Goal: Task Accomplishment & Management: Manage account settings

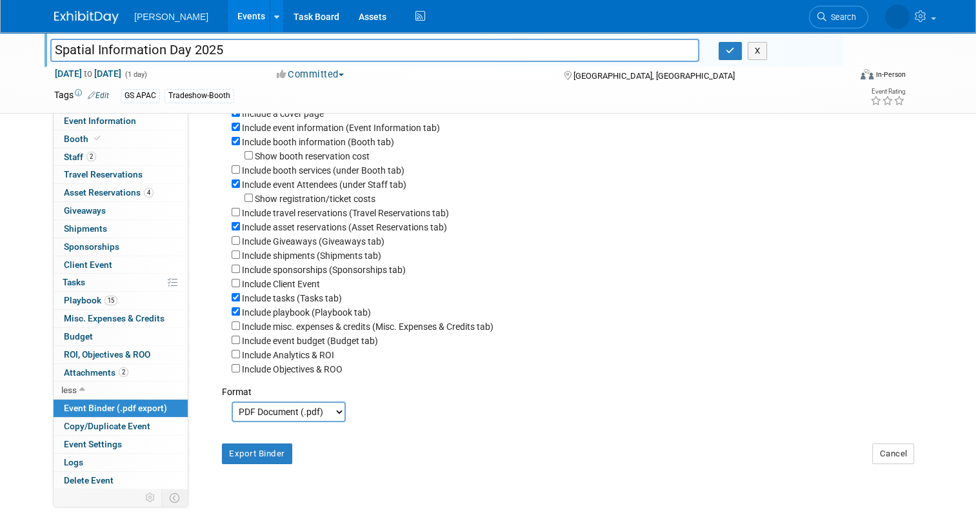
click at [22, 152] on div "Spatial Information Day 2025 Spatial Information Day 2025 X Aug 22, 2025 to Aug…" at bounding box center [488, 233] width 976 height 531
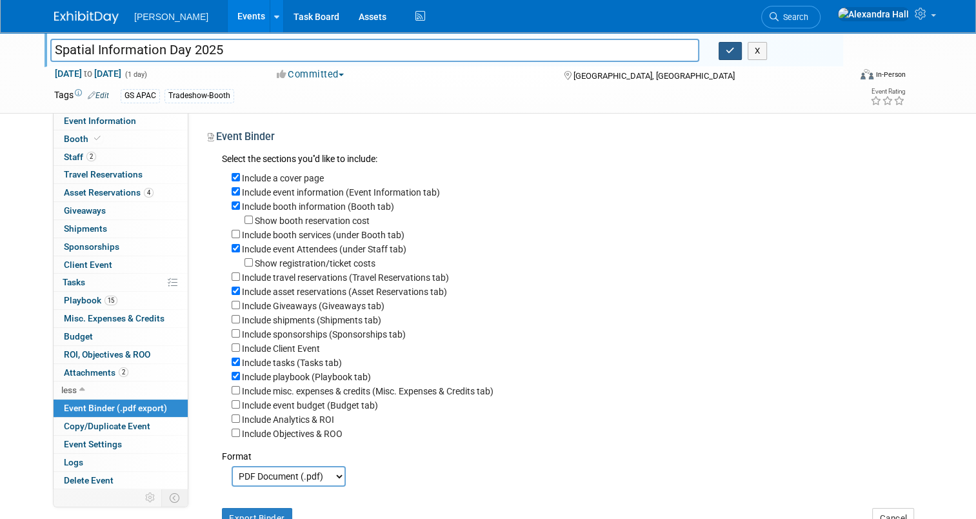
click at [735, 47] on icon "button" at bounding box center [730, 50] width 9 height 8
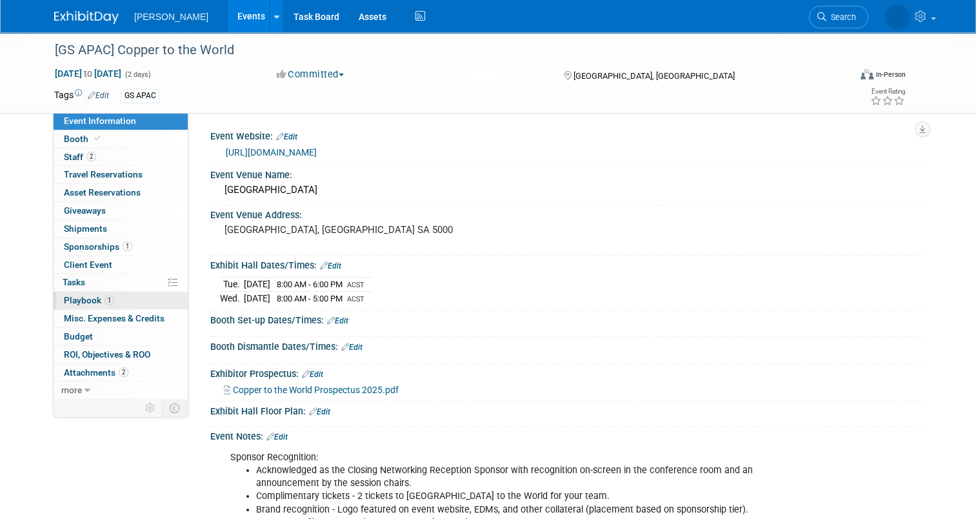
click at [79, 304] on span "Playbook 1" at bounding box center [89, 300] width 50 height 10
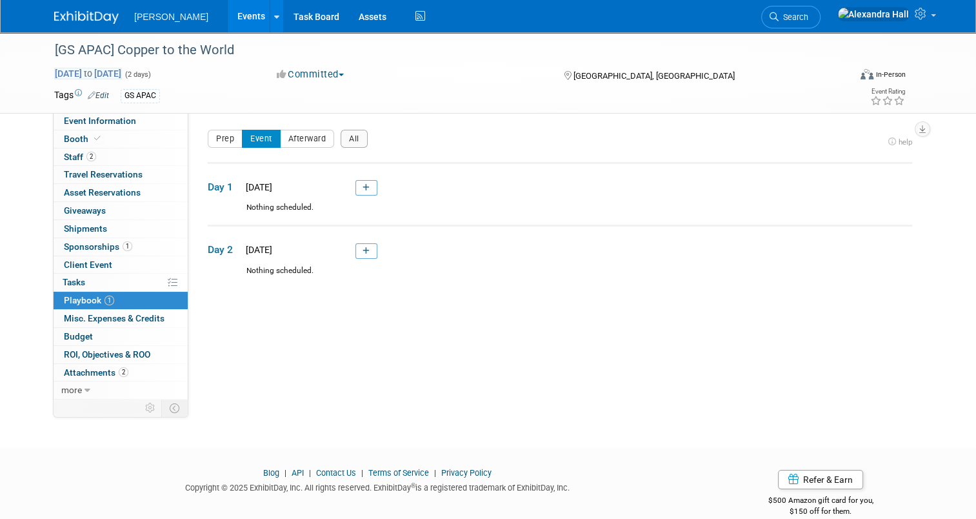
click at [71, 70] on span "[DATE] to [DATE]" at bounding box center [88, 74] width 68 height 12
select select "7"
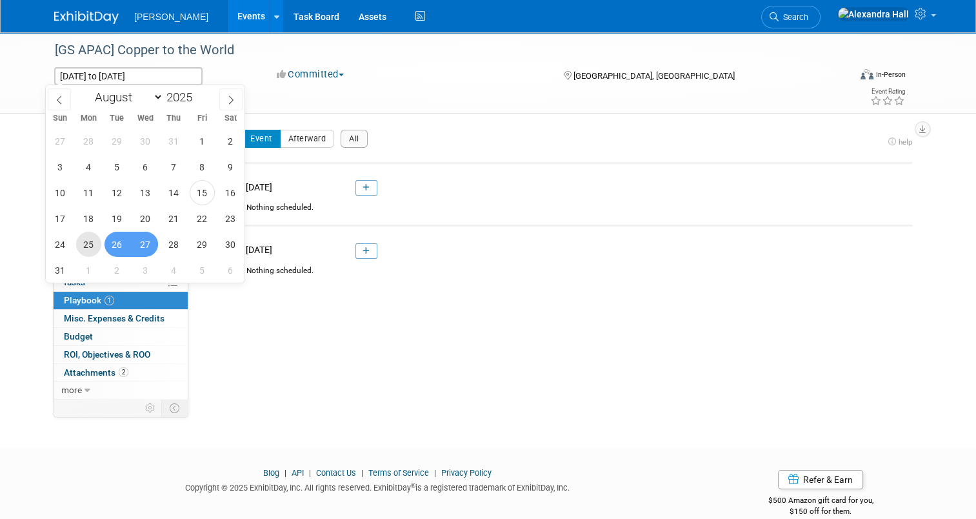
click at [88, 240] on span "25" at bounding box center [88, 244] width 25 height 25
type input "[DATE]"
click at [141, 248] on span "27" at bounding box center [145, 244] width 25 height 25
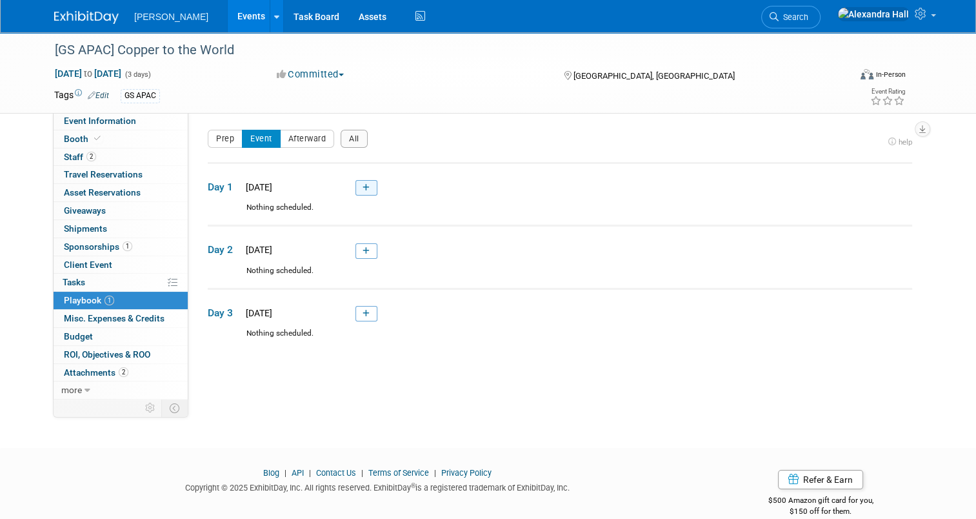
click at [357, 193] on link at bounding box center [366, 187] width 22 height 15
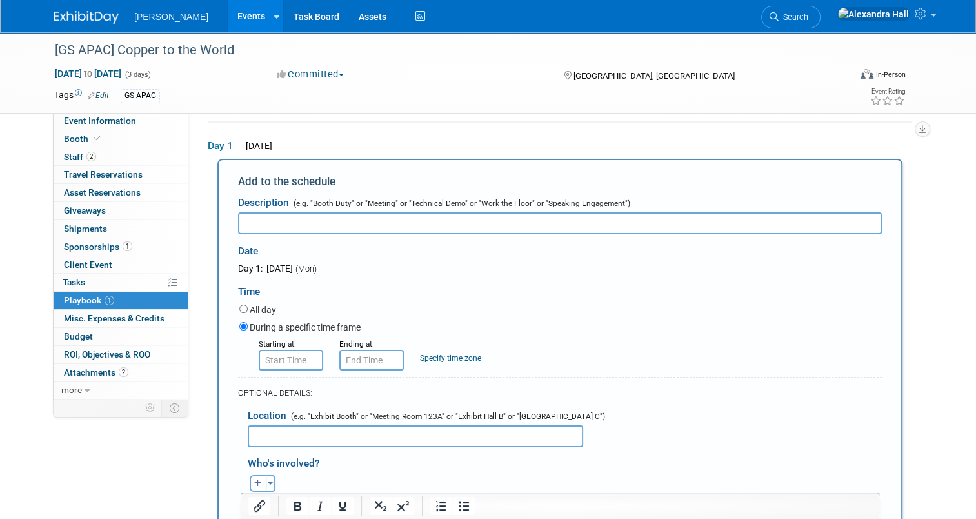
click at [365, 150] on td "Day 1 [DATE] Add to the schedule Description (e.g. "Booth Duty" or "Meeting" or…" at bounding box center [560, 413] width 704 height 585
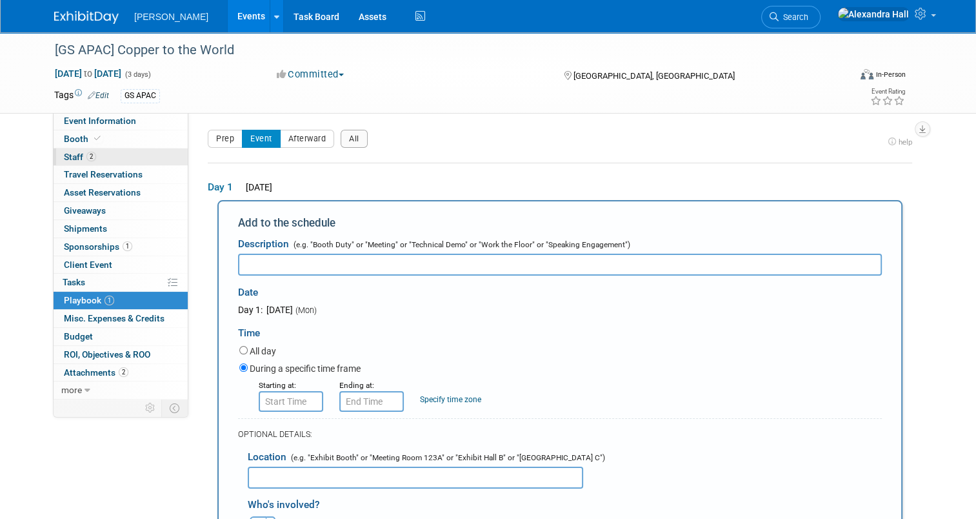
click at [95, 157] on link "2 Staff 2" at bounding box center [121, 156] width 134 height 17
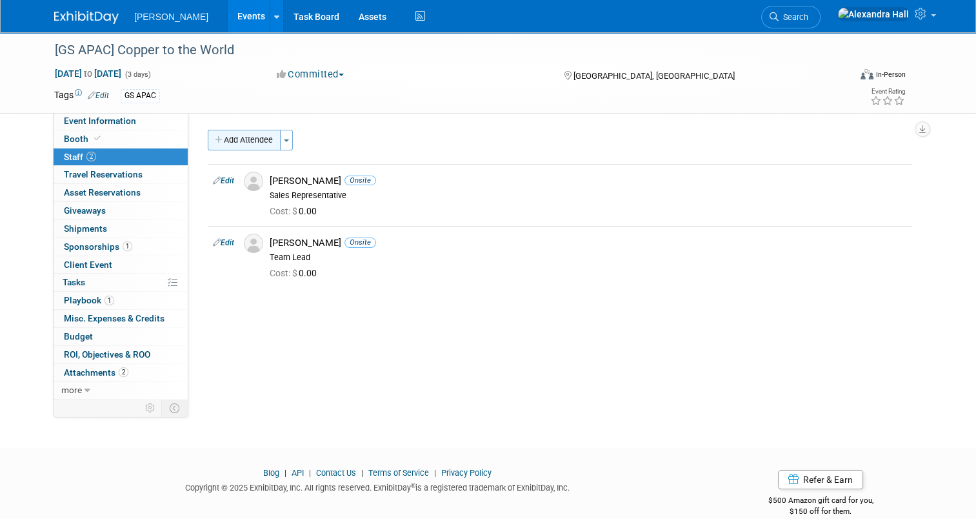
click at [255, 137] on button "Add Attendee" at bounding box center [244, 140] width 73 height 21
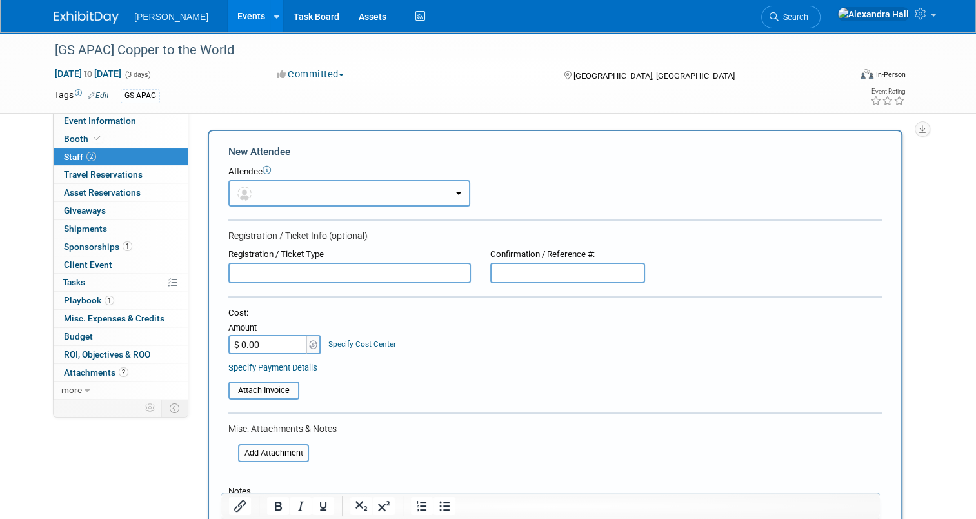
click at [297, 195] on button "button" at bounding box center [349, 193] width 242 height 26
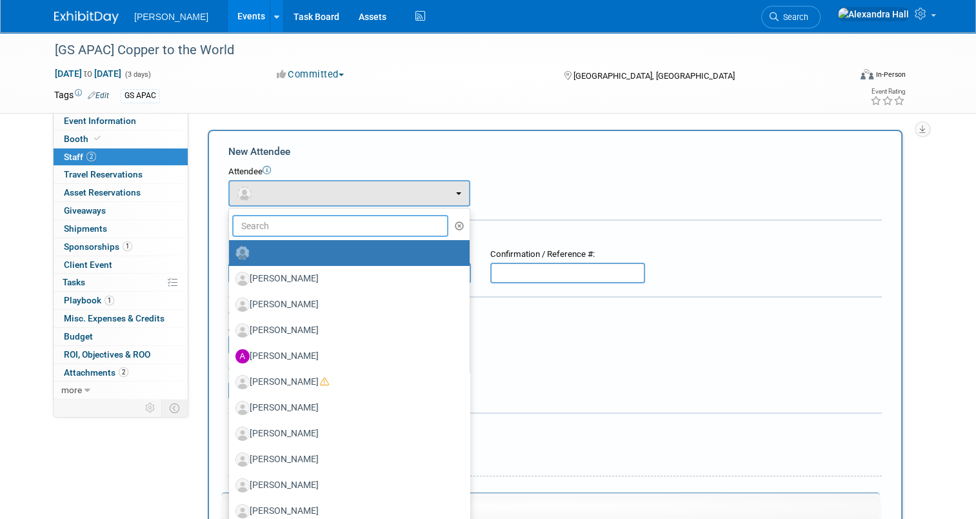
click at [277, 219] on input "text" at bounding box center [340, 226] width 216 height 22
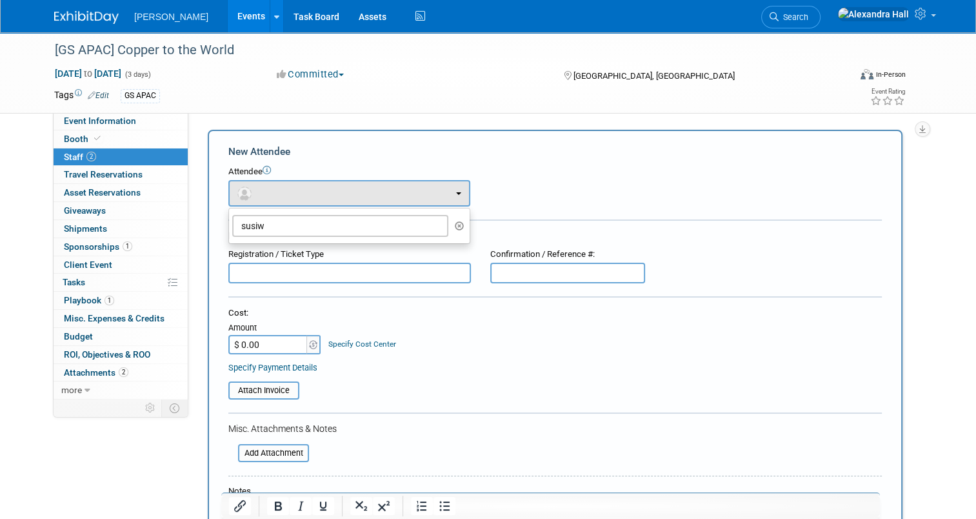
click at [575, 201] on div "Attendee <img src="[URL][DOMAIN_NAME]" style="width: 22px; height: 22px; border…" at bounding box center [554, 186] width 653 height 41
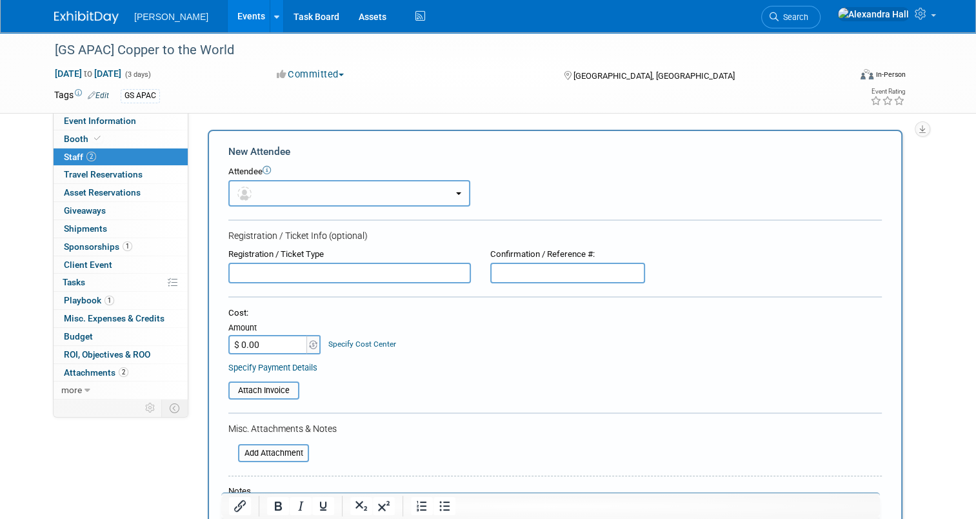
click at [284, 182] on button "button" at bounding box center [349, 193] width 242 height 26
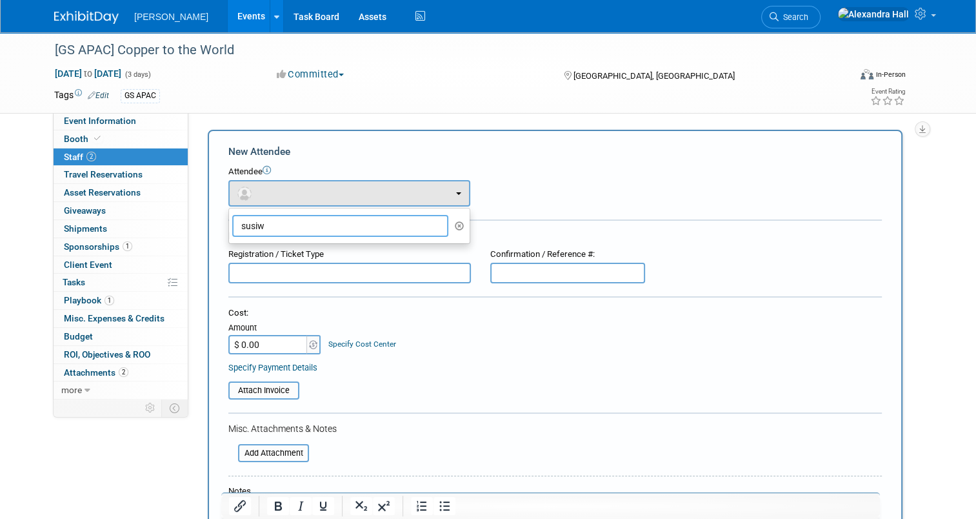
click at [266, 219] on input "susiw" at bounding box center [340, 226] width 216 height 22
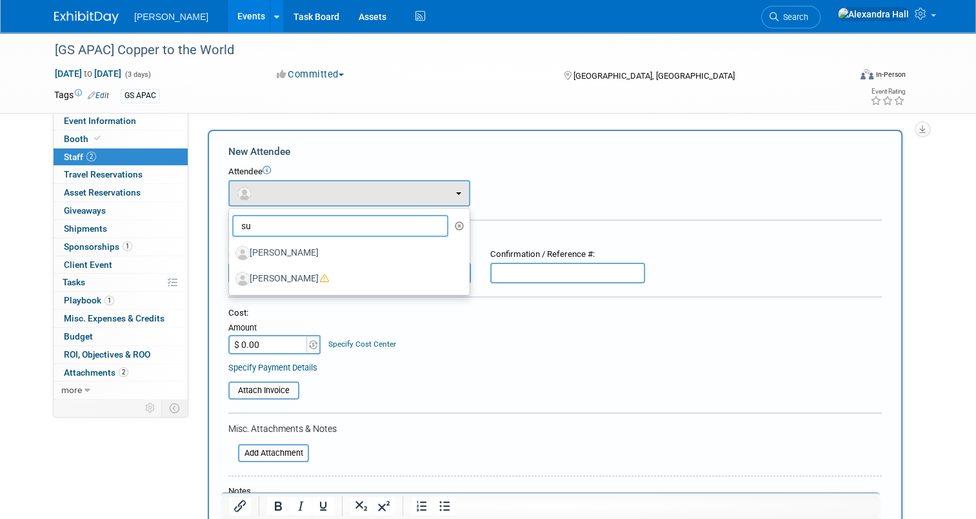
type input "s"
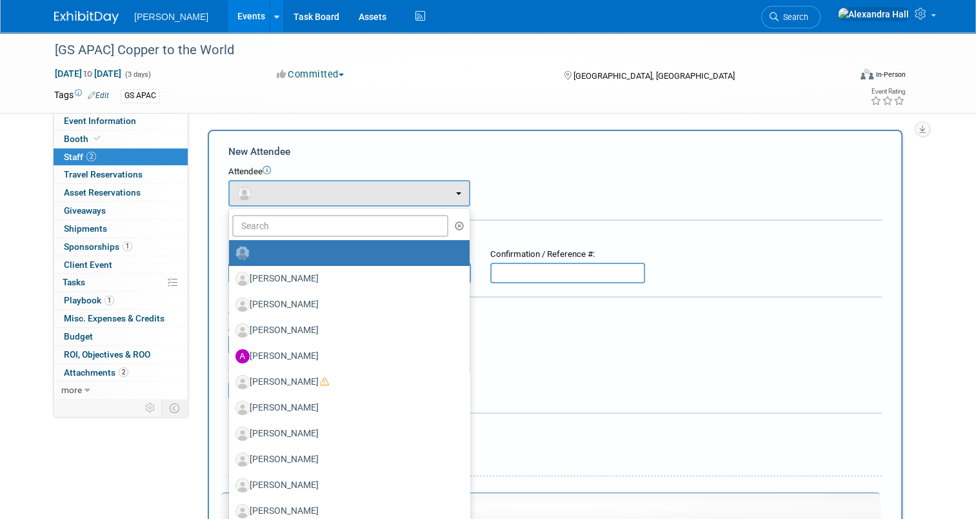
click at [550, 174] on div "Attendee" at bounding box center [554, 172] width 653 height 12
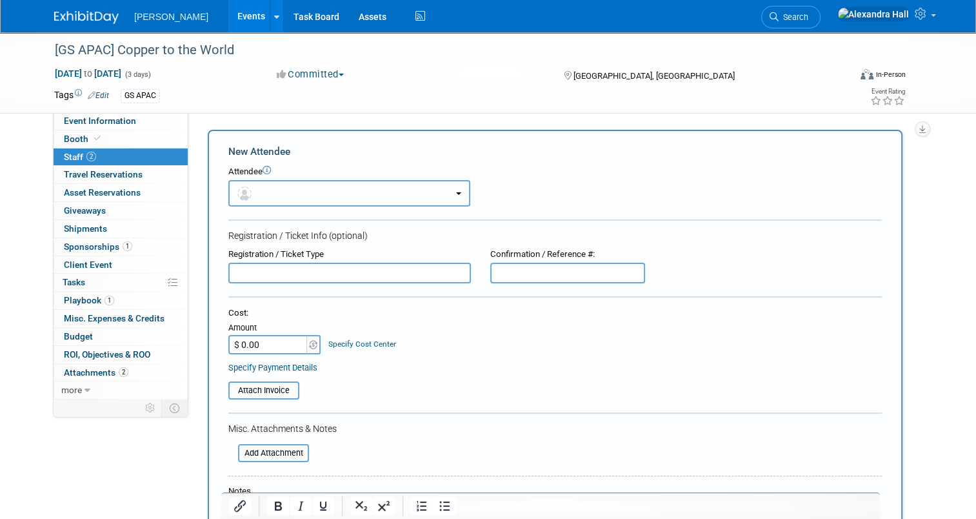
click at [322, 201] on button "button" at bounding box center [349, 193] width 242 height 26
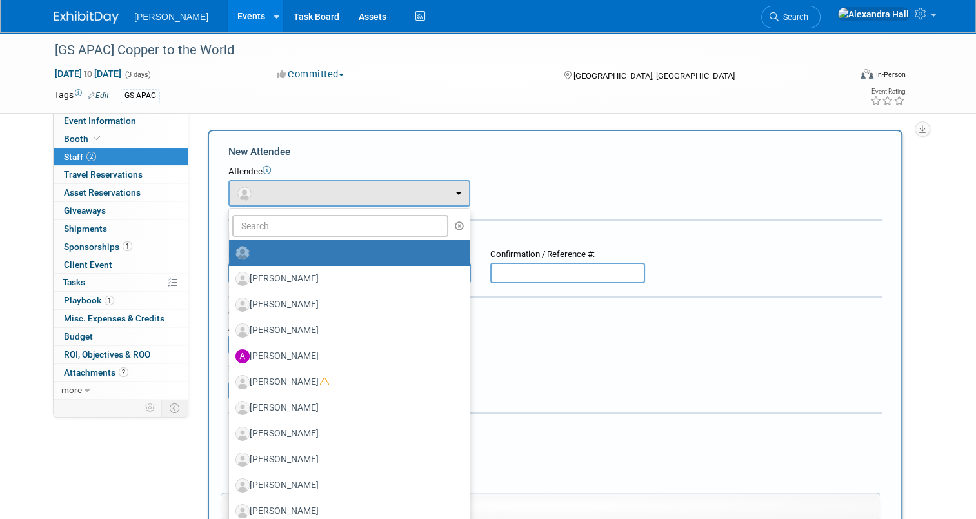
click at [439, 161] on form "New Attendee Attendee <img src="[URL][DOMAIN_NAME]" style="width: 22px; height:…" at bounding box center [554, 380] width 653 height 473
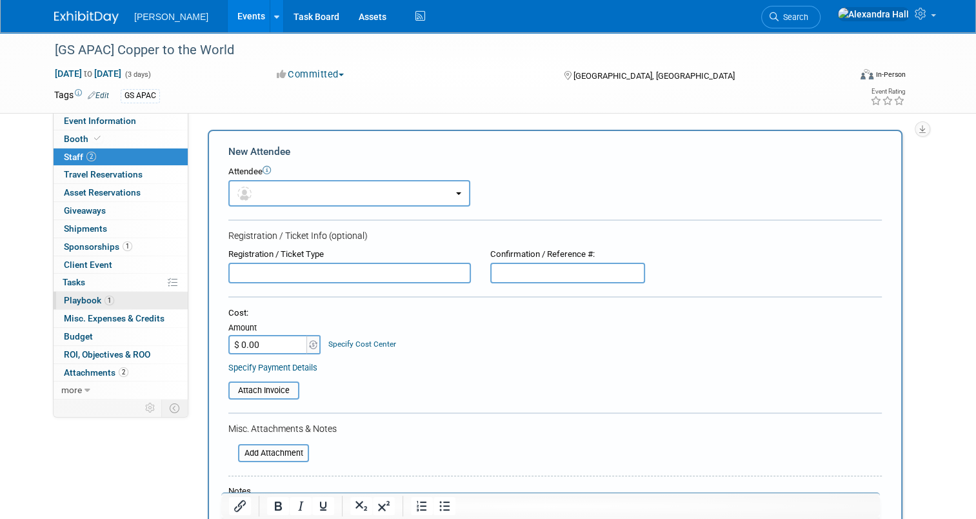
click at [77, 295] on span "Playbook 1" at bounding box center [89, 300] width 50 height 10
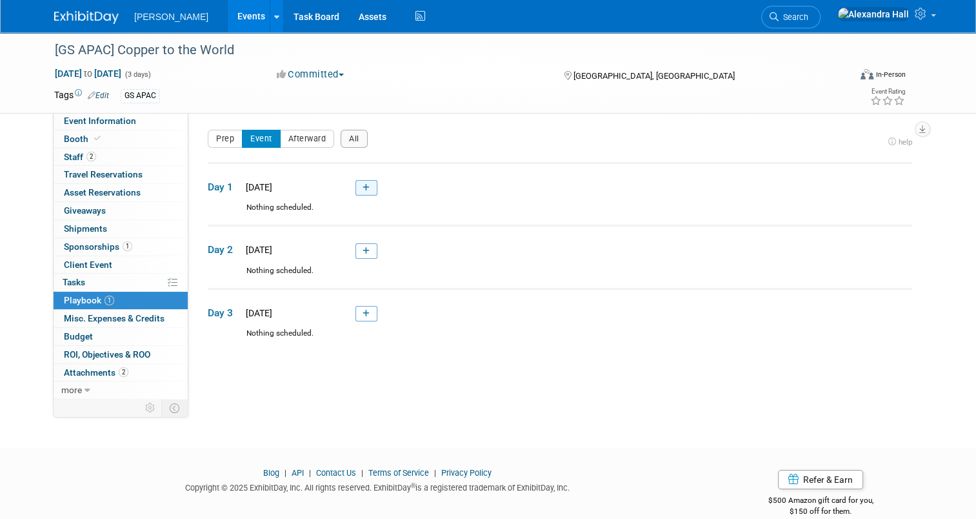
click at [362, 186] on icon at bounding box center [365, 188] width 7 height 8
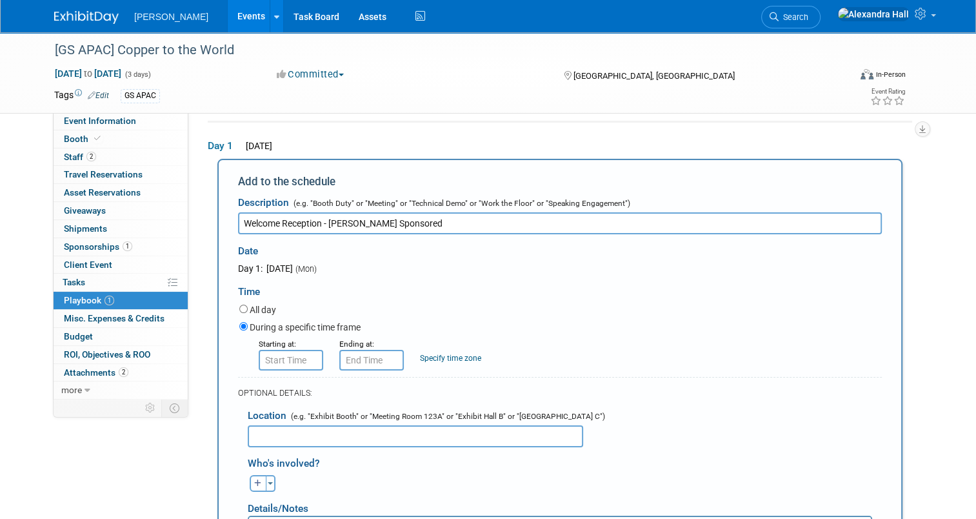
type input "Welcome Reception - [PERSON_NAME] Sponsored"
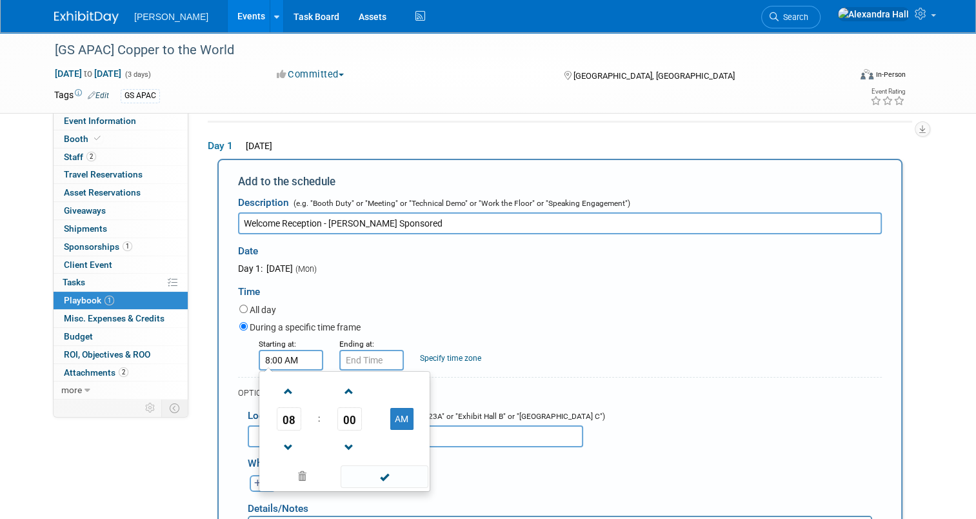
click at [280, 357] on input "8:00 AM" at bounding box center [291, 360] width 64 height 21
click at [390, 421] on button "AM" at bounding box center [401, 419] width 23 height 22
click at [277, 417] on span "08" at bounding box center [289, 418] width 25 height 23
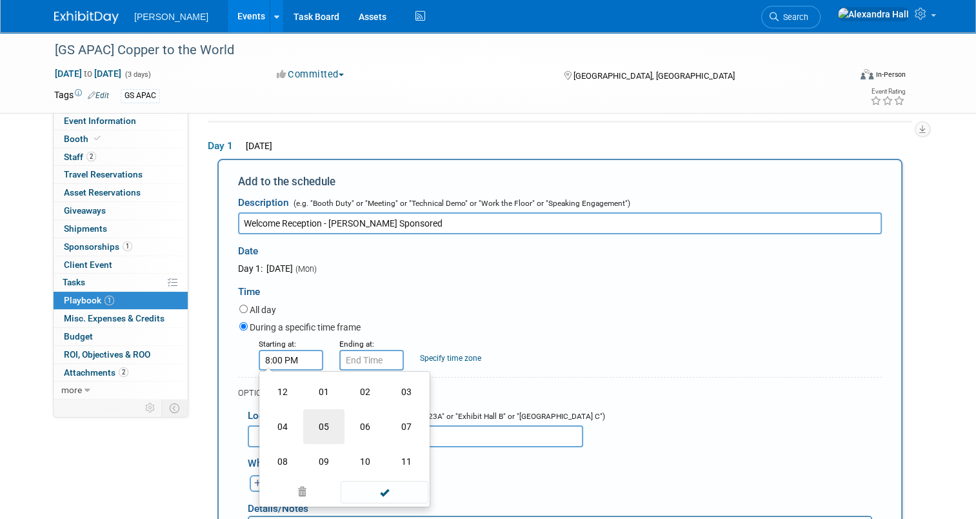
click at [319, 427] on td "05" at bounding box center [323, 426] width 41 height 35
type input "5:00 PM"
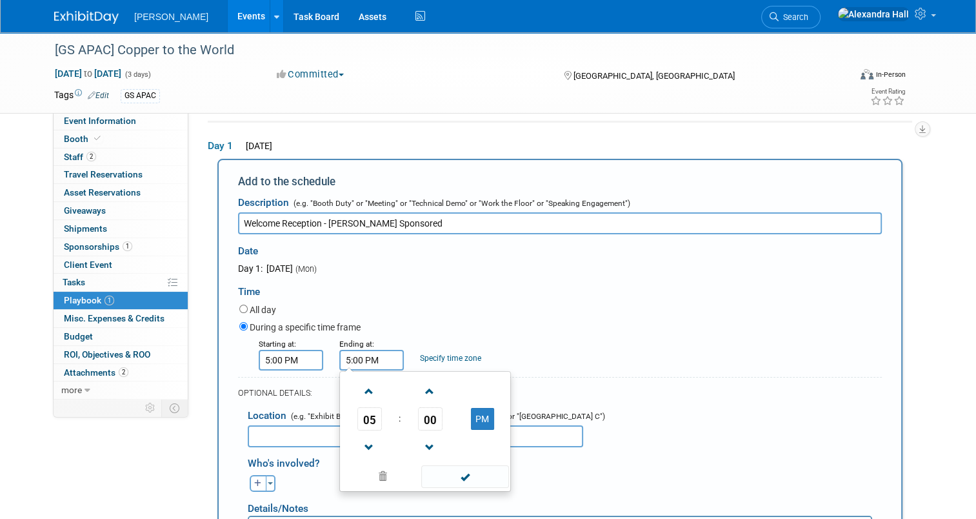
click at [366, 350] on input "5:00 PM" at bounding box center [371, 360] width 64 height 21
click at [362, 415] on span "05" at bounding box center [369, 418] width 25 height 23
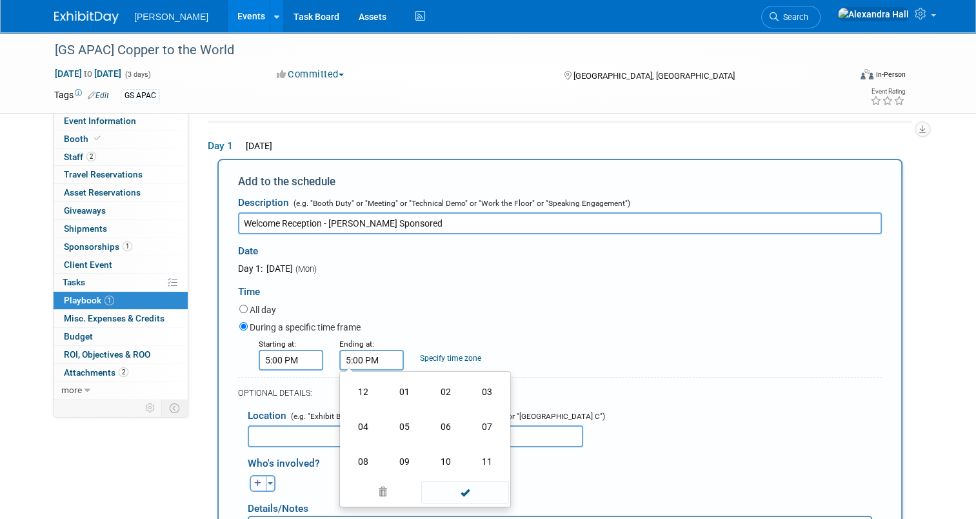
drag, startPoint x: 472, startPoint y: 420, endPoint x: 522, endPoint y: 421, distance: 50.3
click at [472, 419] on td "07" at bounding box center [486, 426] width 41 height 35
type input "7:00 PM"
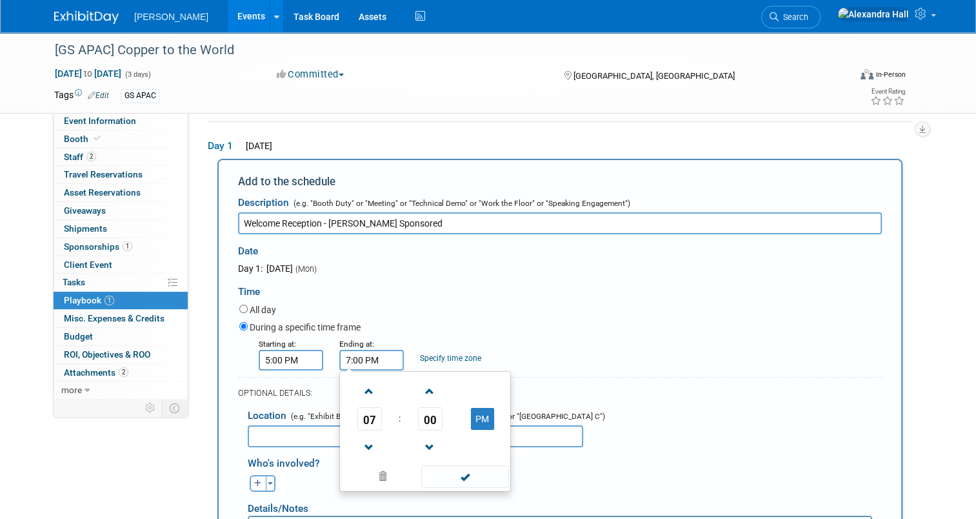
click at [731, 371] on form "Description (e.g. "Booth Duty" or "Meeting" or "Technical Demo" or "Work the Fl…" at bounding box center [560, 438] width 644 height 496
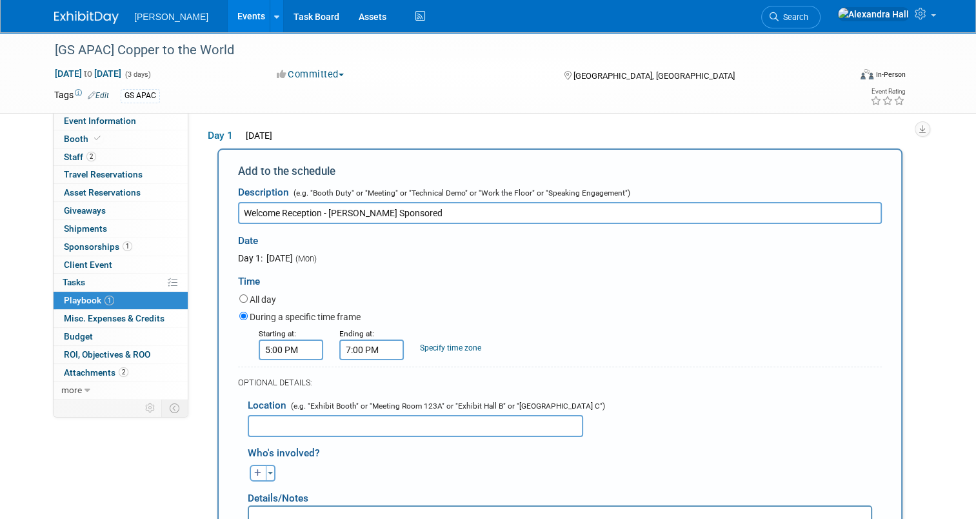
scroll to position [170, 0]
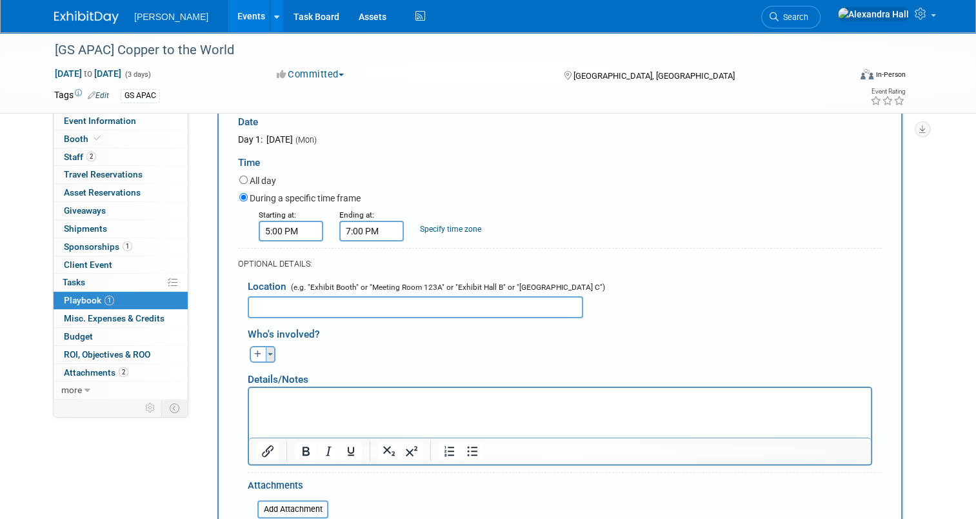
click at [266, 353] on button "Toggle Dropdown" at bounding box center [271, 354] width 10 height 17
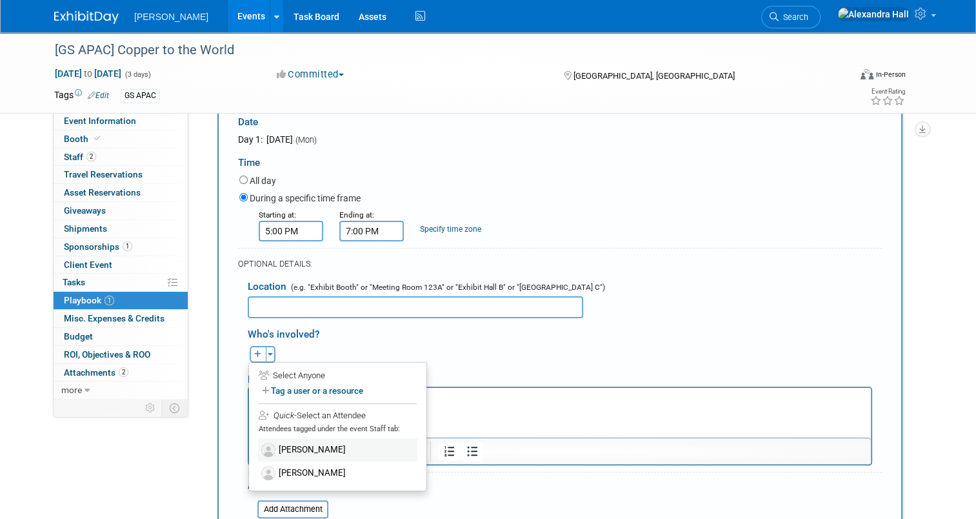
click at [302, 453] on label "[PERSON_NAME]" at bounding box center [337, 449] width 159 height 23
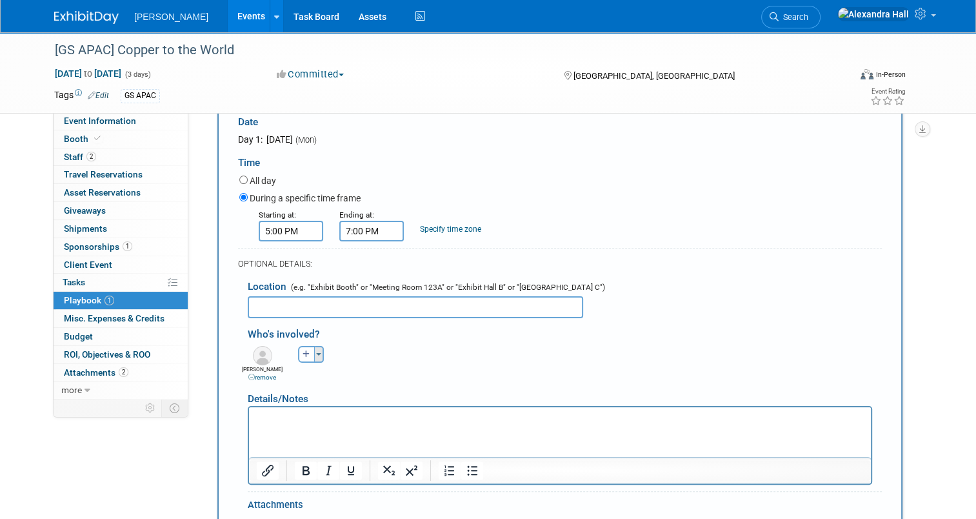
click at [314, 356] on button "Toggle Dropdown" at bounding box center [319, 354] width 10 height 17
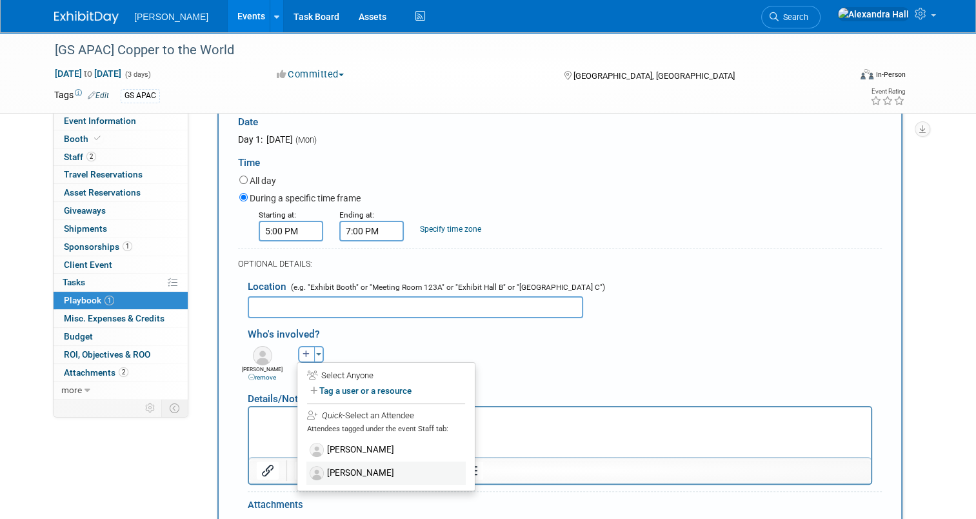
click at [326, 470] on label "[PERSON_NAME]" at bounding box center [385, 472] width 159 height 23
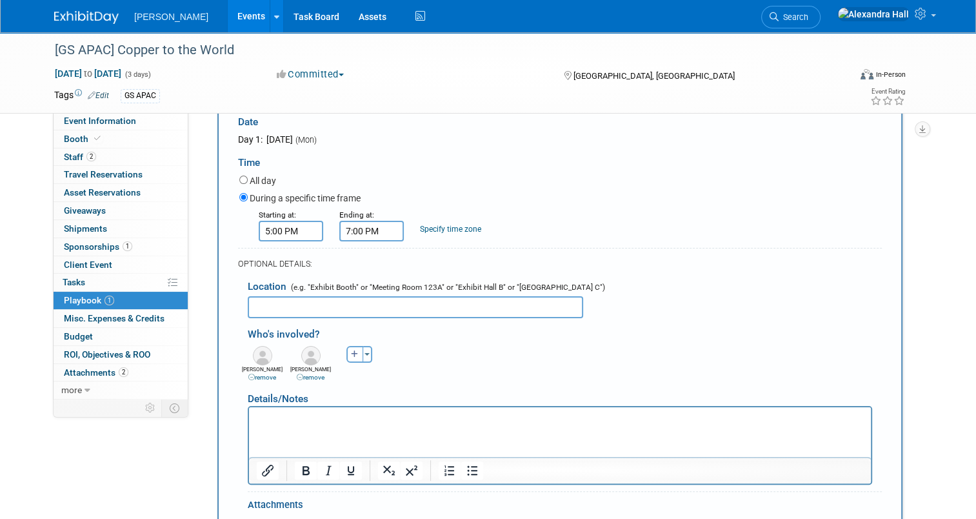
click at [513, 364] on div "[PERSON_NAME] remove [PERSON_NAME] remove [PERSON_NAME] remove" at bounding box center [564, 361] width 653 height 39
click at [271, 304] on input "text" at bounding box center [415, 307] width 335 height 22
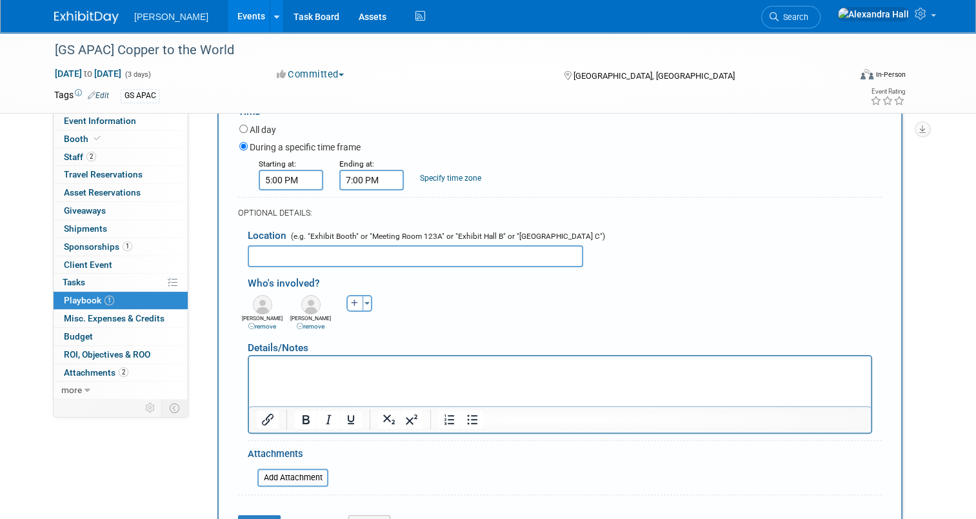
scroll to position [235, 0]
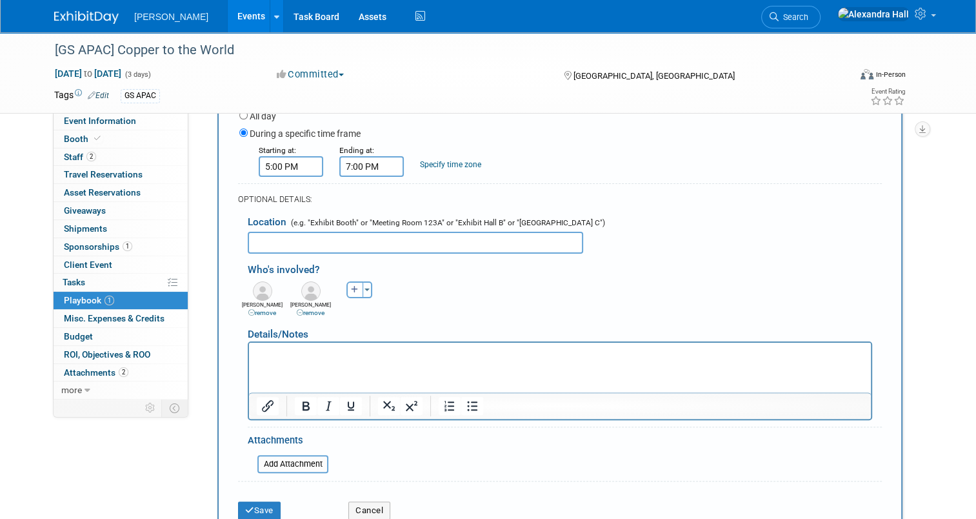
click at [379, 361] on html at bounding box center [560, 351] width 622 height 18
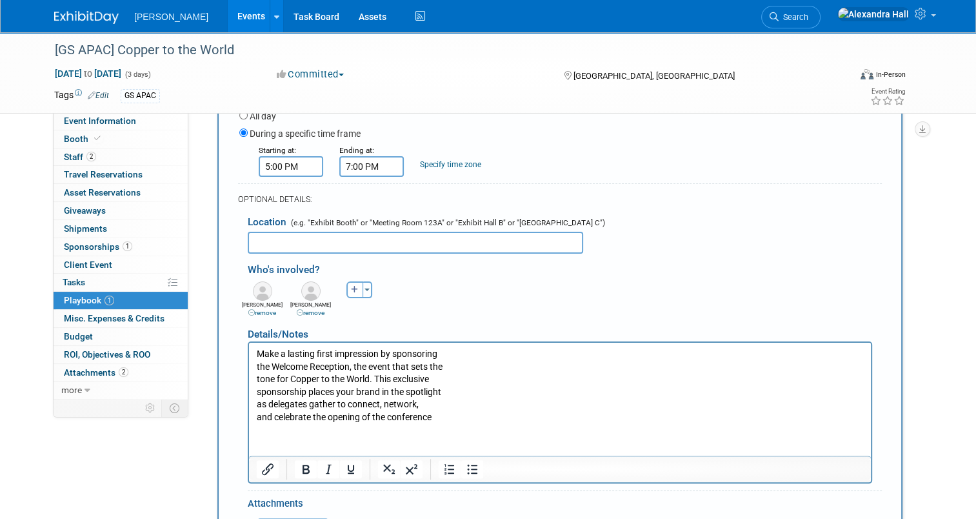
click at [250, 369] on html "Make a lasting first impression by sponsoring the Welcome Reception, the event …" at bounding box center [560, 382] width 622 height 81
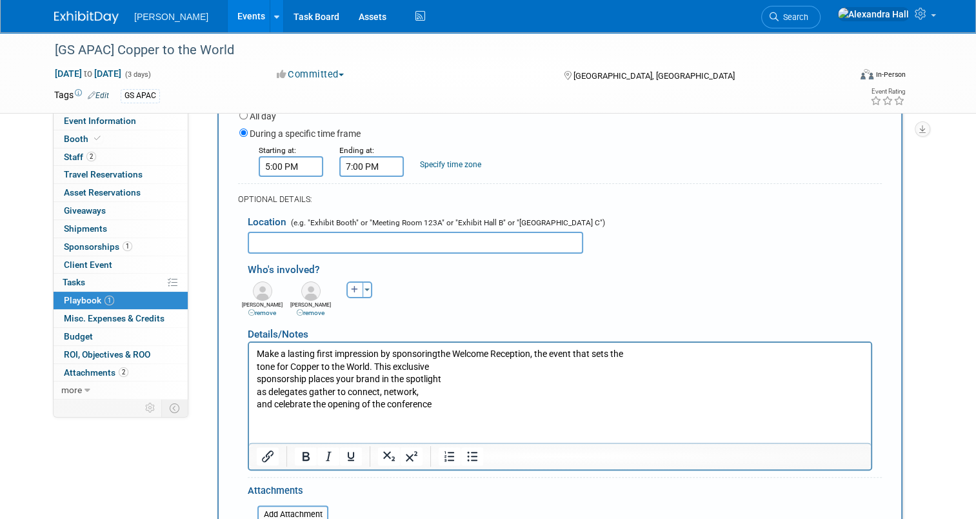
click at [259, 363] on p "Make a lasting first impression by sponsoring the Welcome Reception, the event …" at bounding box center [560, 379] width 607 height 63
click at [257, 363] on p "Make a lasting first impression by sponsoring the Welcome Reception, the event …" at bounding box center [560, 379] width 607 height 63
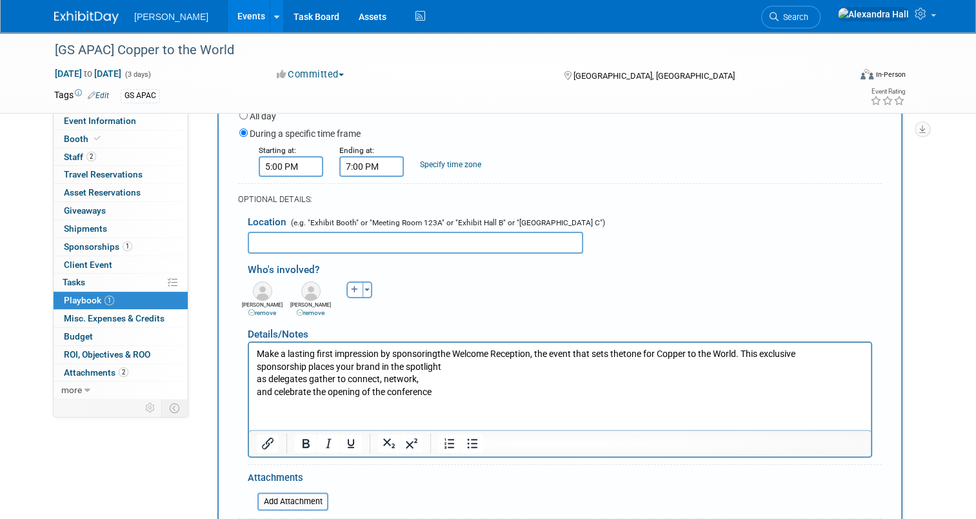
click at [257, 364] on p "Make a lasting first impression by sponsoring the Welcome Reception, the event …" at bounding box center [560, 373] width 607 height 50
click at [259, 376] on p "Make a lasting first impression by sponsoring the Welcome Reception, the event …" at bounding box center [560, 373] width 607 height 50
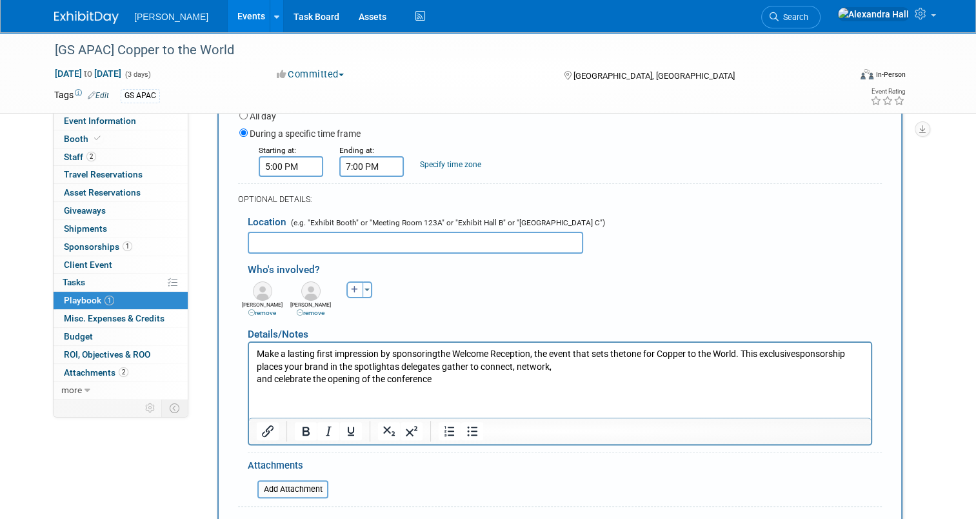
click at [259, 377] on p "Make a lasting first impression by sponsoring the Welcome Reception, the event …" at bounding box center [560, 367] width 607 height 38
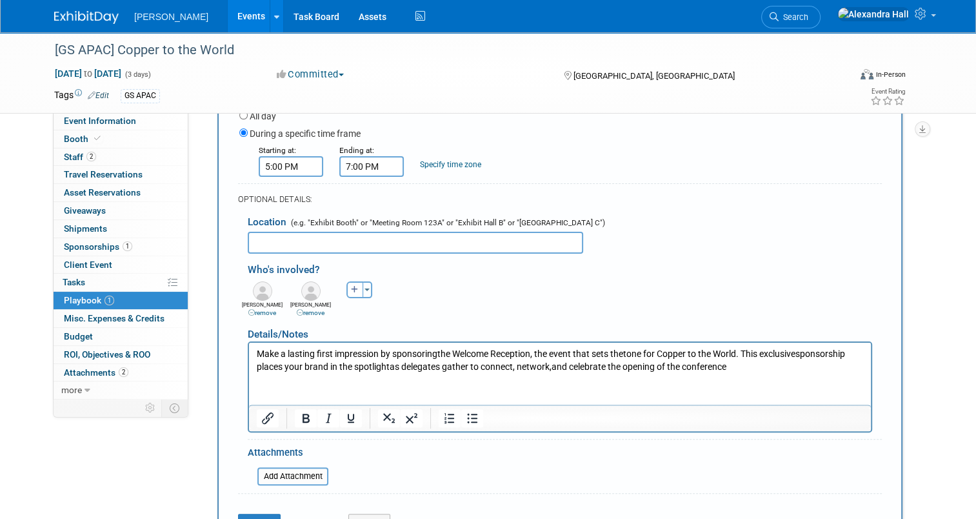
click at [329, 373] on html "Make a lasting first impression by sponsoring the Welcome Reception, the event …" at bounding box center [560, 357] width 622 height 30
click at [746, 364] on p "Make a lasting first impression by sponsoring the Welcome Reception, the event …" at bounding box center [560, 360] width 607 height 25
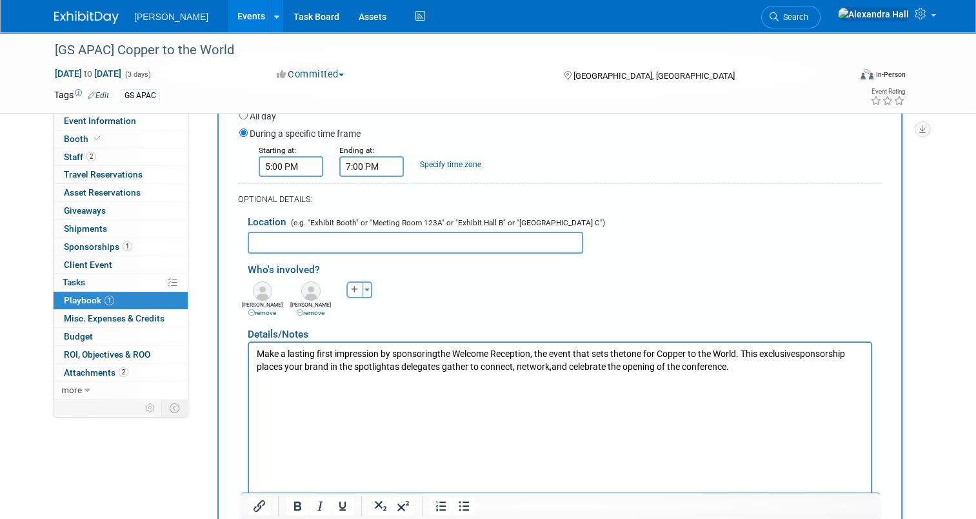
scroll to position [403, 0]
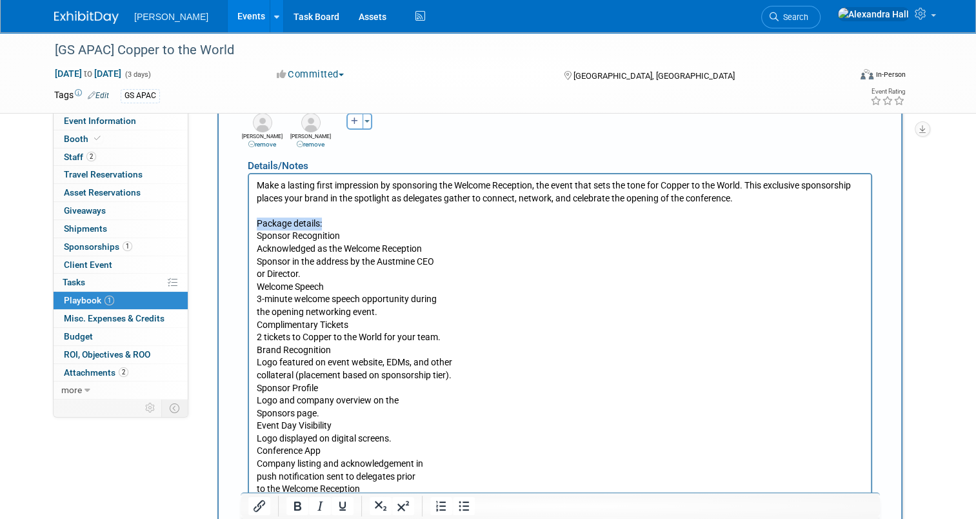
drag, startPoint x: 326, startPoint y: 221, endPoint x: 257, endPoint y: 221, distance: 69.0
click at [257, 221] on p "Package details: Sponsor Recognition Acknowledged as the Welcome Reception Spon…" at bounding box center [560, 356] width 607 height 278
click at [294, 506] on icon "Bold" at bounding box center [297, 505] width 7 height 9
click at [337, 296] on p "Package details: Sponsor Recognition Acknowledged as the Welcome Reception Spon…" at bounding box center [560, 356] width 607 height 278
drag, startPoint x: 341, startPoint y: 235, endPoint x: 253, endPoint y: 236, distance: 87.7
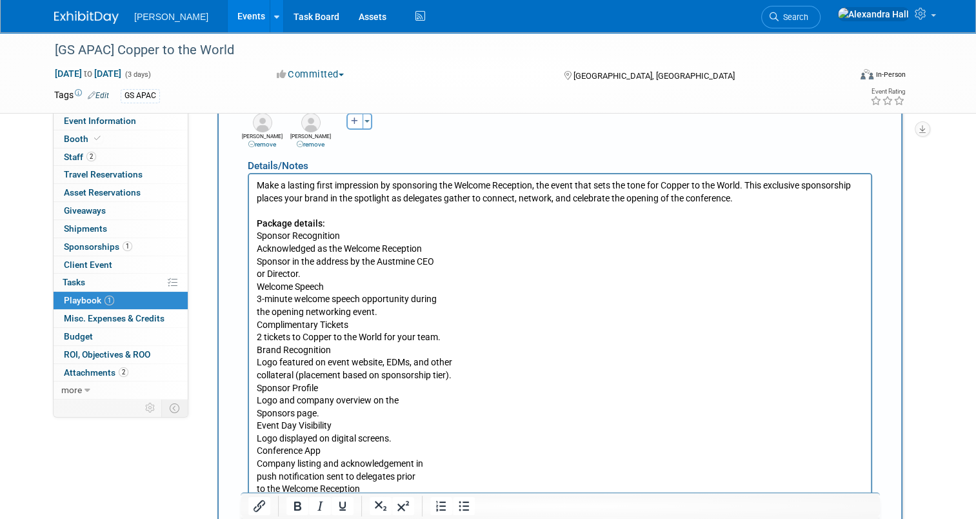
click at [253, 236] on html "Make a lasting first impression by sponsoring the Welcome Reception, the event …" at bounding box center [560, 333] width 622 height 321
click at [299, 500] on icon "Bold" at bounding box center [297, 505] width 15 height 15
click at [335, 258] on p "Package details: Sponsor Recognition Acknowledged as the Welcome Reception Spon…" at bounding box center [560, 356] width 607 height 278
drag, startPoint x: 333, startPoint y: 286, endPoint x: 252, endPoint y: 284, distance: 81.3
click at [252, 284] on html "Make a lasting first impression by sponsoring the Welcome Reception, the event …" at bounding box center [560, 333] width 622 height 321
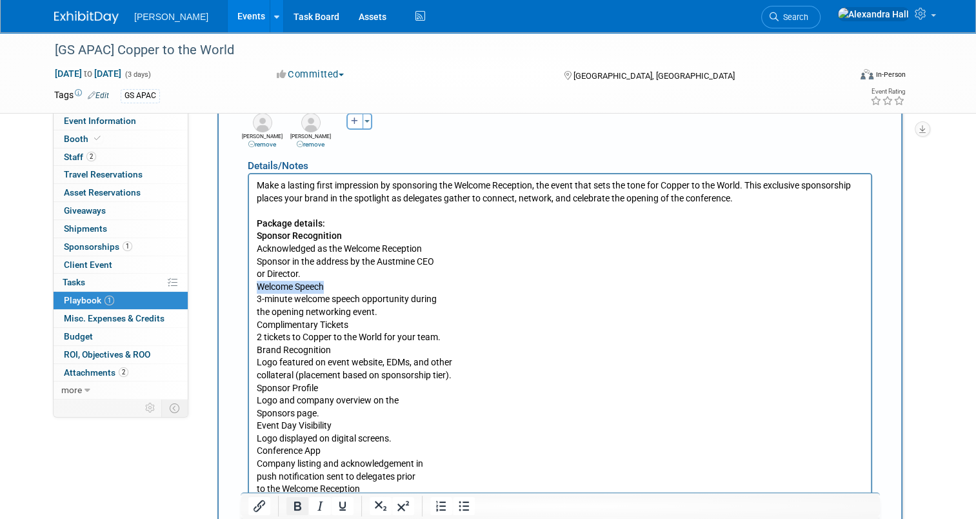
click at [297, 508] on icon "Bold" at bounding box center [297, 505] width 15 height 15
click at [342, 332] on p "Package details: Sponsor Recognition Acknowledged as the Welcome Reception Spon…" at bounding box center [560, 356] width 607 height 278
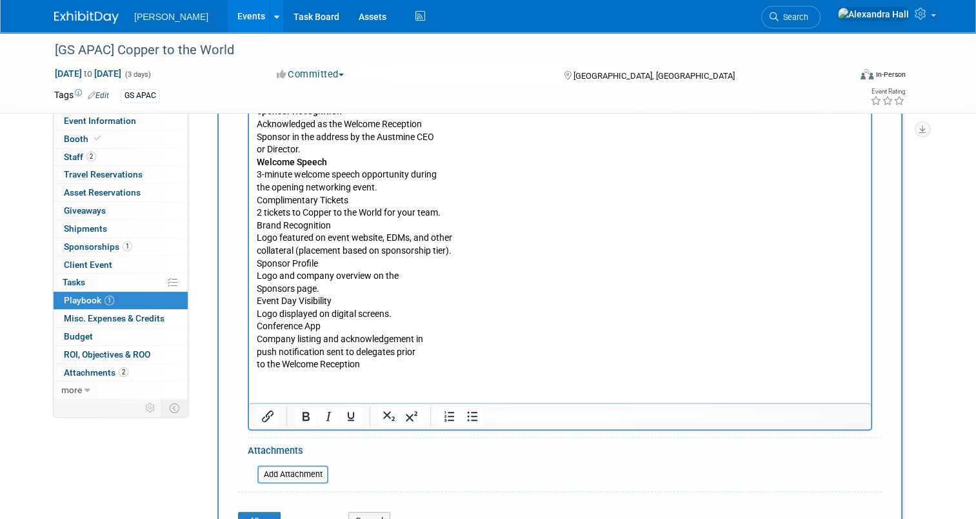
scroll to position [532, 0]
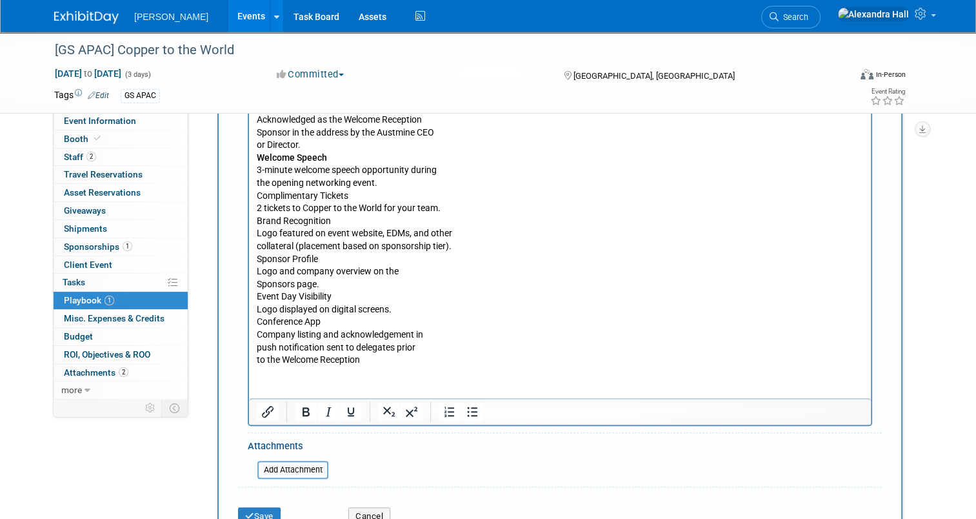
click at [284, 194] on p "Package details: Sponsor Recognition Acknowledged as the Welcome Reception Spon…" at bounding box center [560, 227] width 607 height 278
drag, startPoint x: 350, startPoint y: 195, endPoint x: 244, endPoint y: 197, distance: 105.2
click at [249, 197] on html "Make a lasting first impression by sponsoring the Welcome Reception, the event …" at bounding box center [560, 205] width 622 height 321
click at [297, 402] on button "Bold" at bounding box center [306, 411] width 22 height 18
click at [327, 237] on p "Package details: Sponsor Recognition Acknowledged as the Welcome Reception Spon…" at bounding box center [560, 227] width 607 height 278
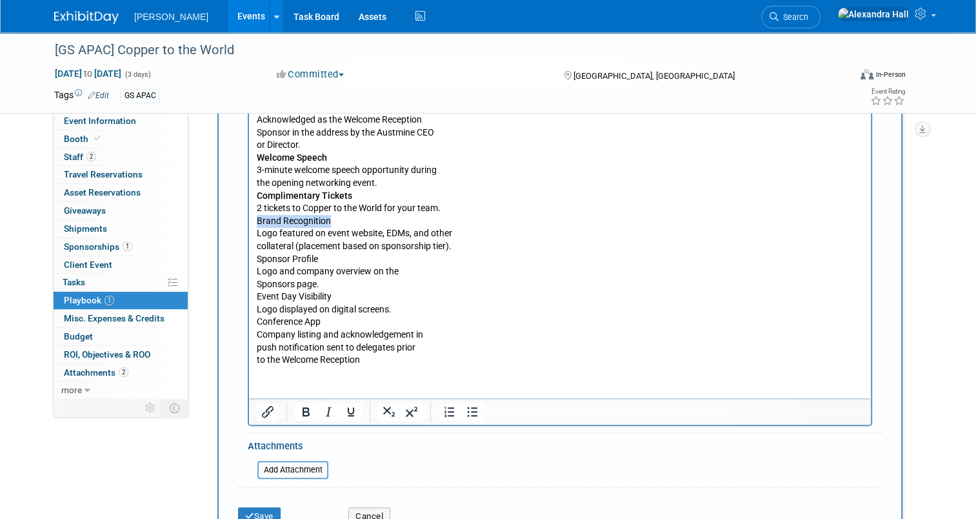
drag, startPoint x: 328, startPoint y: 220, endPoint x: 255, endPoint y: 216, distance: 73.6
click at [255, 216] on html "Make a lasting first impression by sponsoring the Welcome Reception, the event …" at bounding box center [560, 205] width 622 height 321
click at [298, 413] on icon "Bold" at bounding box center [305, 411] width 15 height 15
click at [284, 263] on p "Package details: Sponsor Recognition Acknowledged as the Welcome Reception Spon…" at bounding box center [560, 227] width 607 height 278
drag, startPoint x: 320, startPoint y: 260, endPoint x: 252, endPoint y: 264, distance: 67.8
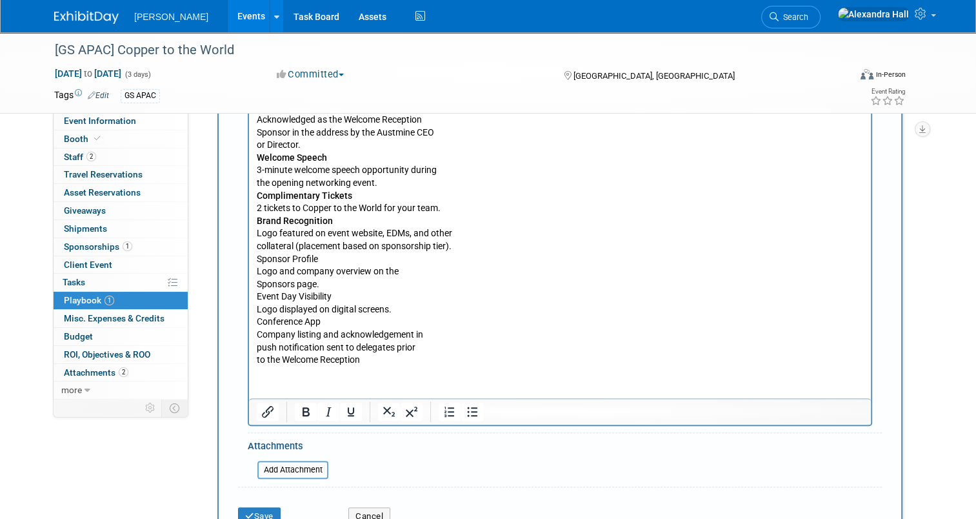
click at [252, 264] on html "Make a lasting first impression by sponsoring the Welcome Reception, the event …" at bounding box center [560, 205] width 622 height 321
click at [301, 411] on icon "Bold" at bounding box center [305, 411] width 15 height 15
click at [316, 304] on p "Package details: Sponsor Recognition Acknowledged as the Welcome Reception Spon…" at bounding box center [560, 227] width 607 height 278
drag, startPoint x: 338, startPoint y: 299, endPoint x: 255, endPoint y: 304, distance: 82.8
click at [256, 304] on body "Make a lasting first impression by sponsoring the Welcome Reception, the event …" at bounding box center [560, 208] width 608 height 316
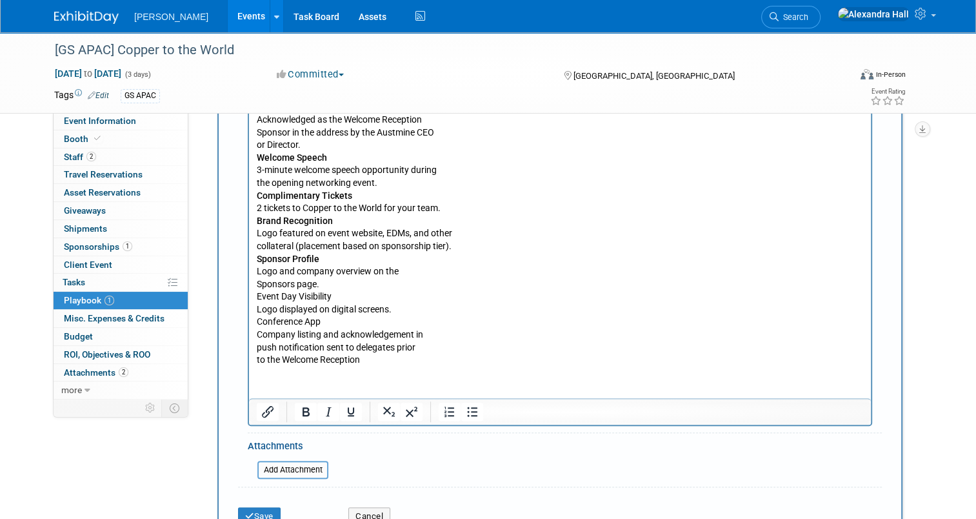
click at [302, 325] on p "Package details: Sponsor Recognition Acknowledged as the Welcome Reception Spon…" at bounding box center [560, 227] width 607 height 278
drag, startPoint x: 332, startPoint y: 292, endPoint x: 487, endPoint y: 340, distance: 162.2
click at [249, 291] on html "Make a lasting first impression by sponsoring the Welcome Reception, the event …" at bounding box center [560, 205] width 622 height 321
click at [299, 417] on button "Bold" at bounding box center [306, 411] width 22 height 18
click at [339, 312] on p "Package details: Sponsor Recognition Acknowledged as the Welcome Reception Spon…" at bounding box center [560, 227] width 607 height 278
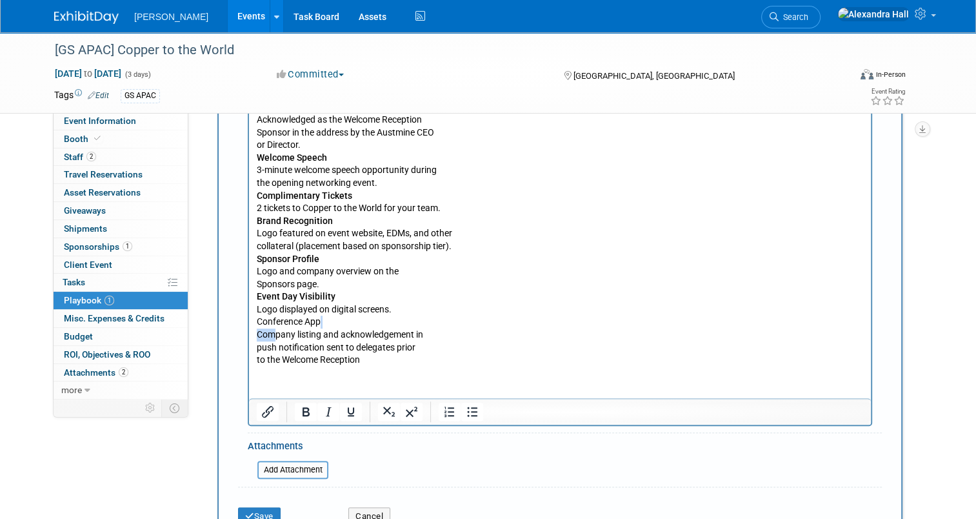
drag, startPoint x: 321, startPoint y: 326, endPoint x: 274, endPoint y: 329, distance: 47.2
click at [274, 329] on p "Package details: Sponsor Recognition Acknowledged as the Welcome Reception Spon…" at bounding box center [560, 227] width 607 height 278
click at [281, 327] on p "Package details: Sponsor Recognition Acknowledged as the Welcome Reception Spon…" at bounding box center [560, 227] width 607 height 278
drag, startPoint x: 324, startPoint y: 321, endPoint x: 261, endPoint y: 321, distance: 63.9
click at [261, 321] on p "Package details: Sponsor Recognition Acknowledged as the Welcome Reception Spon…" at bounding box center [560, 227] width 607 height 278
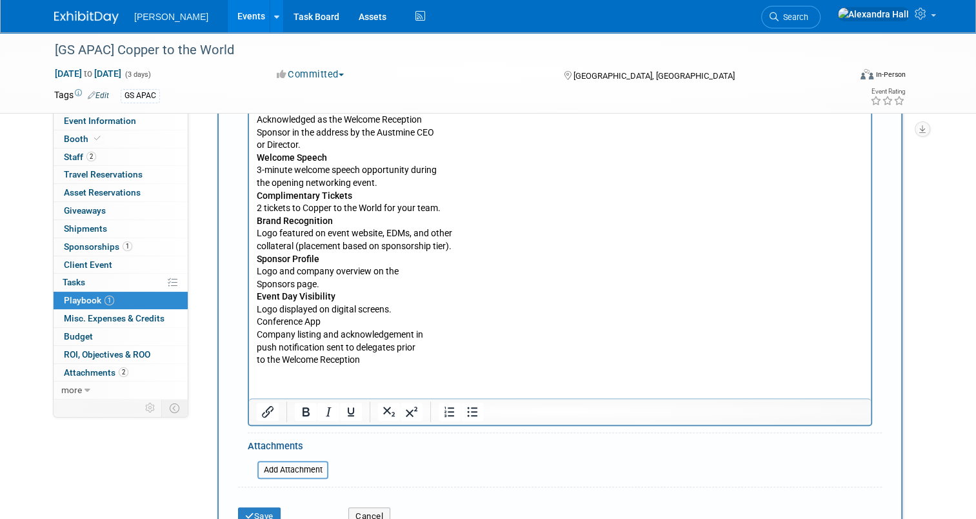
click at [306, 320] on p "Package details: Sponsor Recognition Acknowledged as the Welcome Reception Spon…" at bounding box center [560, 227] width 607 height 278
drag, startPoint x: 327, startPoint y: 315, endPoint x: 326, endPoint y: 322, distance: 6.5
click at [327, 316] on p "Package details: Sponsor Recognition Acknowledged as the Welcome Reception Spon…" at bounding box center [560, 227] width 607 height 278
click at [334, 346] on p "Package details: Sponsor Recognition Acknowledged as the Welcome Reception Spon…" at bounding box center [560, 227] width 607 height 278
drag, startPoint x: 321, startPoint y: 323, endPoint x: 259, endPoint y: 324, distance: 61.3
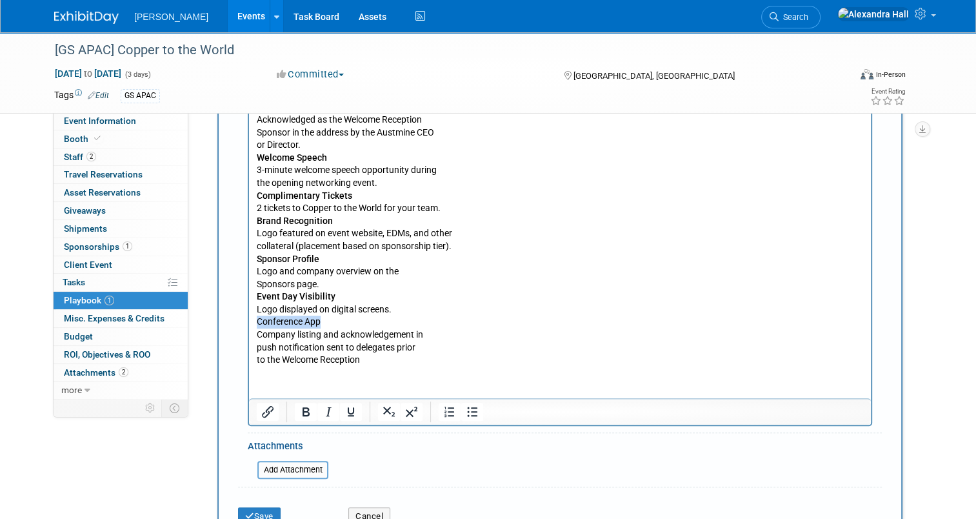
click at [259, 324] on p "Package details: Sponsor Recognition Acknowledged as the Welcome Reception Spon…" at bounding box center [560, 227] width 607 height 278
click at [302, 411] on icon "Bold" at bounding box center [305, 411] width 15 height 15
click at [399, 291] on p "Package details: Sponsor Recognition Acknowledged as the Welcome Reception Spon…" at bounding box center [560, 227] width 607 height 278
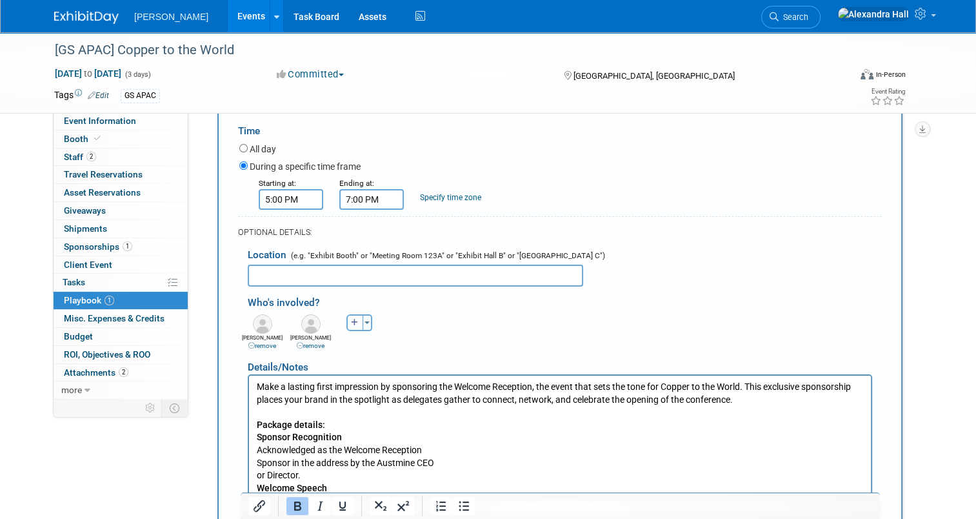
scroll to position [274, 0]
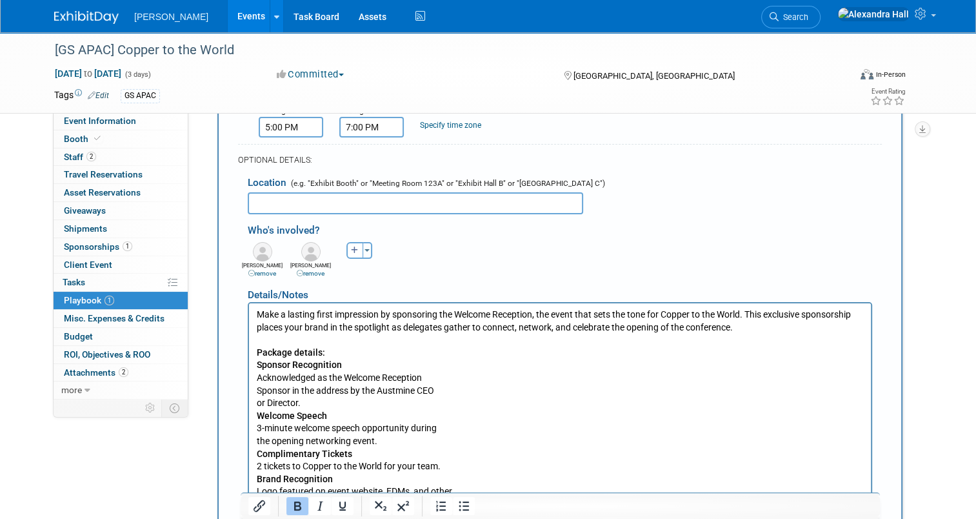
click at [259, 389] on p "Package details: Sponsor Recognition Acknowledged as the Welcome Reception Spon…" at bounding box center [560, 485] width 607 height 278
click at [257, 389] on p "Package details: Sponsor Recognition Acknowledged as the Welcome Reception Spon…" at bounding box center [560, 485] width 607 height 278
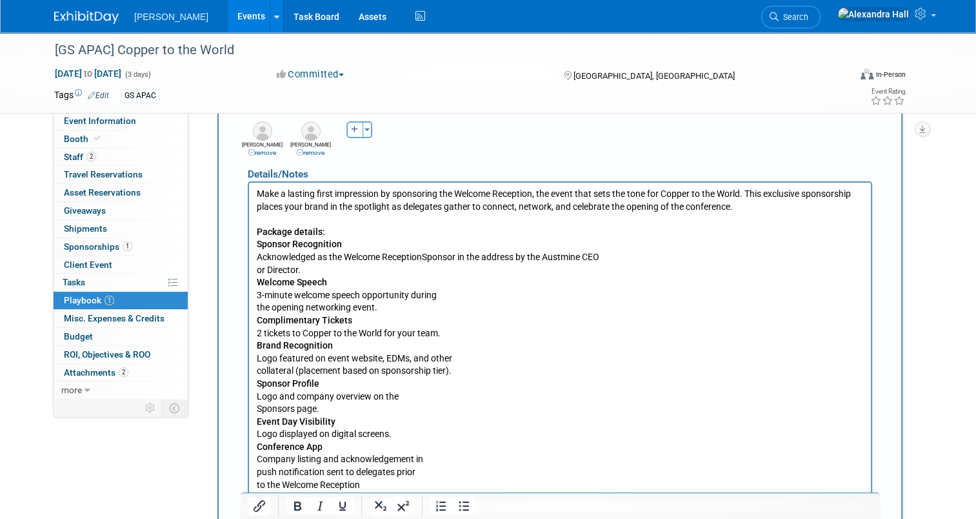
scroll to position [403, 0]
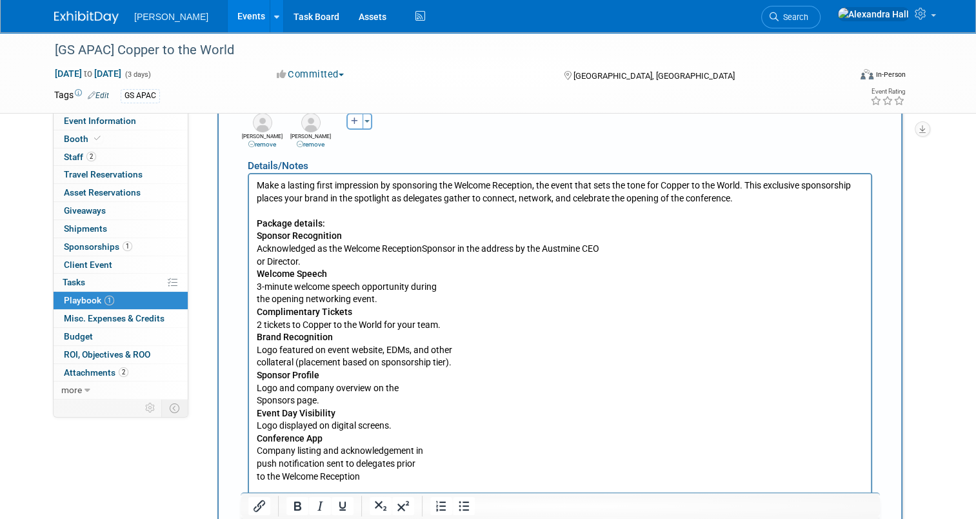
click at [254, 262] on html "Make a lasting first impression by sponsoring the Welcome Reception, the event …" at bounding box center [560, 327] width 622 height 308
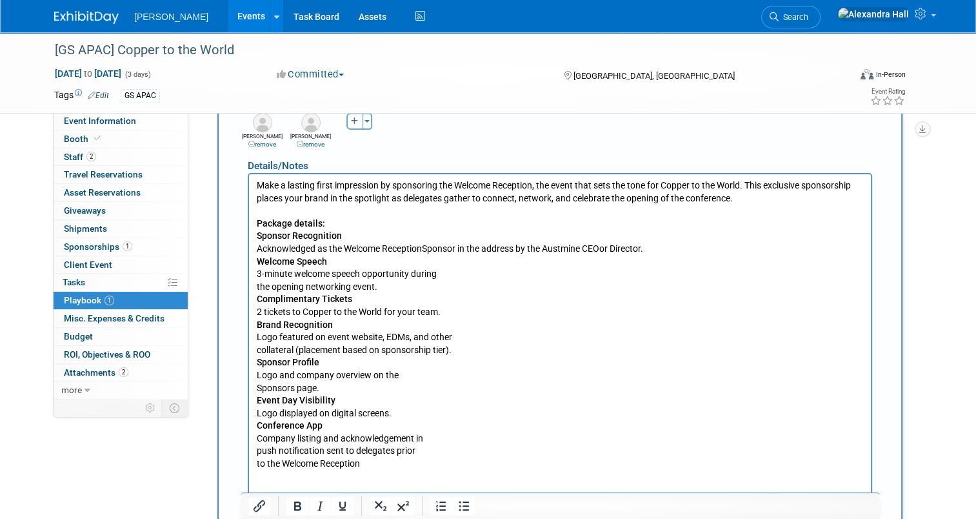
click at [256, 280] on body "Make a lasting first impression by sponsoring the Welcome Reception, the event …" at bounding box center [560, 324] width 608 height 291
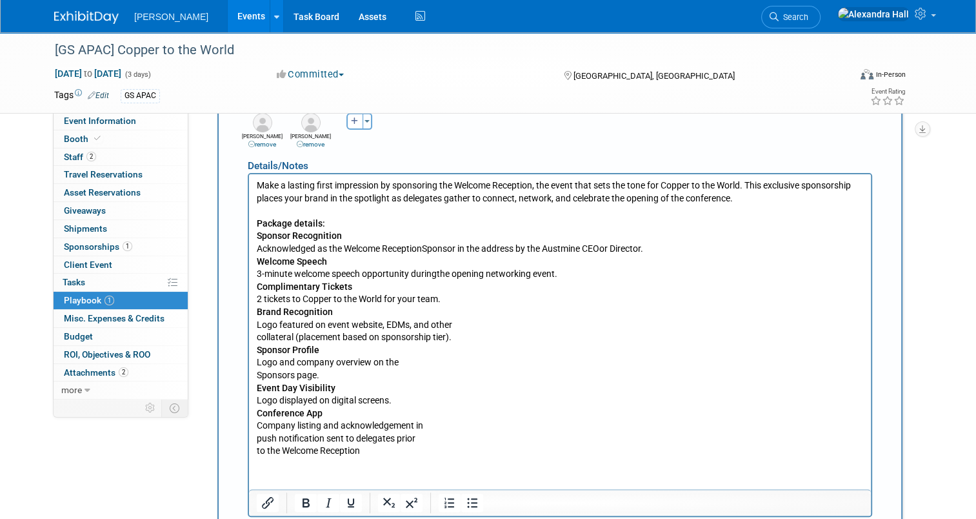
click at [258, 233] on b "Sponsor Recognition" at bounding box center [299, 235] width 85 height 10
click at [464, 495] on icon "Bullet list" at bounding box center [471, 502] width 15 height 15
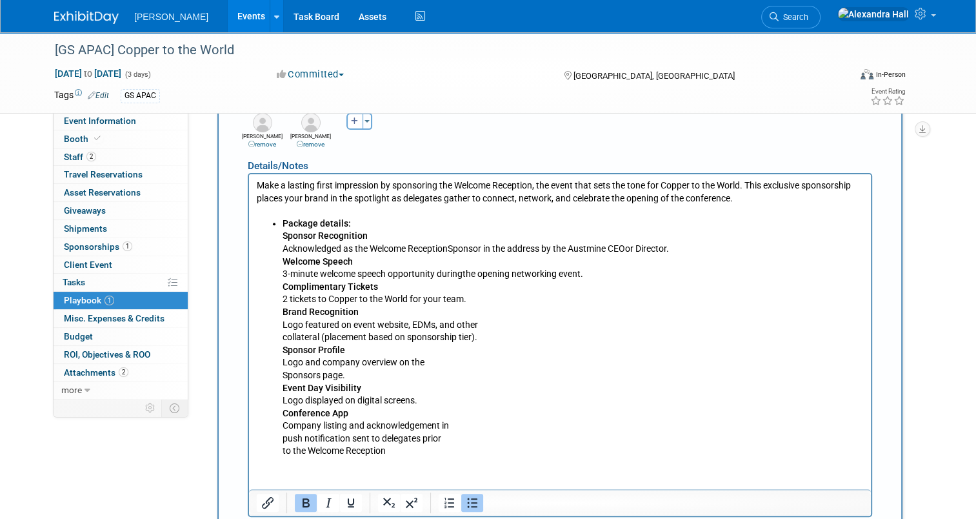
scroll to position [468, 0]
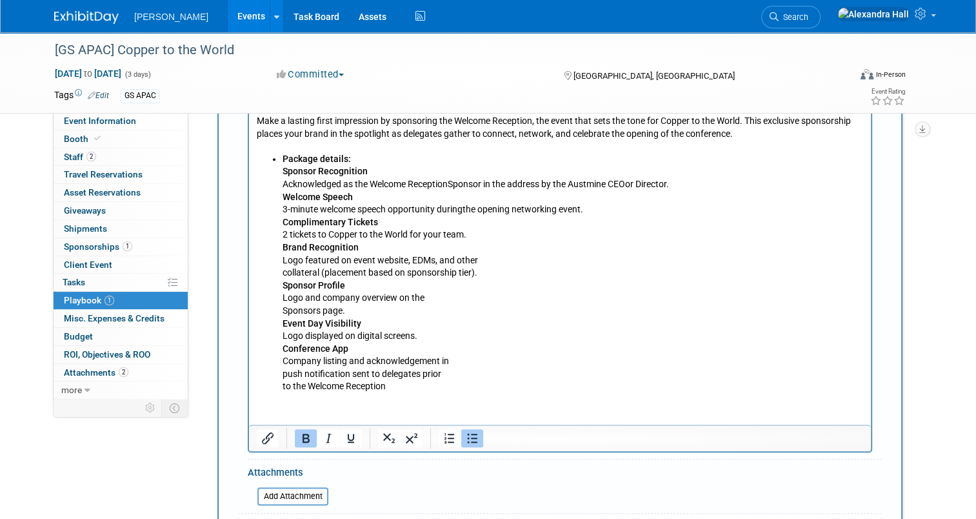
click at [283, 270] on li "Package details: Sponsor Recognition Acknowledged as the Welcome Reception Spon…" at bounding box center [572, 272] width 581 height 240
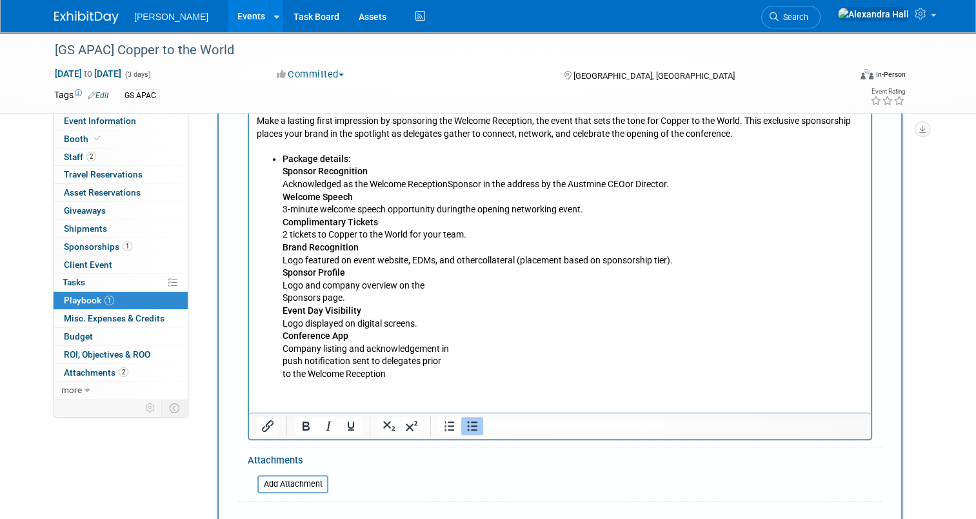
click at [281, 296] on ul "Package details: Sponsor Recognition Acknowledged as the Welcome Reception Spon…" at bounding box center [560, 266] width 607 height 228
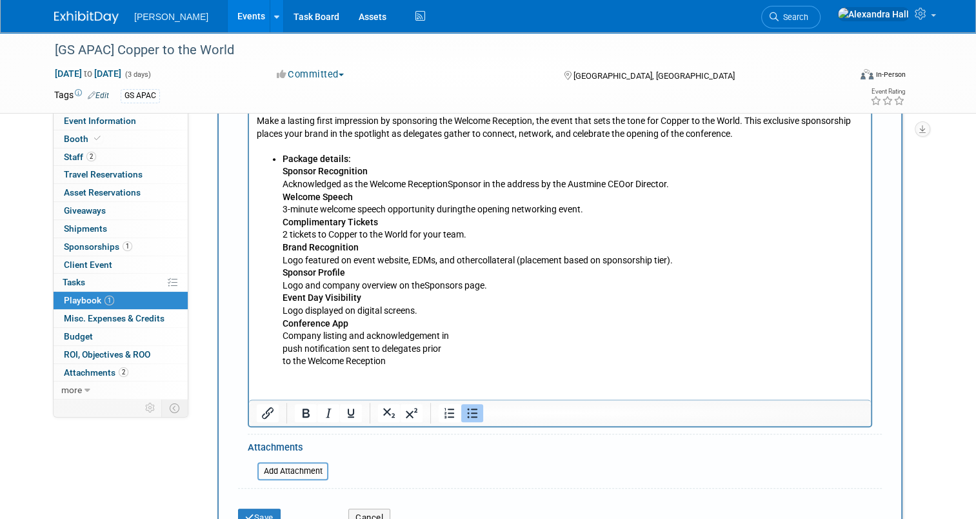
click at [283, 344] on li "Package details: Sponsor Recognition Acknowledged as the Welcome Reception Spon…" at bounding box center [572, 259] width 581 height 215
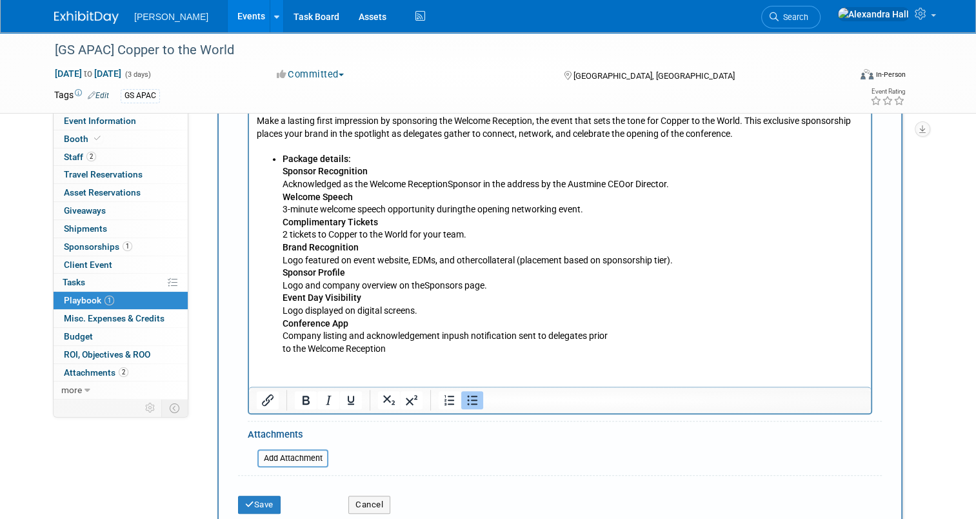
click at [283, 345] on li "Package details: Sponsor Recognition Acknowledged as the Welcome Reception Spon…" at bounding box center [572, 253] width 581 height 203
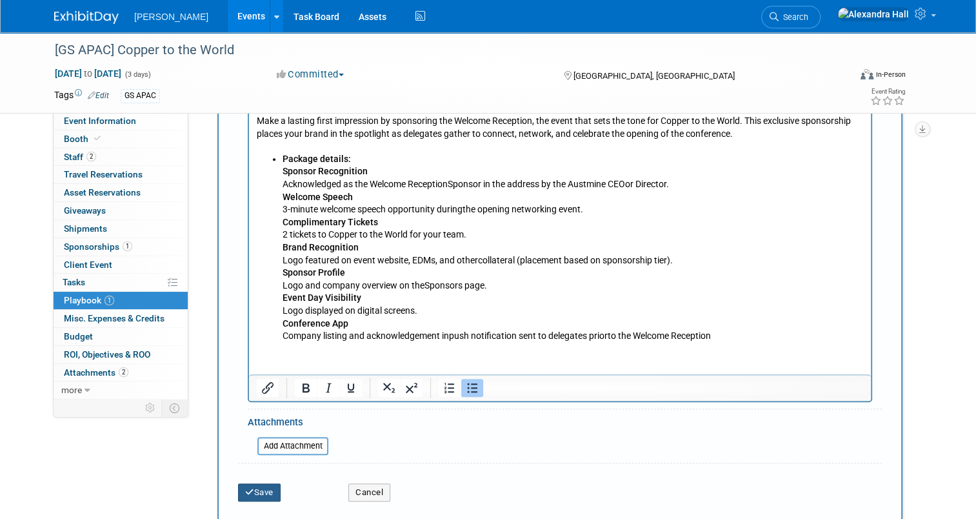
click at [245, 493] on button "Save" at bounding box center [259, 492] width 43 height 18
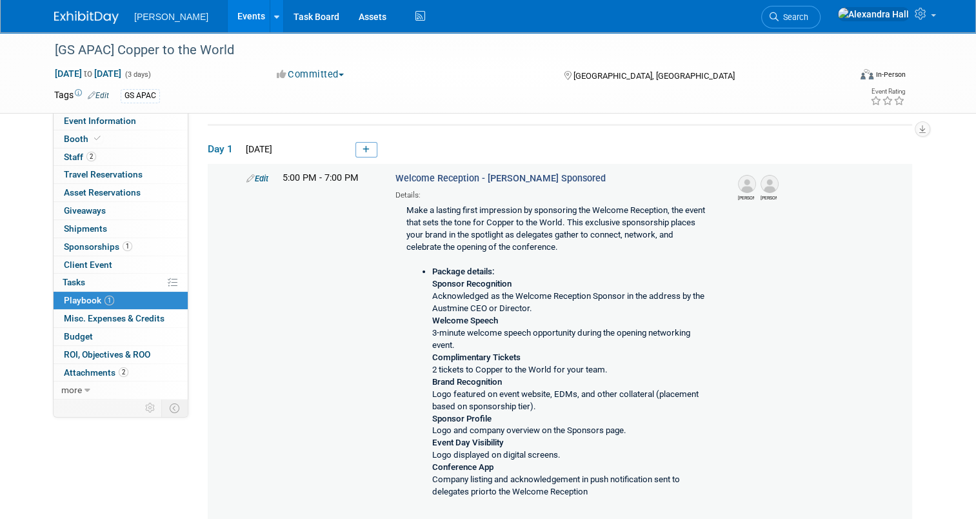
scroll to position [40, 0]
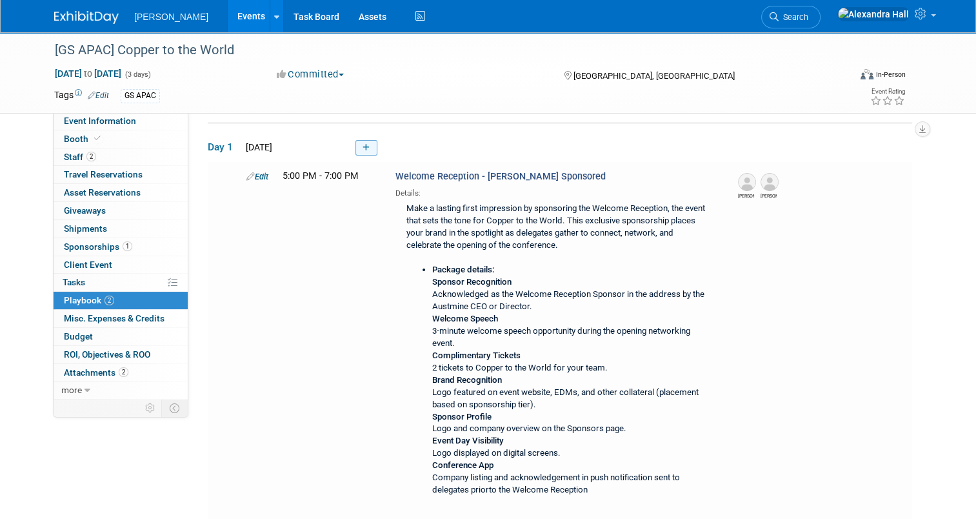
click at [362, 146] on icon at bounding box center [365, 148] width 7 height 8
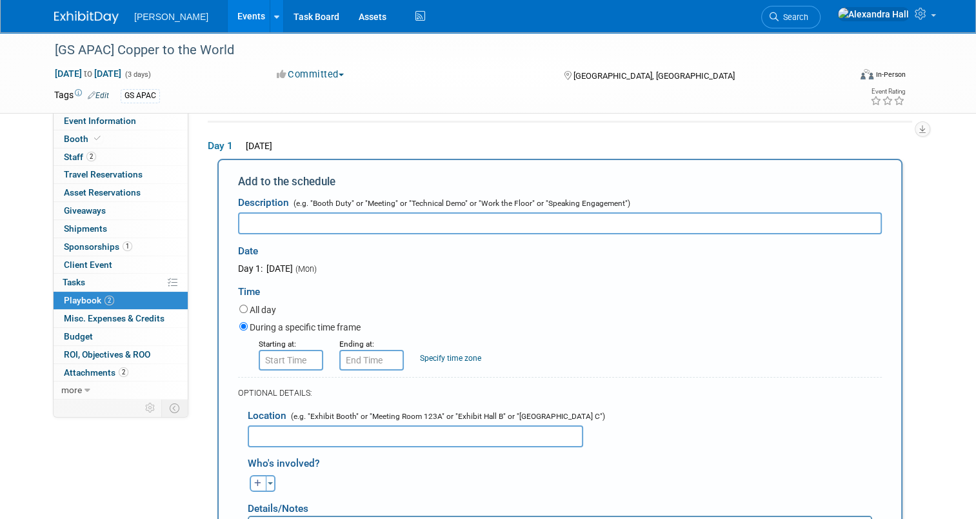
scroll to position [0, 0]
type input "P"
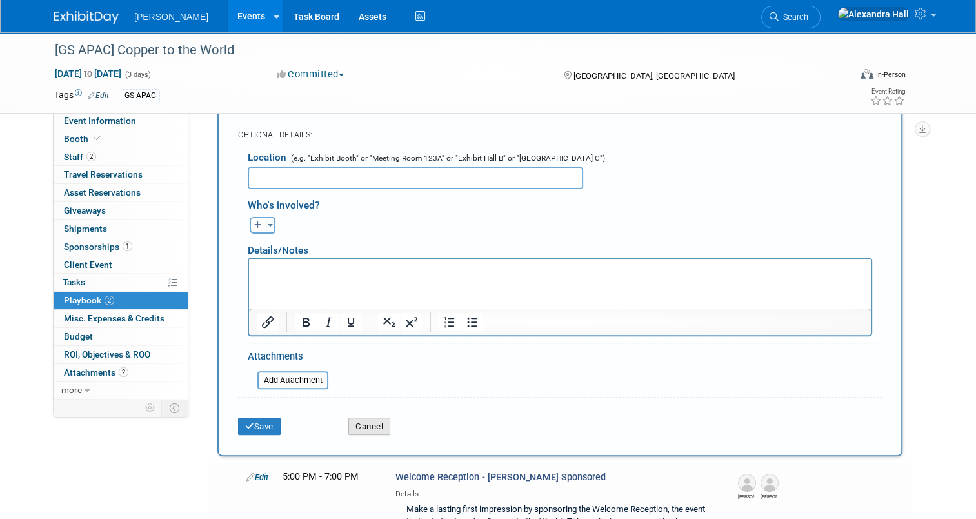
click at [364, 423] on button "Cancel" at bounding box center [369, 426] width 42 height 18
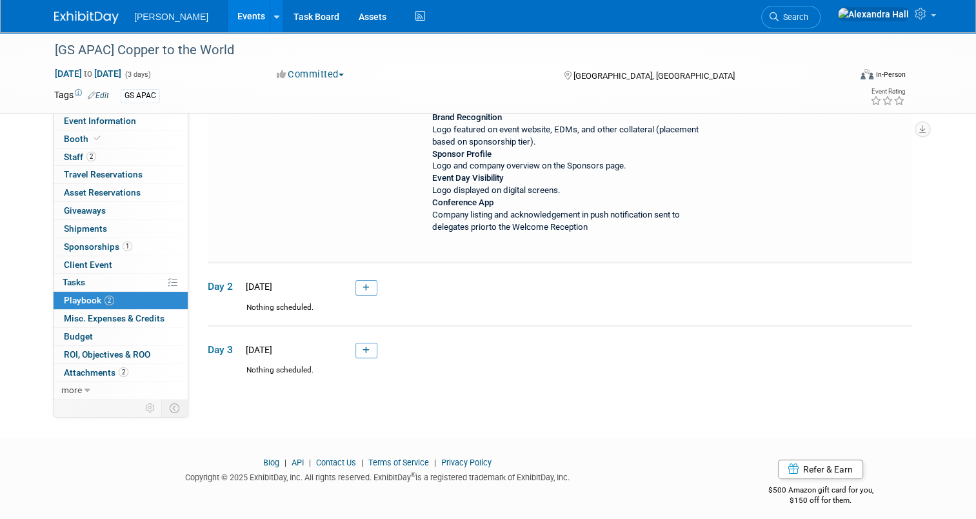
scroll to position [310, 0]
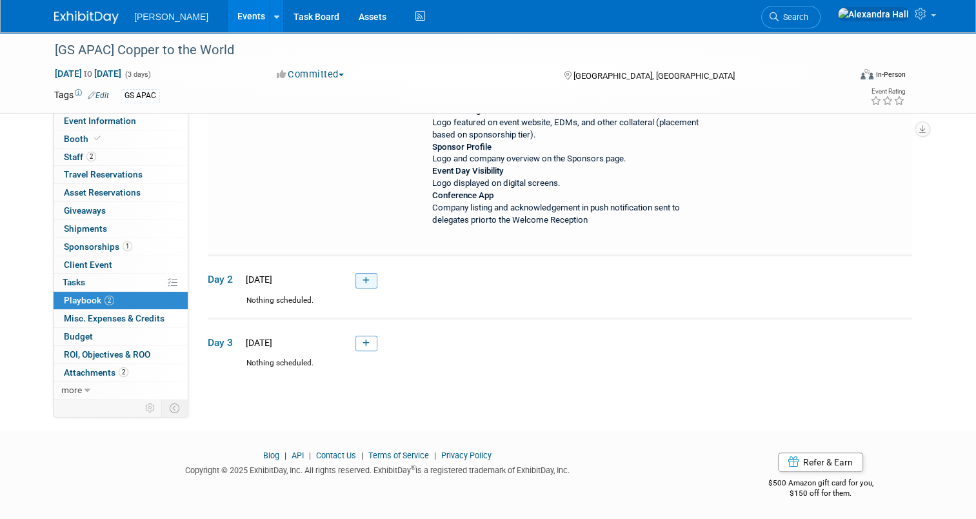
click at [362, 279] on icon at bounding box center [365, 281] width 7 height 8
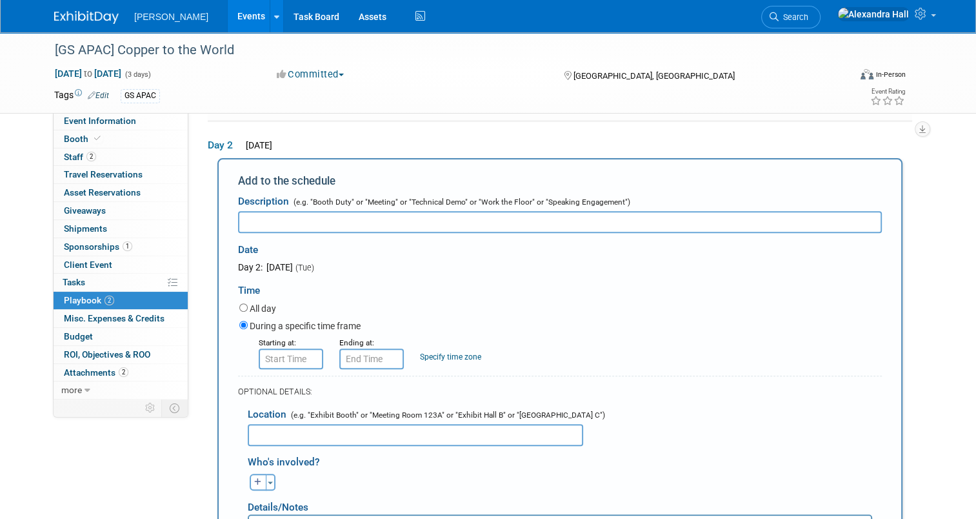
scroll to position [0, 0]
type input "Presentations, panels, and breakout streams"
click at [271, 362] on input "8:00 AM" at bounding box center [291, 358] width 64 height 21
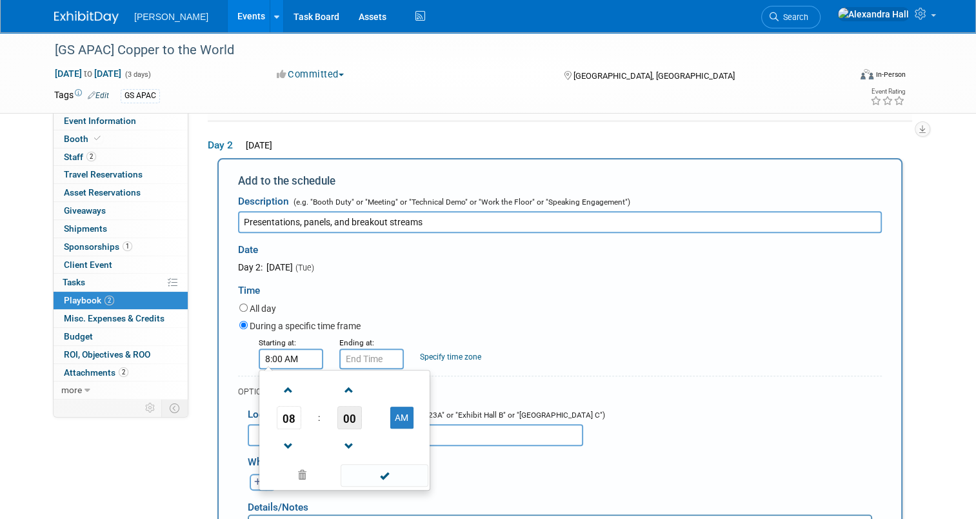
click at [343, 413] on span "00" at bounding box center [349, 417] width 25 height 23
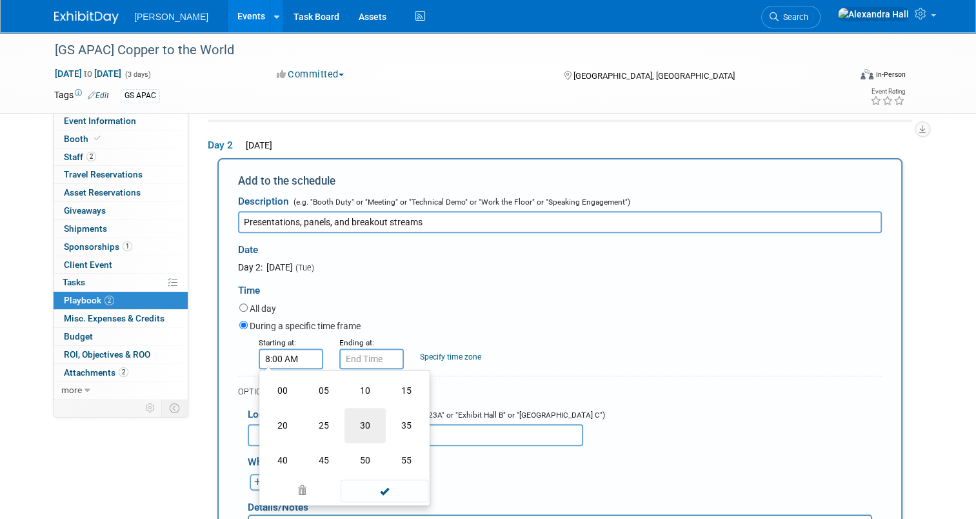
click at [370, 421] on td "30" at bounding box center [364, 425] width 41 height 35
type input "8:30 AM"
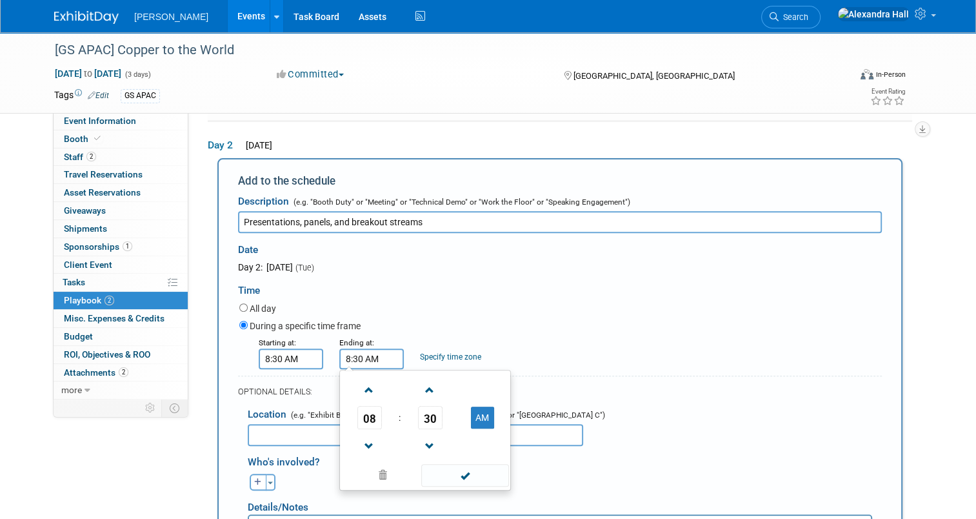
click at [383, 359] on input "8:30 AM" at bounding box center [371, 358] width 64 height 21
click at [362, 414] on span "08" at bounding box center [369, 417] width 25 height 23
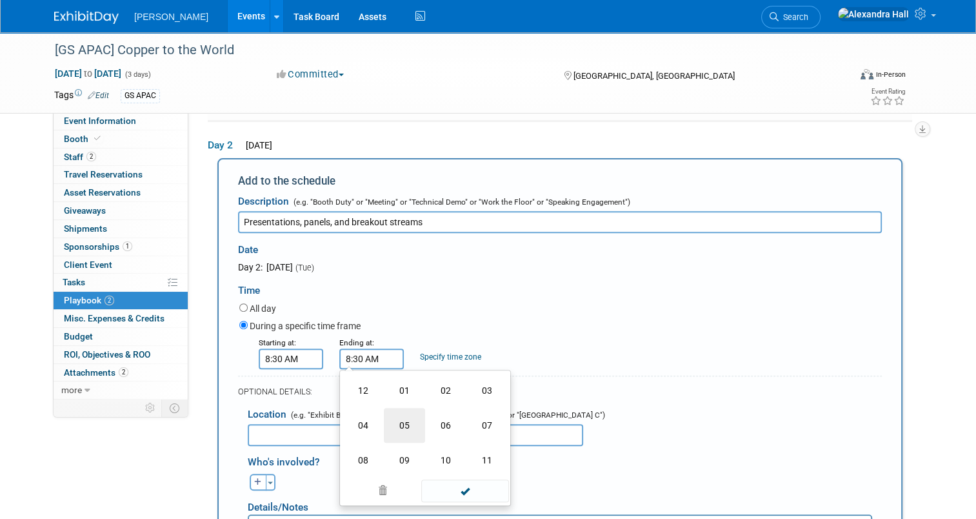
click at [406, 415] on td "05" at bounding box center [404, 425] width 41 height 35
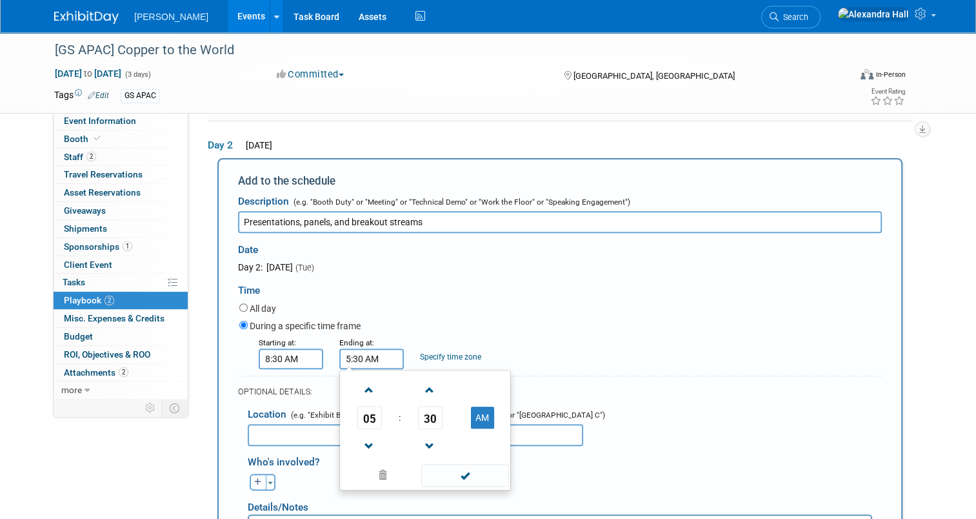
click at [461, 415] on td "AM" at bounding box center [482, 417] width 51 height 23
click at [471, 415] on button "AM" at bounding box center [482, 417] width 23 height 22
type input "5:30 PM"
click at [694, 364] on div "Starting at: 8:30 AM Ending at: 5:30 PM 05 : 30 PM 12 01 02 03 04 05 06 07 08 0…" at bounding box center [561, 352] width 662 height 34
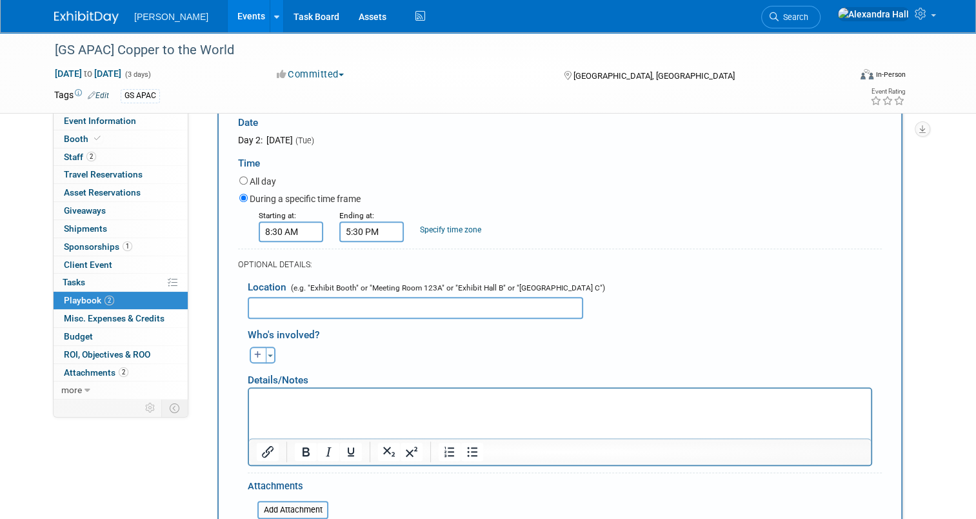
scroll to position [572, 0]
click at [322, 305] on input "text" at bounding box center [415, 306] width 335 height 22
type input "[GEOGRAPHIC_DATA]"
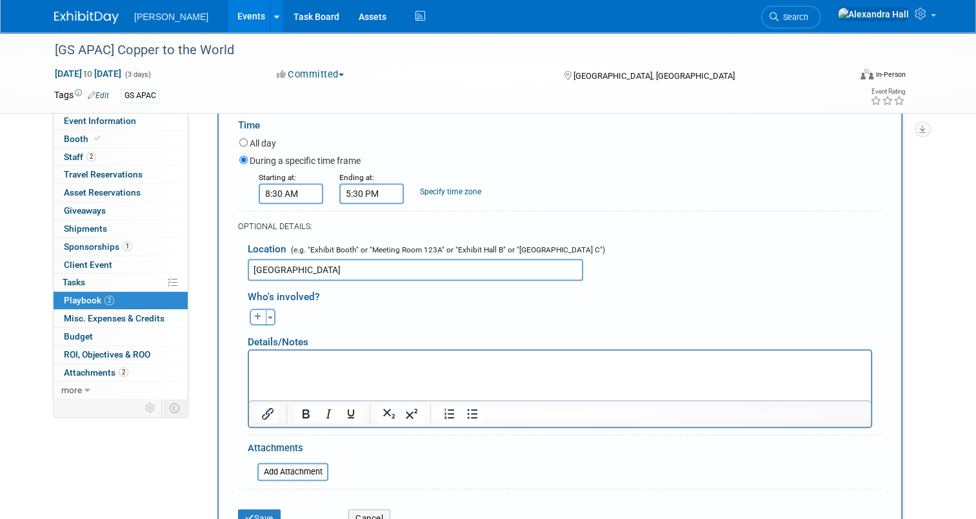
scroll to position [637, 0]
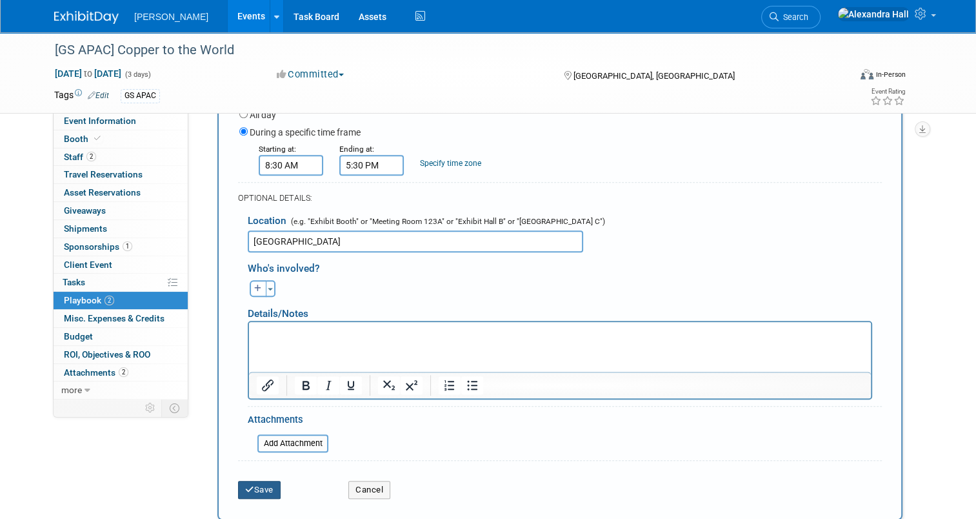
click at [250, 483] on button "Save" at bounding box center [259, 489] width 43 height 18
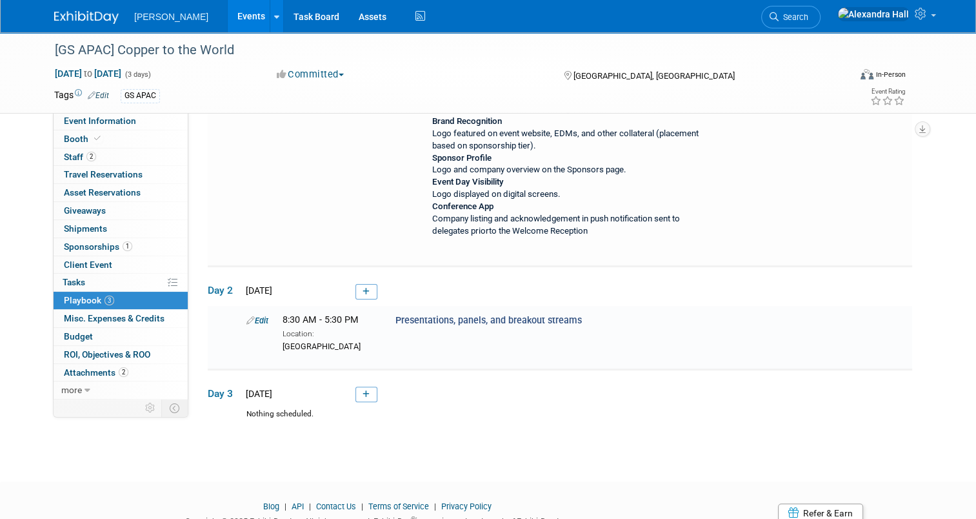
scroll to position [361, 0]
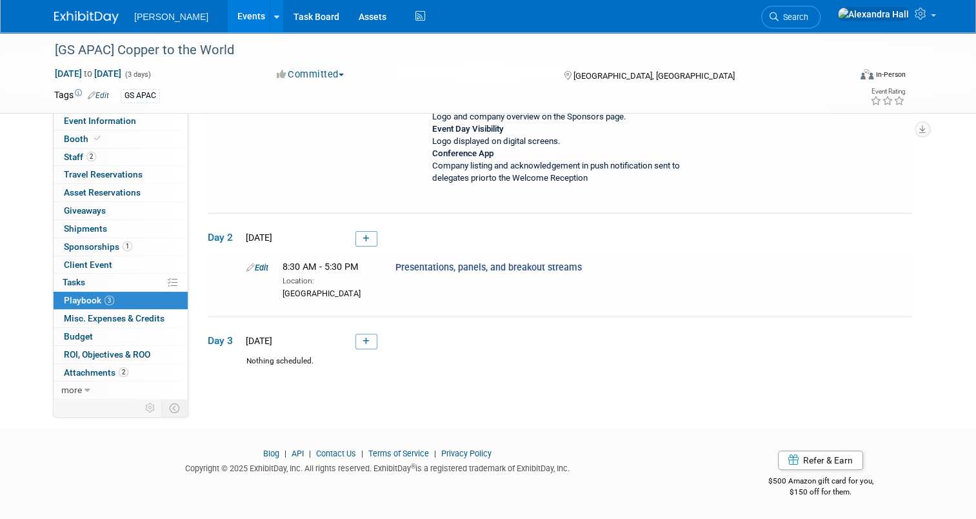
click at [349, 232] on span at bounding box center [363, 237] width 28 height 10
click at [362, 235] on icon at bounding box center [365, 239] width 7 height 8
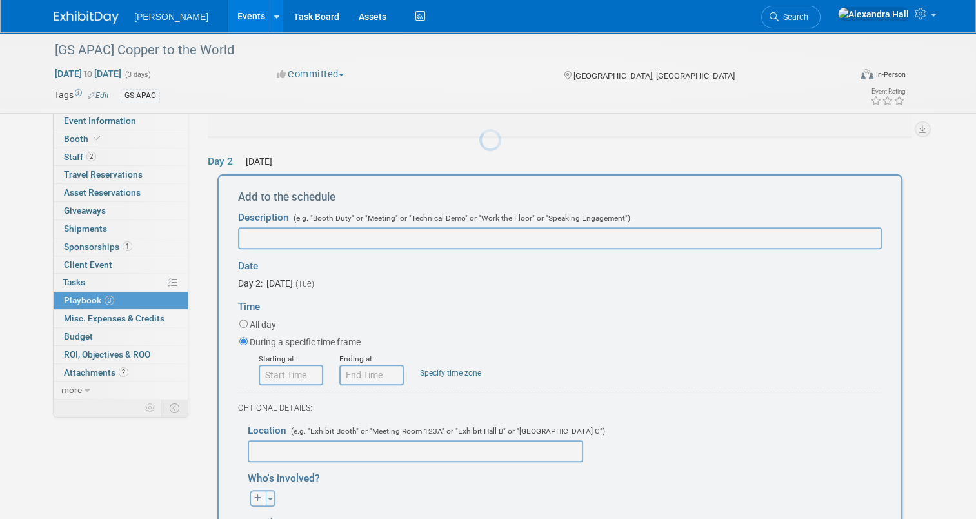
scroll to position [443, 0]
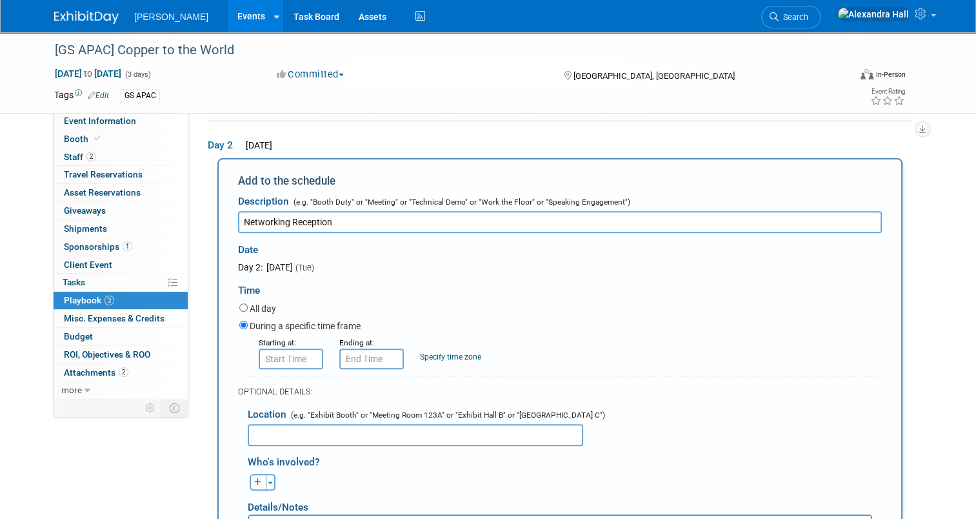
type input "Networking Reception"
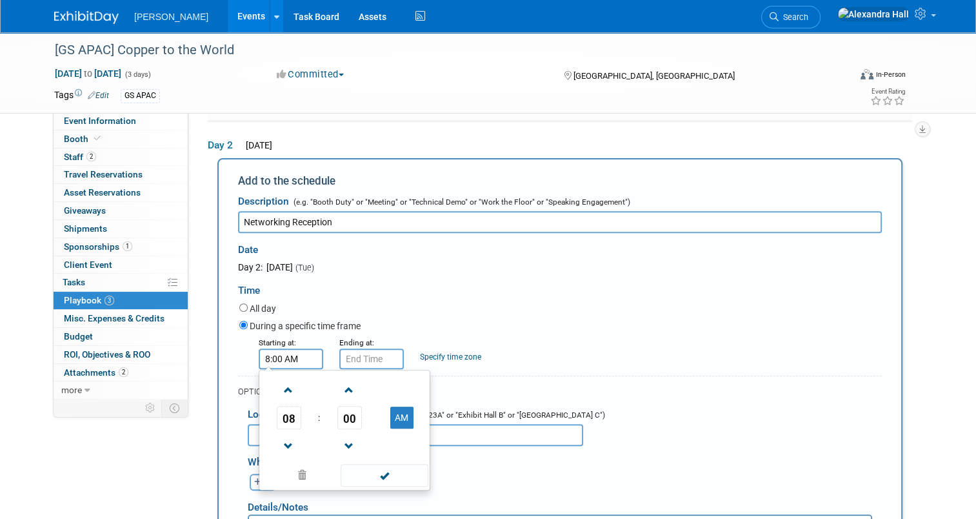
click at [267, 360] on input "8:00 AM" at bounding box center [291, 358] width 64 height 21
drag, startPoint x: 384, startPoint y: 407, endPoint x: 351, endPoint y: 408, distance: 33.5
click at [390, 407] on button "AM" at bounding box center [401, 417] width 23 height 22
click at [277, 421] on span "08" at bounding box center [289, 417] width 25 height 23
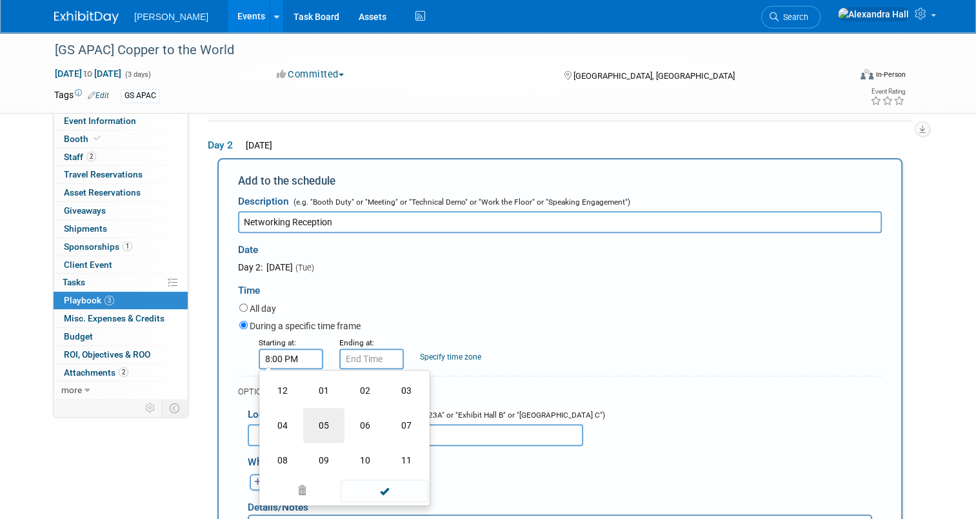
click at [320, 418] on td "05" at bounding box center [323, 425] width 41 height 35
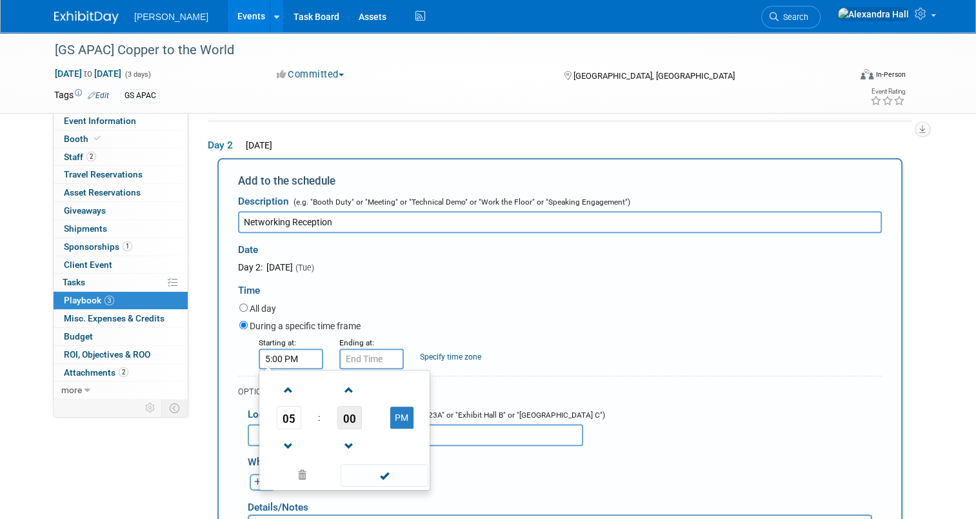
click at [351, 408] on span "00" at bounding box center [349, 417] width 25 height 23
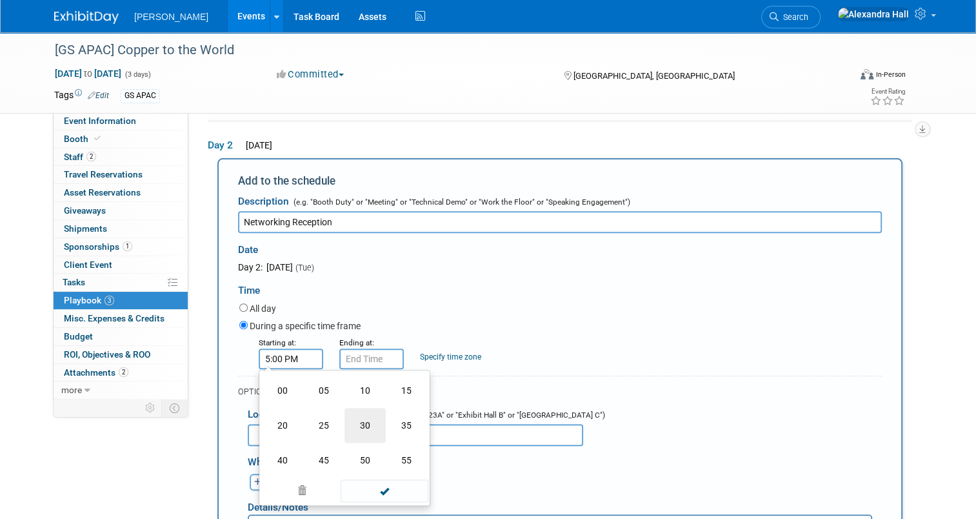
click at [352, 421] on td "30" at bounding box center [364, 425] width 41 height 35
type input "5:30 PM"
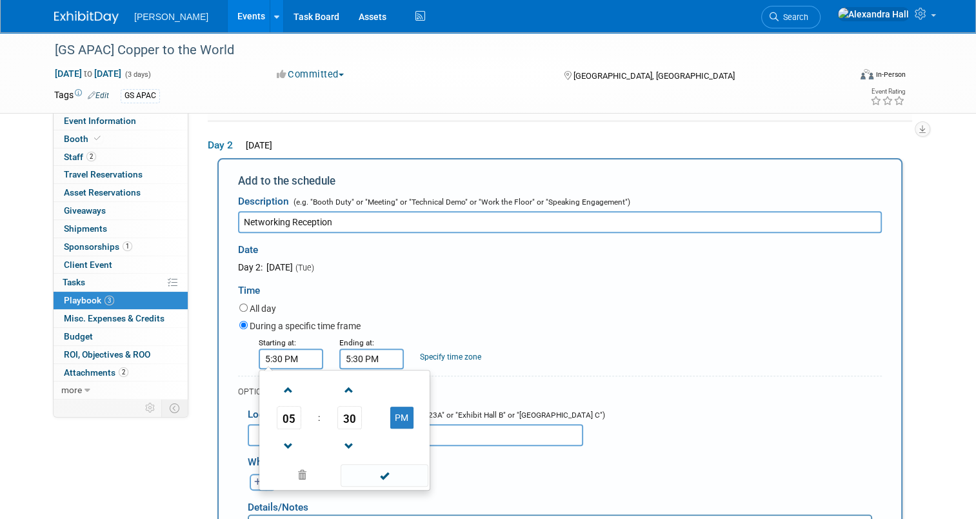
click at [362, 353] on input "5:30 PM" at bounding box center [371, 358] width 64 height 21
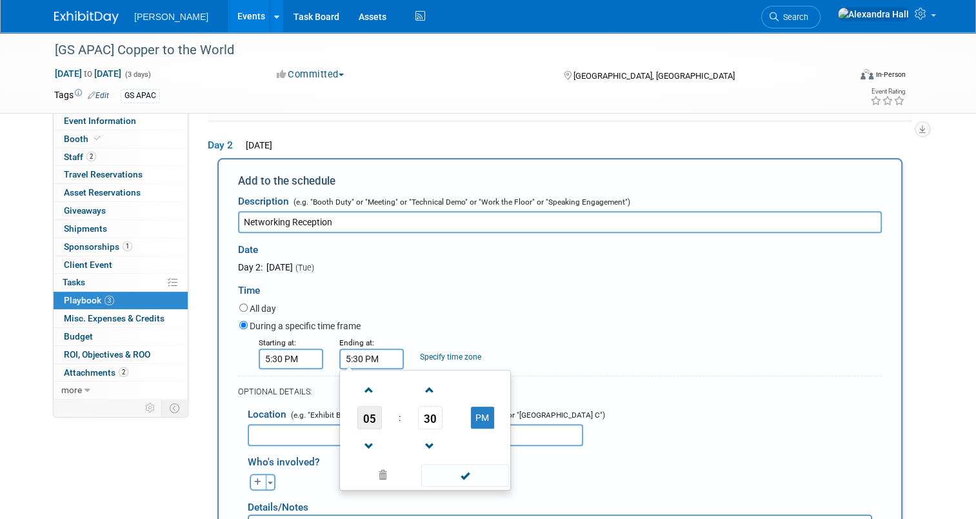
click at [357, 410] on span "05" at bounding box center [369, 417] width 25 height 23
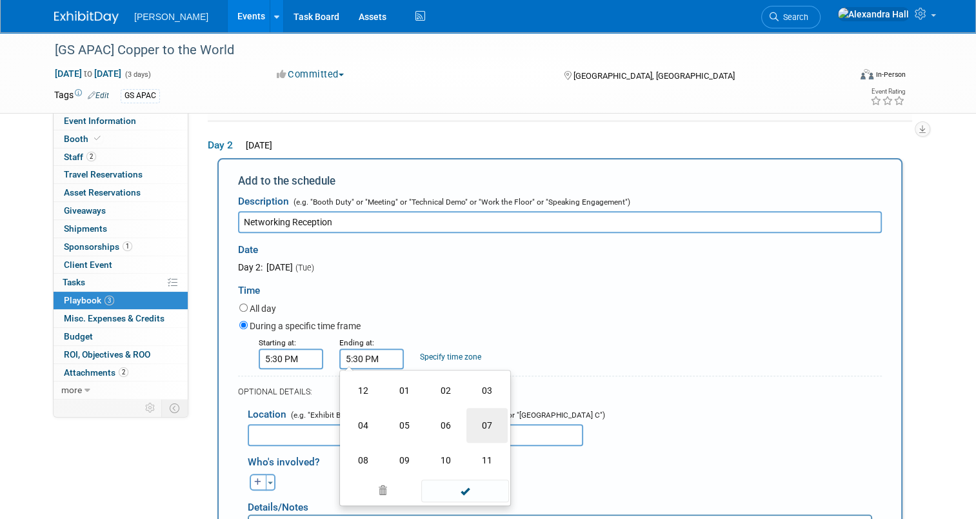
click at [466, 426] on td "07" at bounding box center [486, 425] width 41 height 35
type input "7:30 PM"
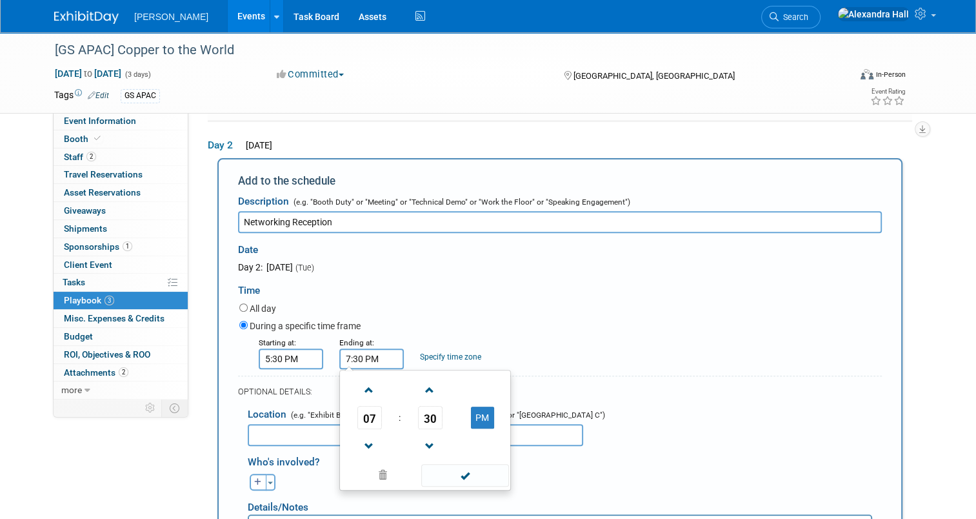
click at [699, 386] on div "OPTIONAL DETAILS:" at bounding box center [560, 392] width 644 height 12
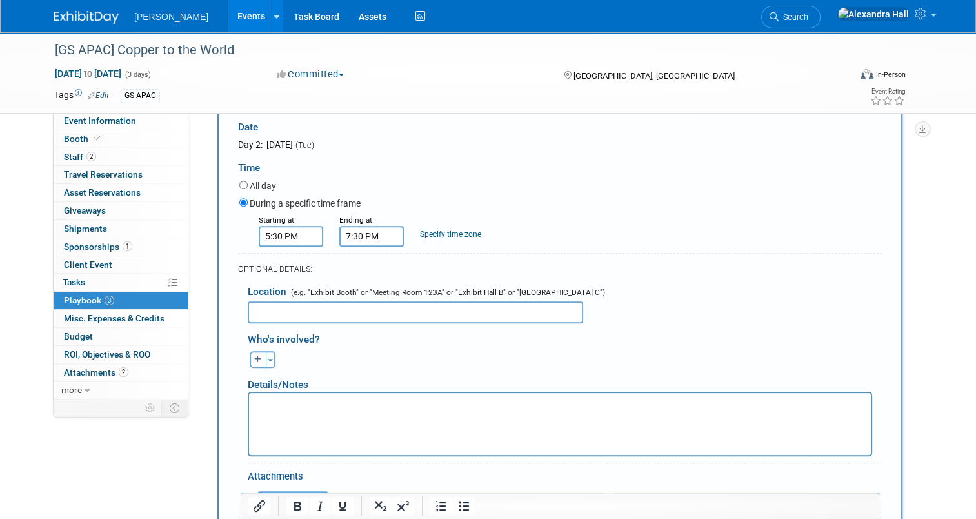
scroll to position [572, 0]
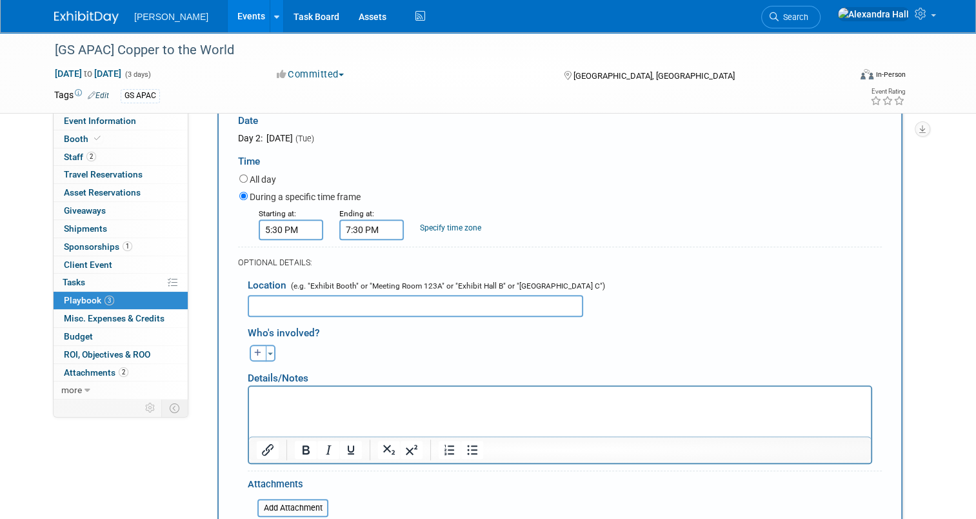
click at [384, 304] on input "text" at bounding box center [415, 306] width 335 height 22
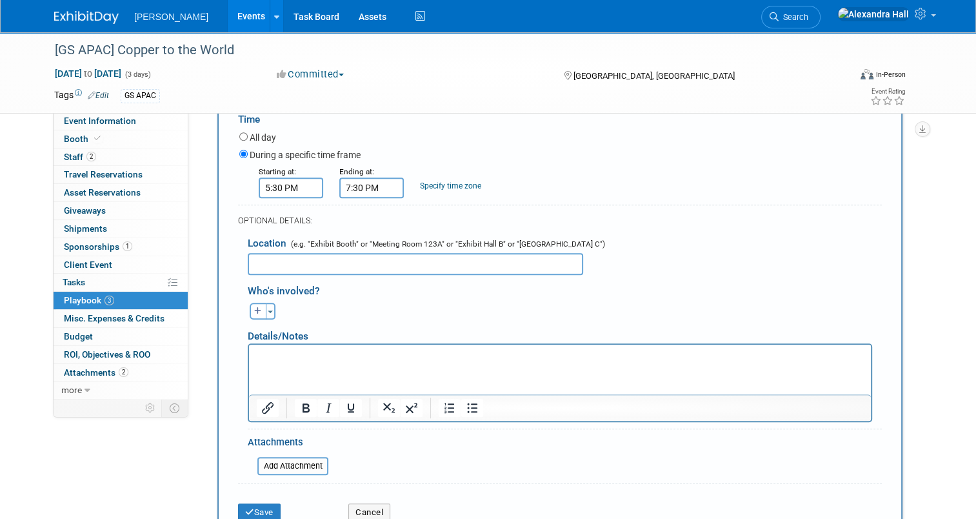
scroll to position [637, 0]
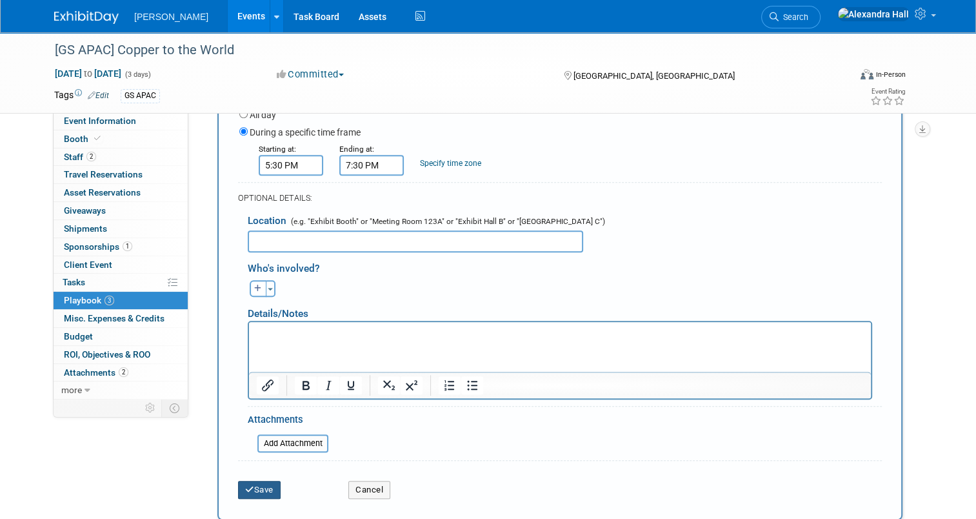
click at [245, 486] on icon "submit" at bounding box center [249, 489] width 9 height 8
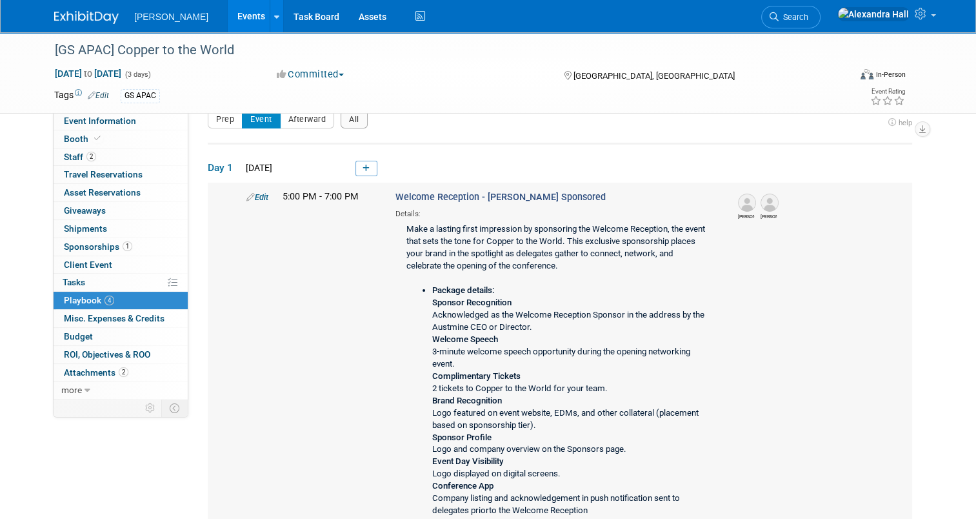
scroll to position [399, 0]
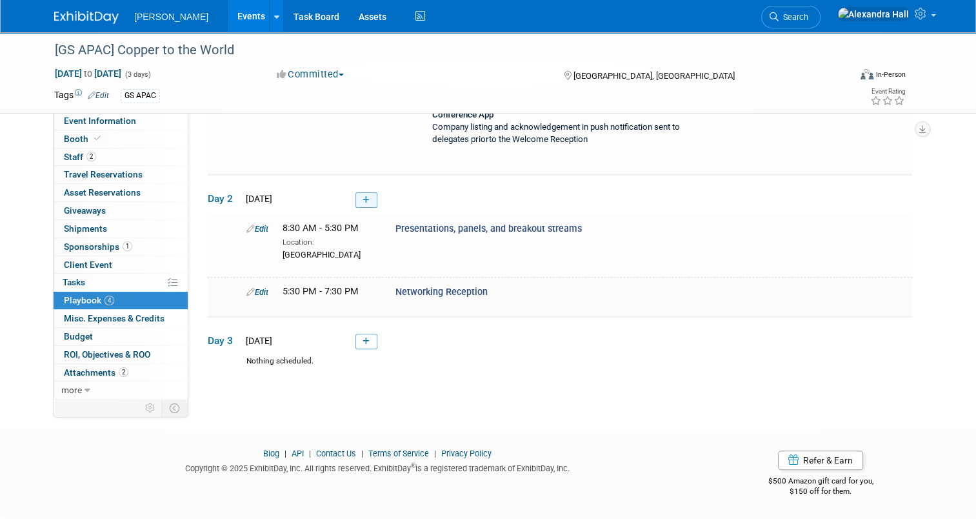
click at [362, 196] on icon at bounding box center [365, 200] width 7 height 8
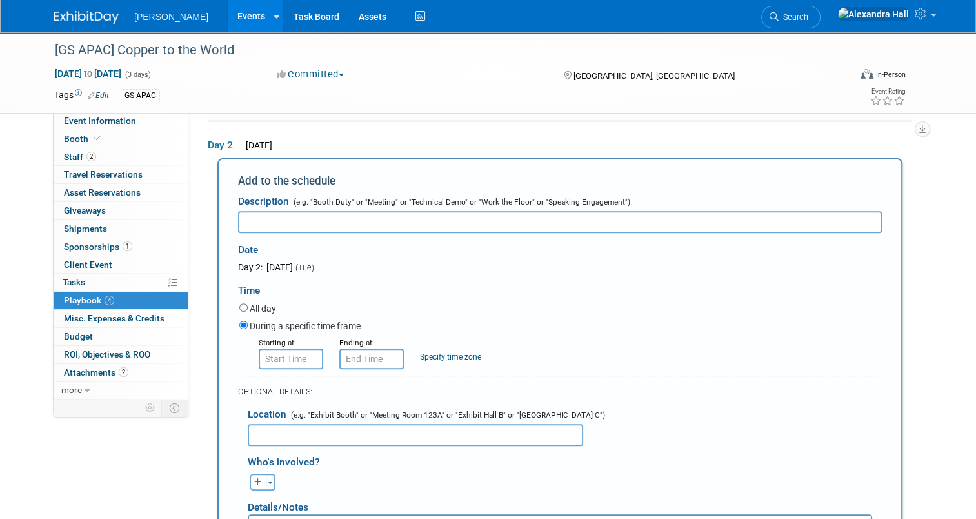
scroll to position [0, 0]
click at [277, 363] on input "8:00 AM" at bounding box center [291, 358] width 64 height 21
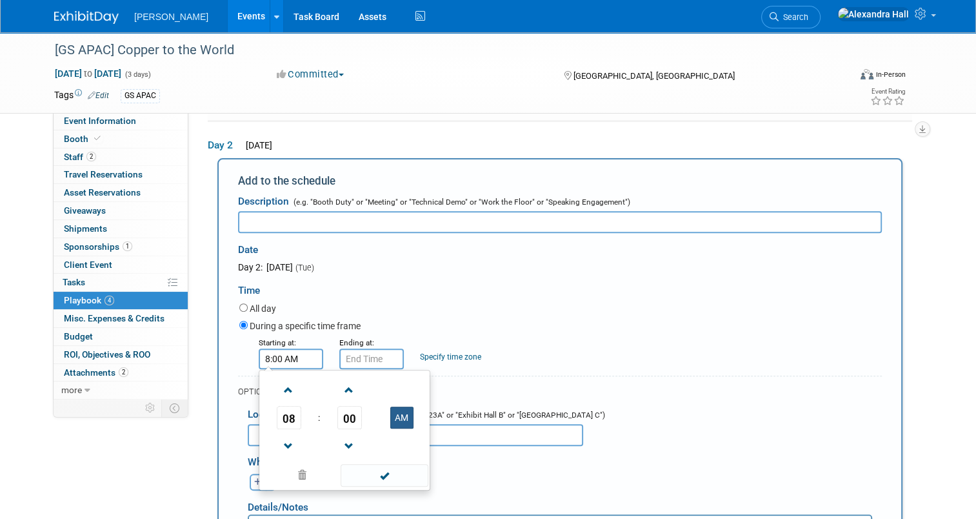
click at [391, 410] on button "AM" at bounding box center [401, 417] width 23 height 22
click at [296, 408] on td "08" at bounding box center [289, 417] width 54 height 23
click at [292, 413] on span "08" at bounding box center [289, 417] width 25 height 23
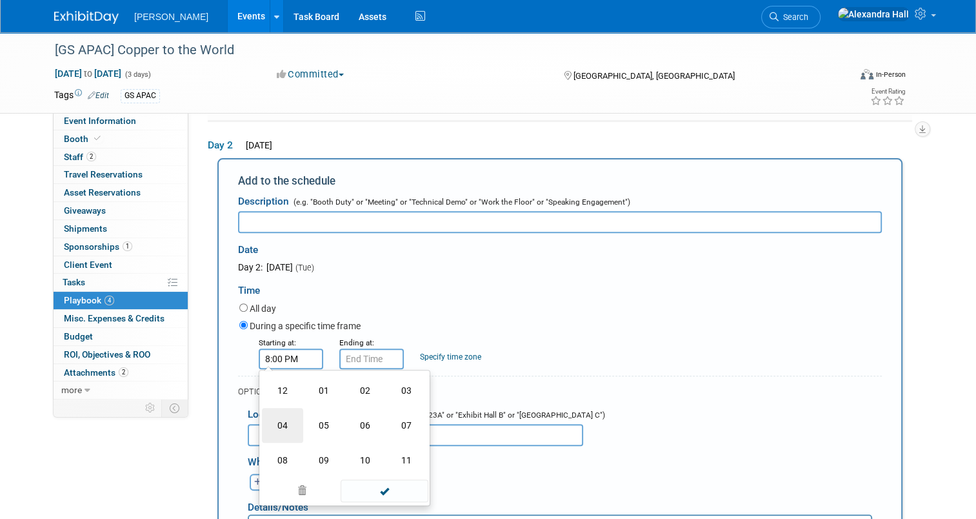
click at [286, 424] on td "04" at bounding box center [282, 425] width 41 height 35
type input "4:00 PM"
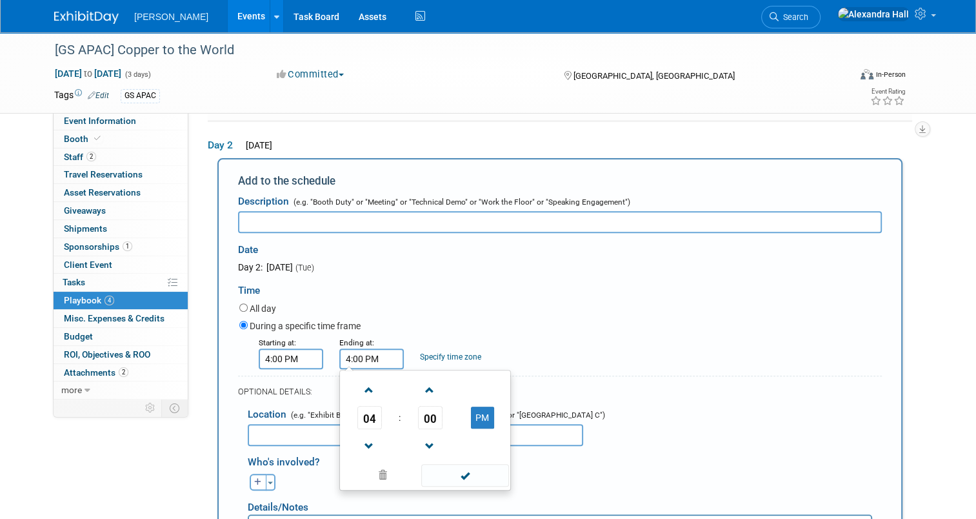
click at [371, 348] on input "4:00 PM" at bounding box center [371, 358] width 64 height 21
click at [369, 415] on span "04" at bounding box center [369, 417] width 25 height 23
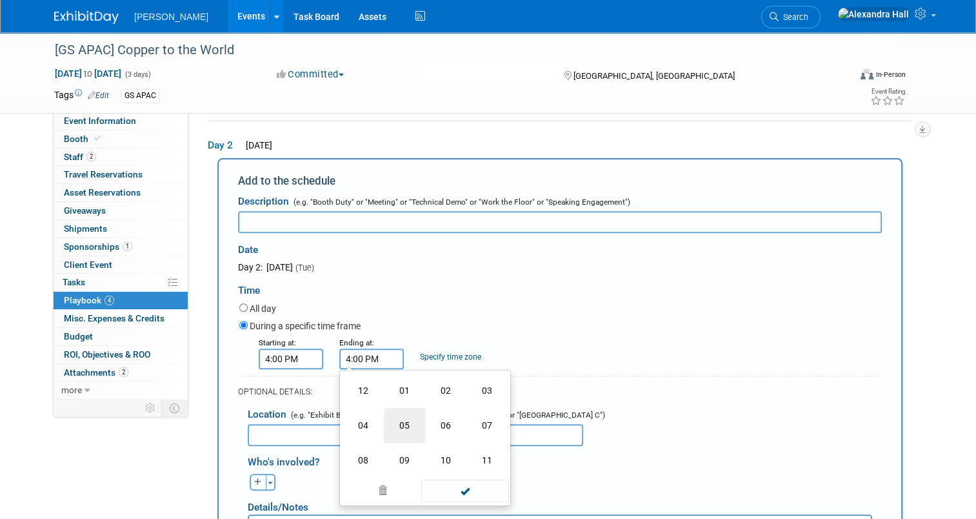
click at [391, 415] on td "05" at bounding box center [404, 425] width 41 height 35
type input "5:00 PM"
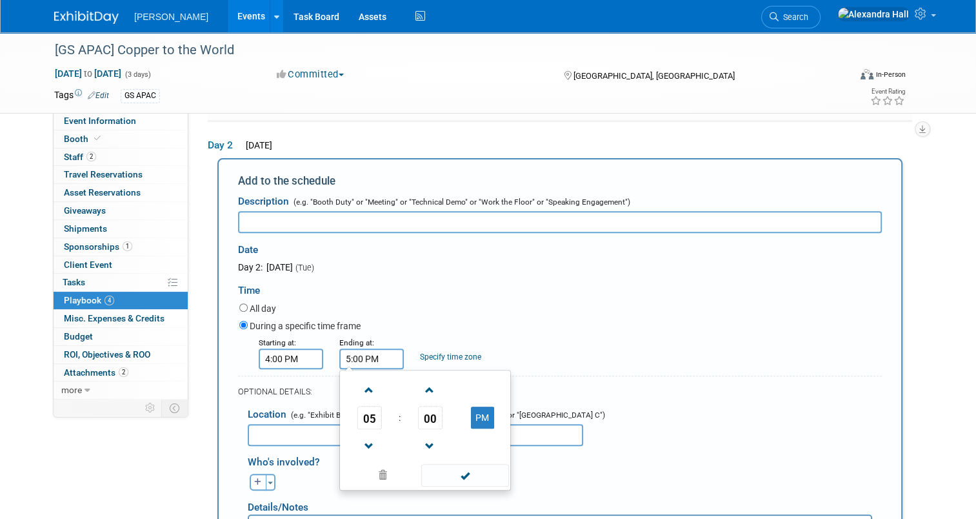
click at [349, 225] on input "text" at bounding box center [560, 222] width 644 height 22
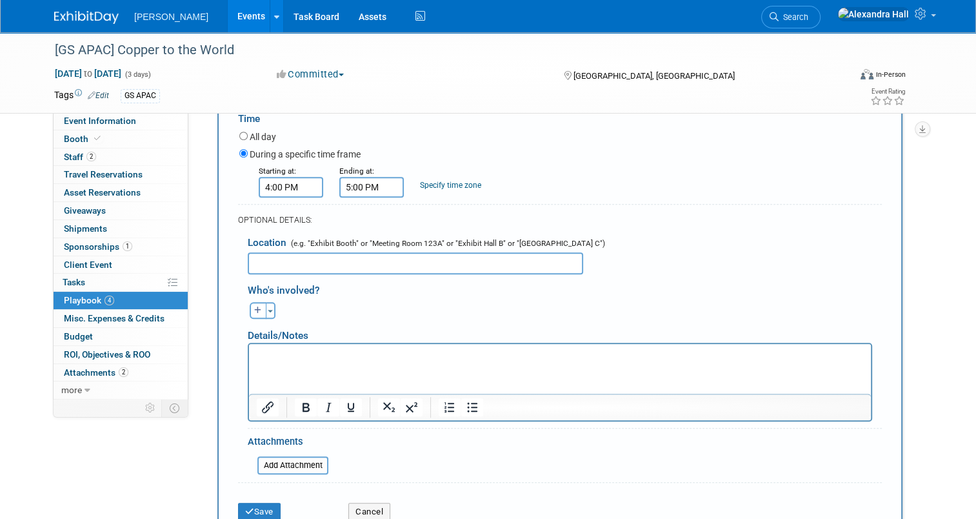
scroll to position [637, 0]
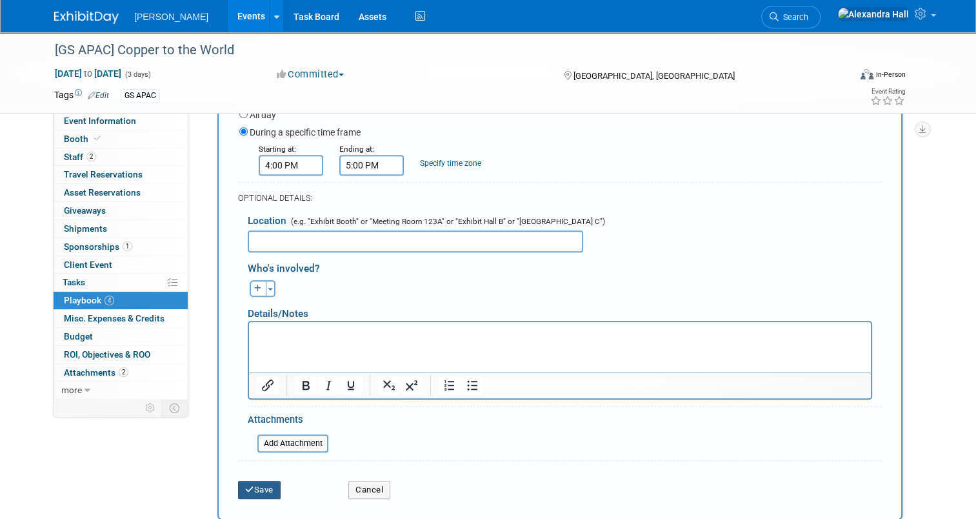
type input "Innovation Hour"
click at [249, 480] on button "Save" at bounding box center [259, 489] width 43 height 18
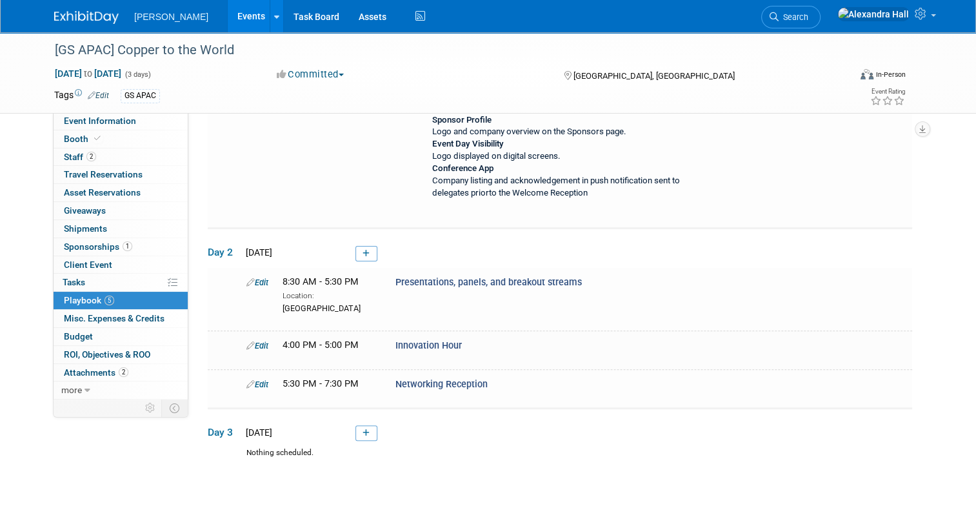
scroll to position [436, 0]
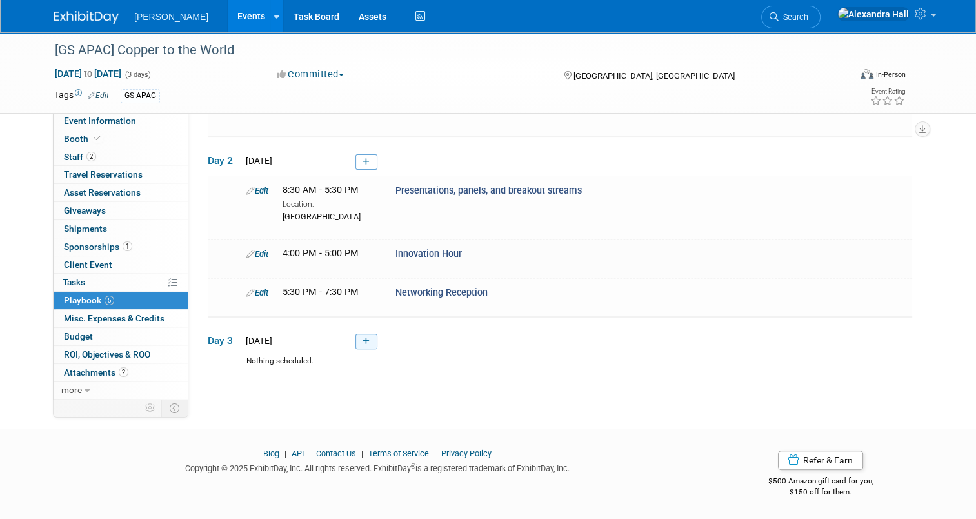
click at [362, 341] on icon at bounding box center [365, 341] width 7 height 8
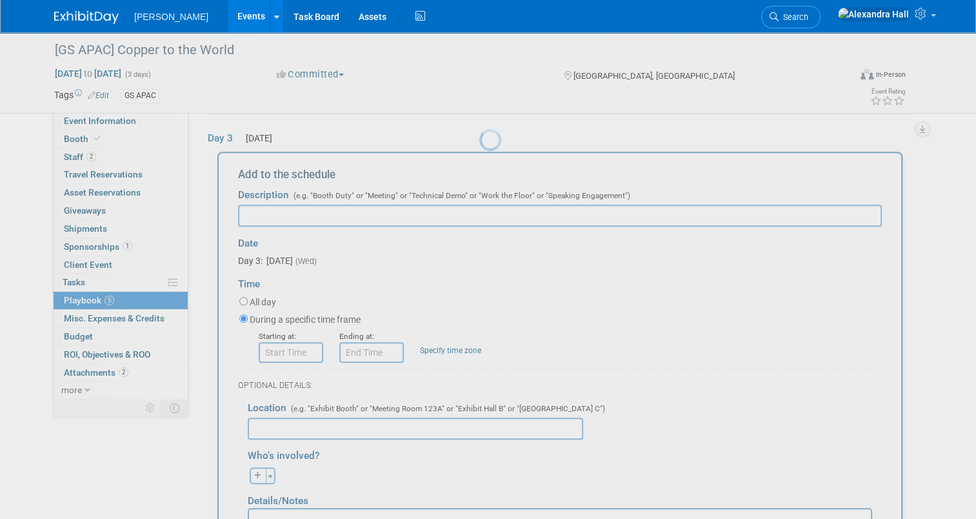
scroll to position [0, 0]
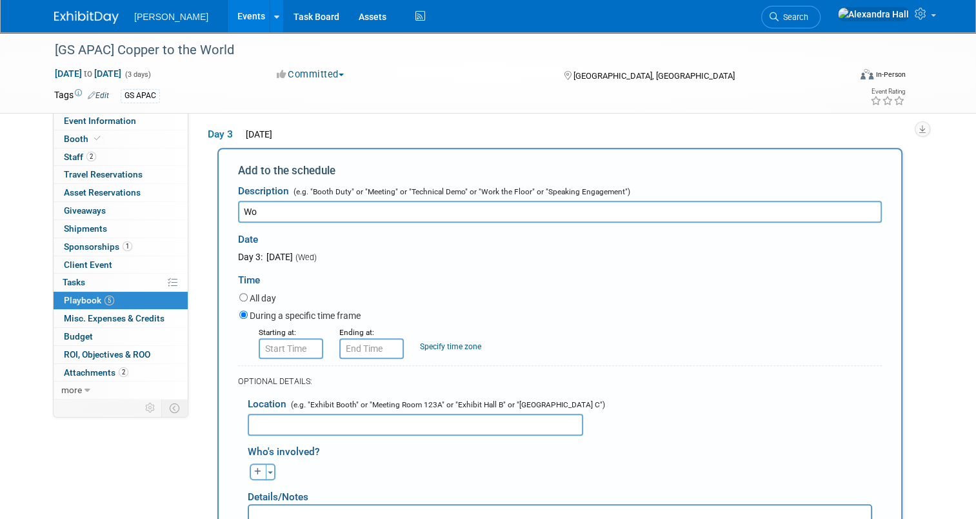
type input "W"
type input "Presentations, panels, and breakout streams"
click at [263, 359] on input "8:00 AM" at bounding box center [291, 348] width 64 height 21
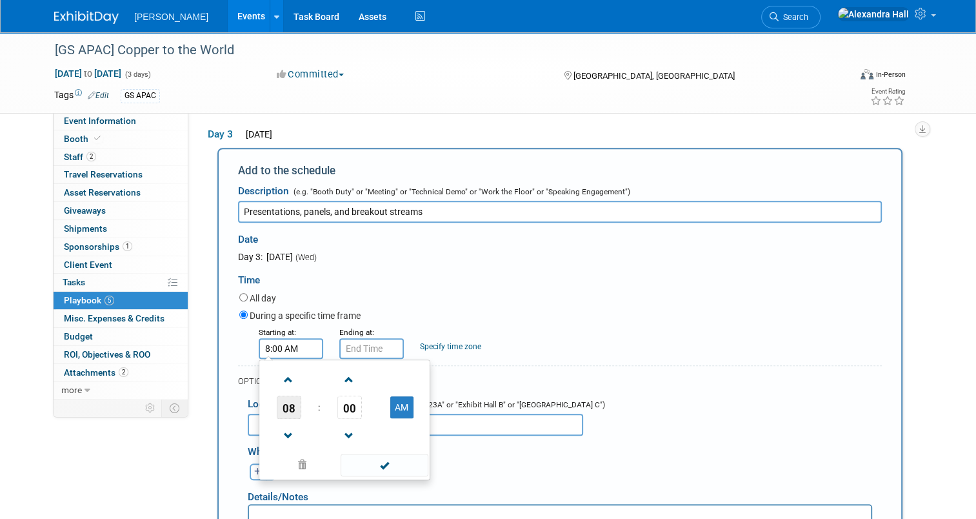
click at [285, 418] on span "08" at bounding box center [289, 406] width 25 height 23
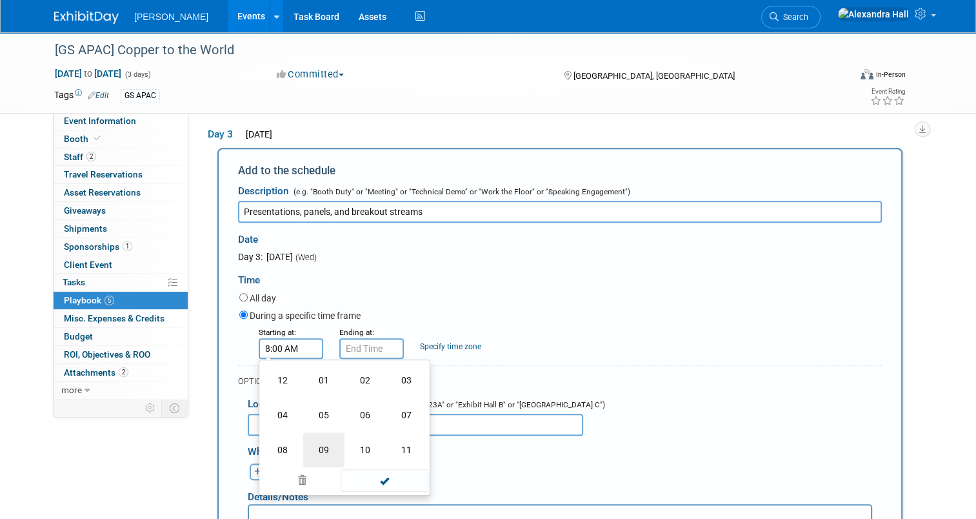
click at [318, 446] on td "09" at bounding box center [323, 449] width 41 height 35
type input "9:00 AM"
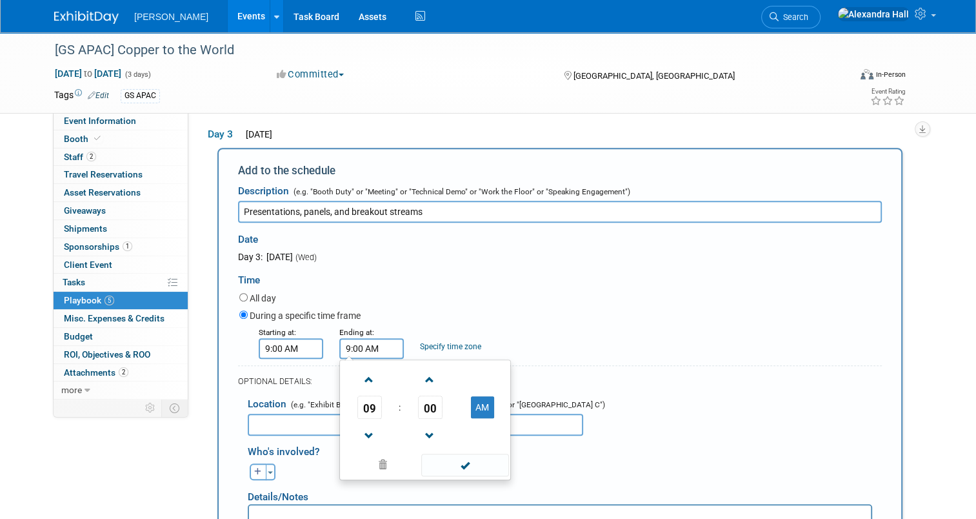
click at [356, 355] on input "9:00 AM" at bounding box center [371, 348] width 64 height 21
click at [475, 412] on button "AM" at bounding box center [482, 407] width 23 height 22
click at [357, 411] on span "09" at bounding box center [369, 406] width 25 height 23
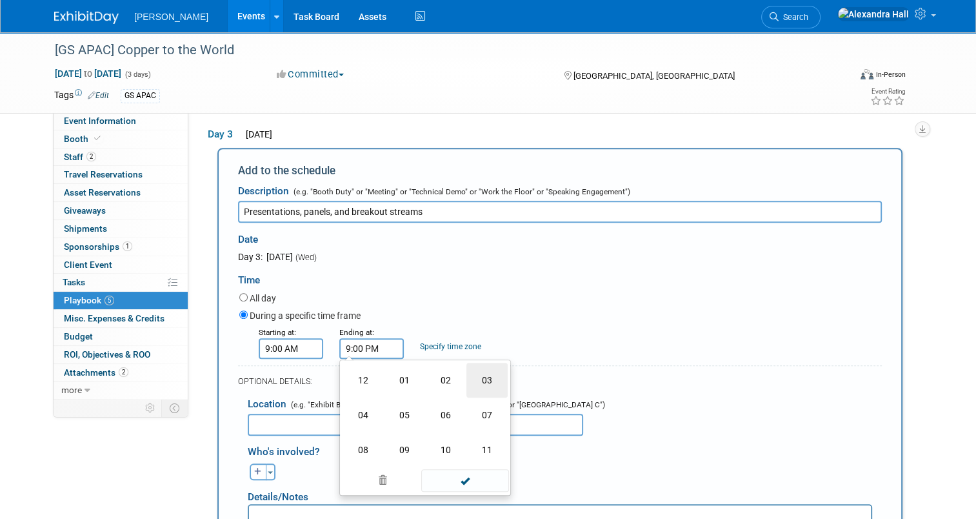
click at [470, 384] on td "03" at bounding box center [486, 379] width 41 height 35
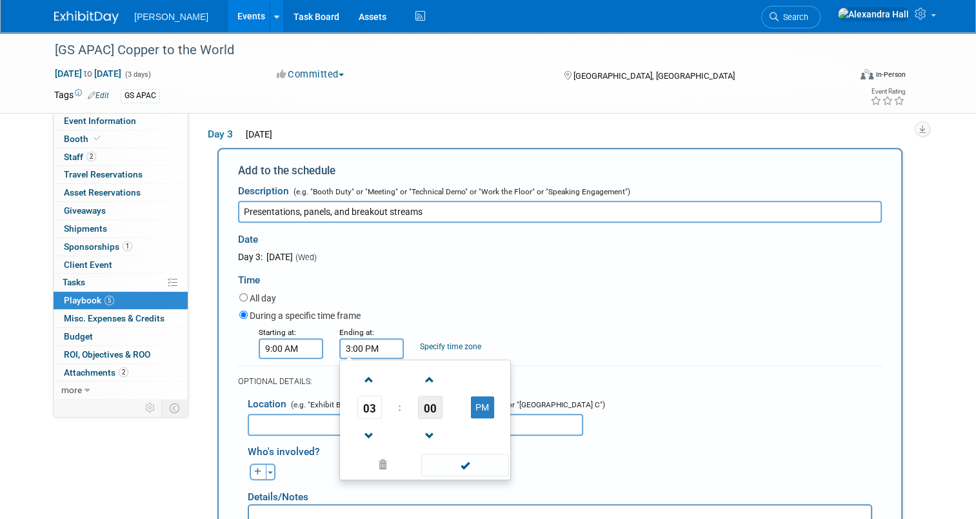
click at [421, 413] on span "00" at bounding box center [430, 406] width 25 height 23
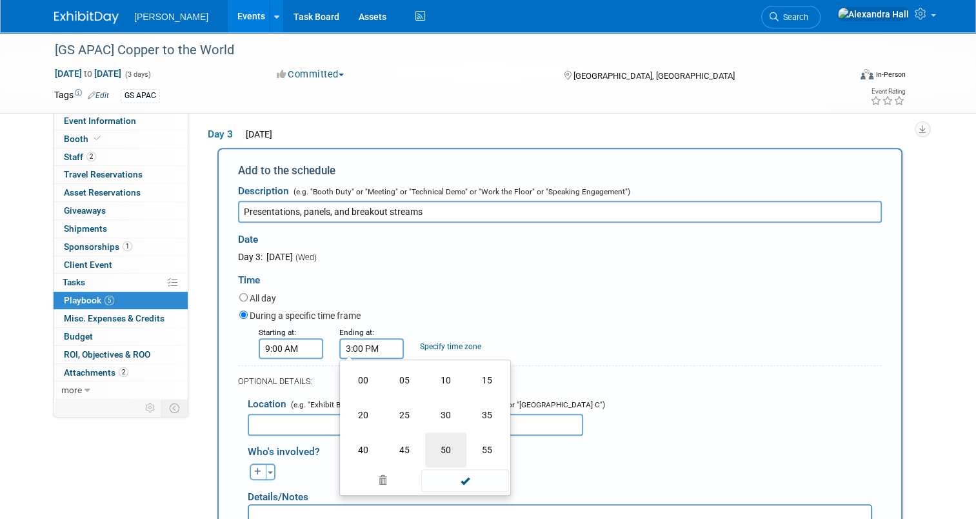
click at [437, 449] on td "50" at bounding box center [445, 449] width 41 height 35
type input "3:50 PM"
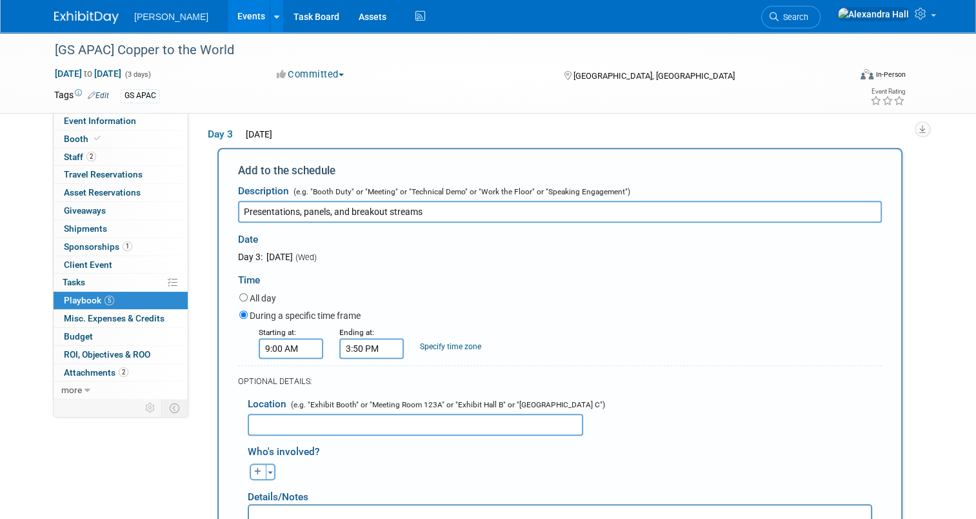
click at [793, 304] on div "All day" at bounding box center [560, 298] width 642 height 17
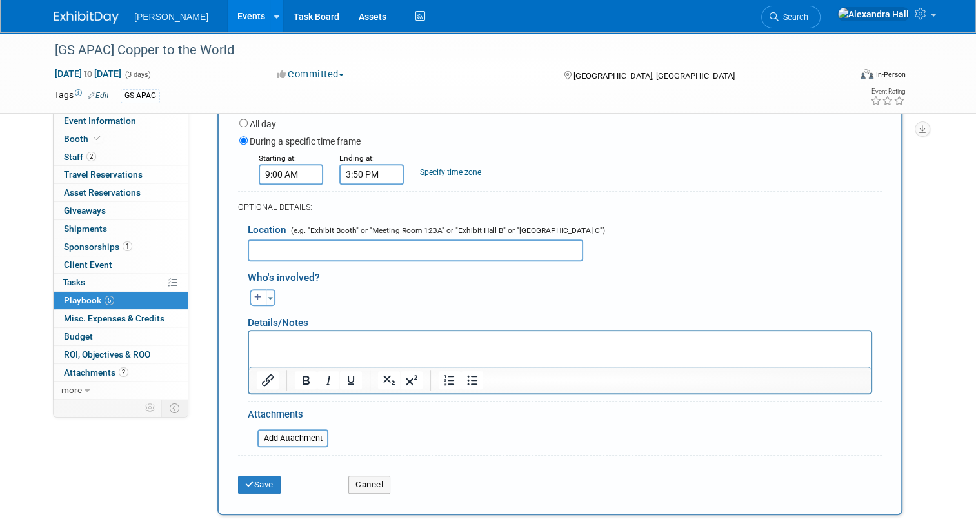
scroll to position [826, 0]
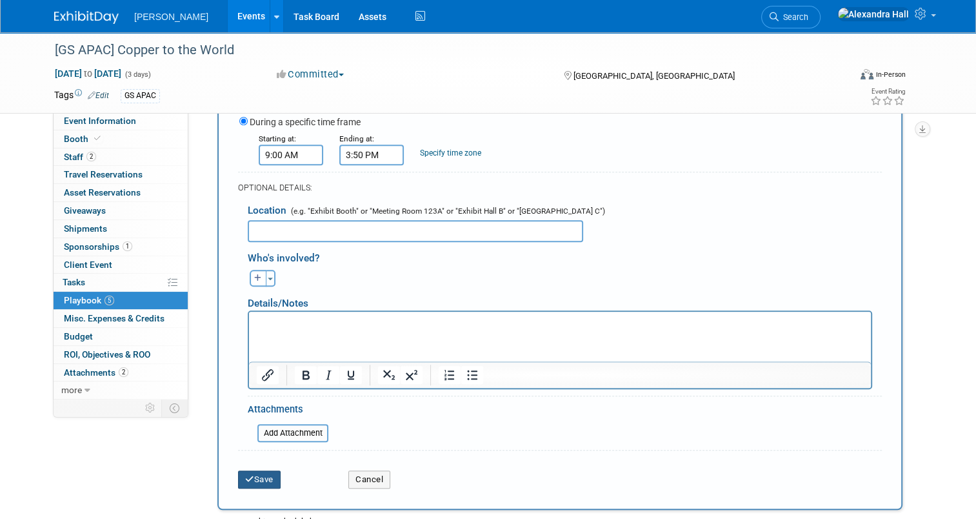
click at [261, 478] on button "Save" at bounding box center [259, 479] width 43 height 18
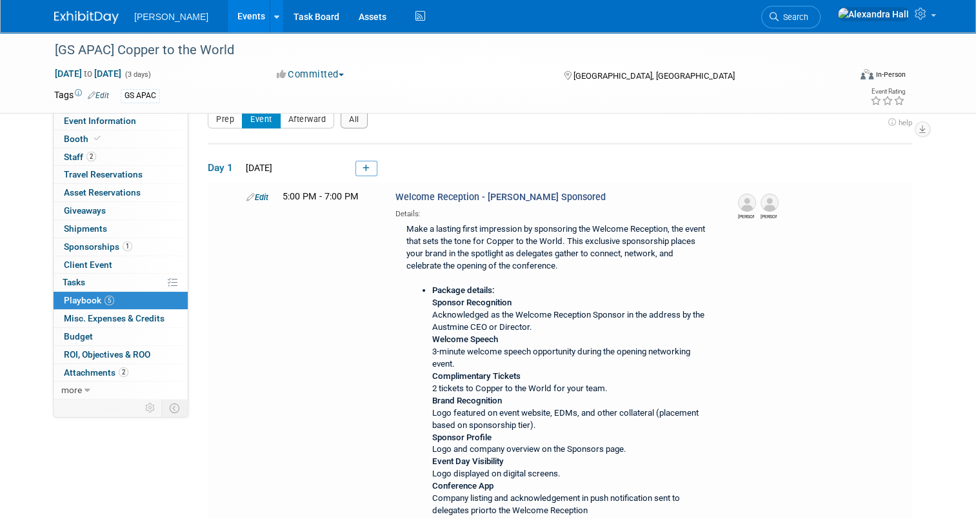
scroll to position [451, 0]
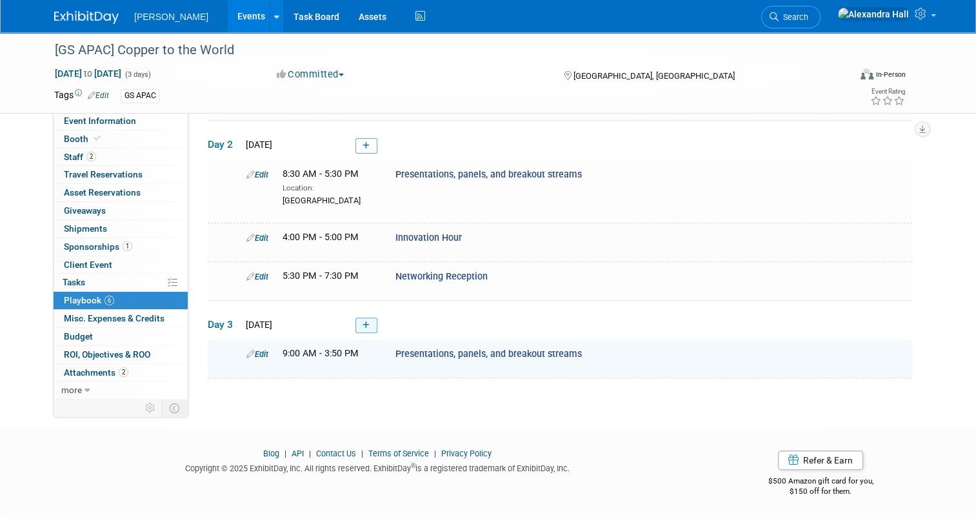
click at [362, 325] on icon at bounding box center [365, 325] width 7 height 8
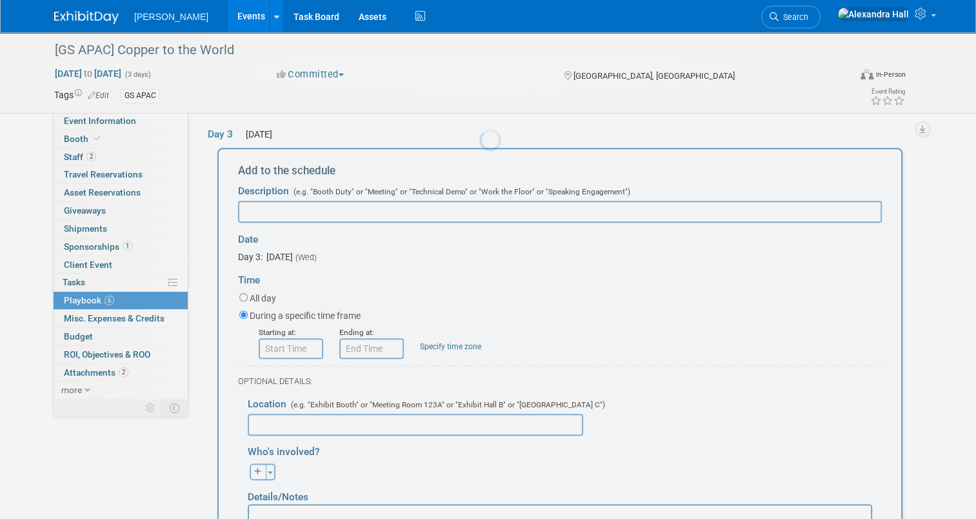
scroll to position [0, 0]
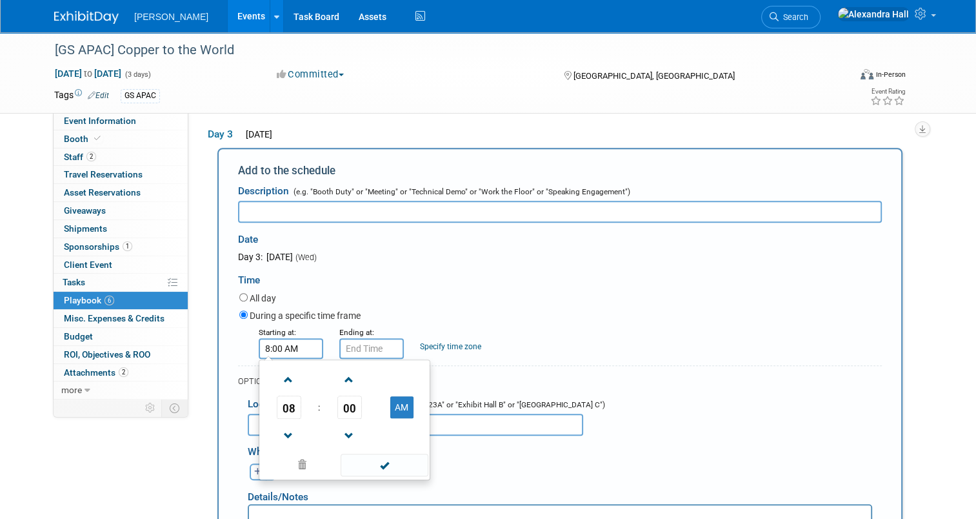
click at [289, 351] on input "8:00 AM" at bounding box center [291, 348] width 64 height 21
click at [390, 413] on button "AM" at bounding box center [401, 407] width 23 height 22
click at [277, 413] on span "08" at bounding box center [289, 406] width 25 height 23
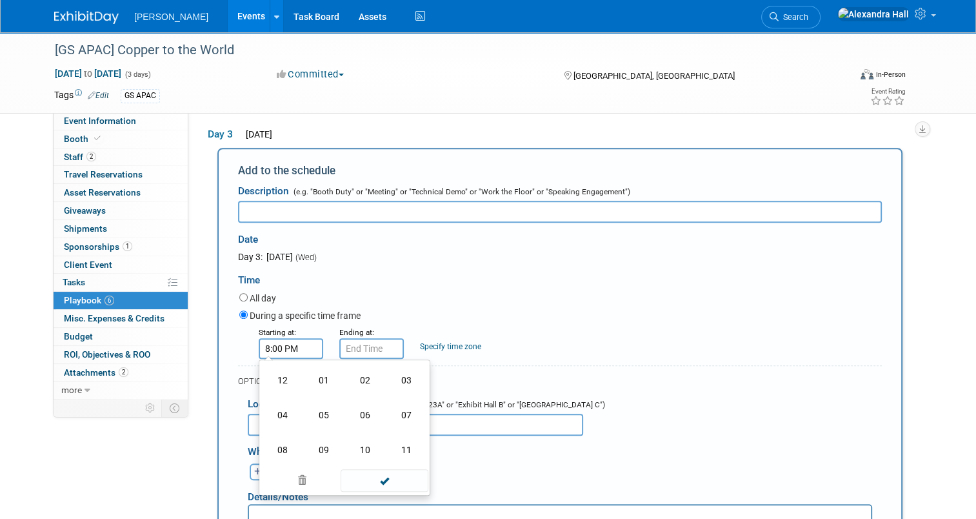
click at [279, 420] on td "04" at bounding box center [282, 414] width 41 height 35
type input "4:00 PM"
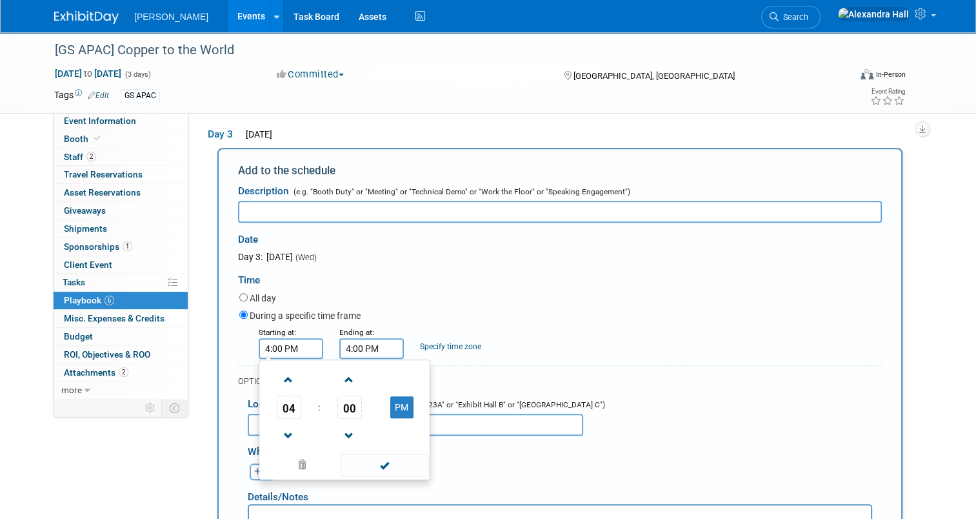
click at [350, 350] on input "4:00 PM" at bounding box center [371, 348] width 64 height 21
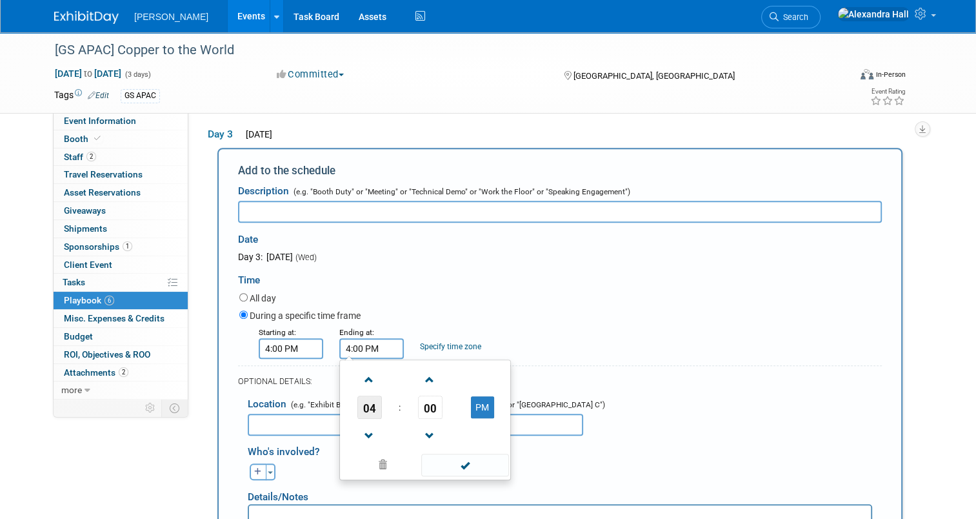
click at [369, 419] on span "04" at bounding box center [369, 406] width 25 height 23
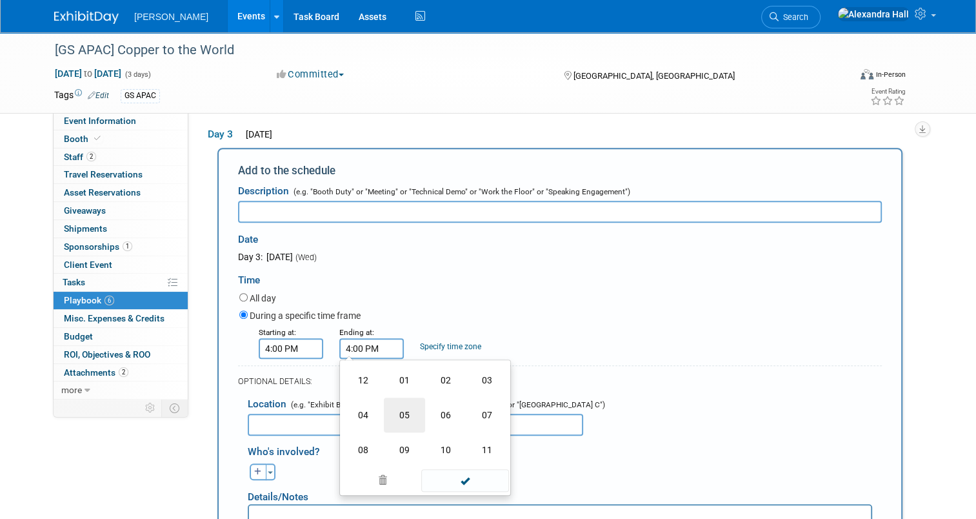
click at [399, 422] on td "05" at bounding box center [404, 414] width 41 height 35
type input "5:00 PM"
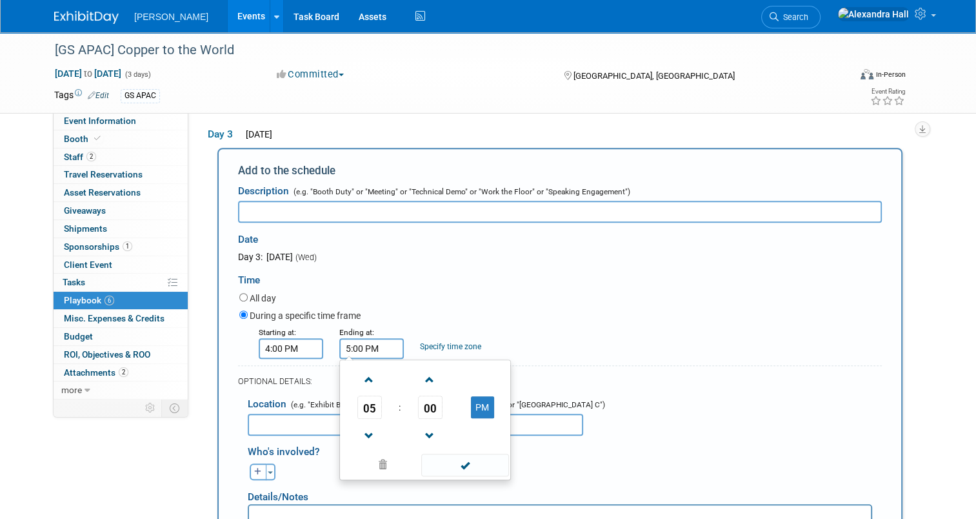
click at [266, 220] on input "text" at bounding box center [560, 212] width 644 height 22
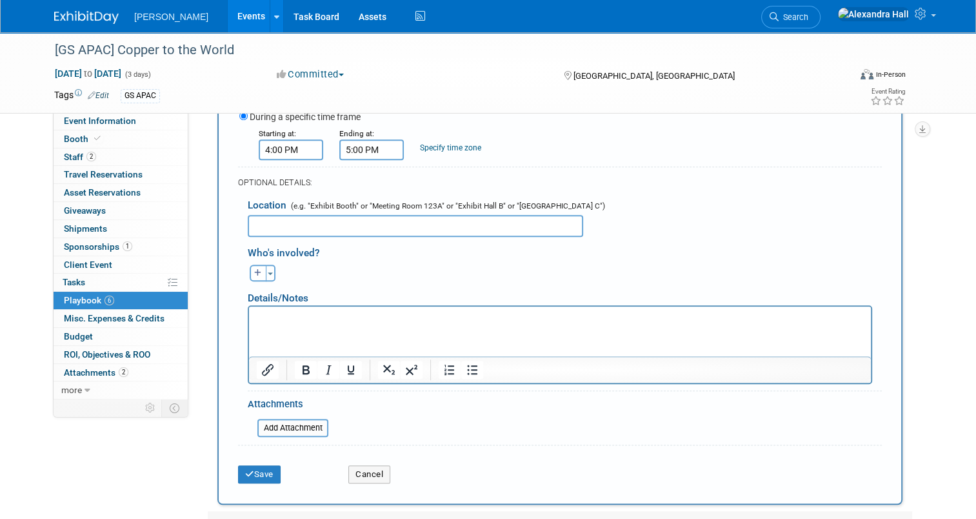
scroll to position [890, 0]
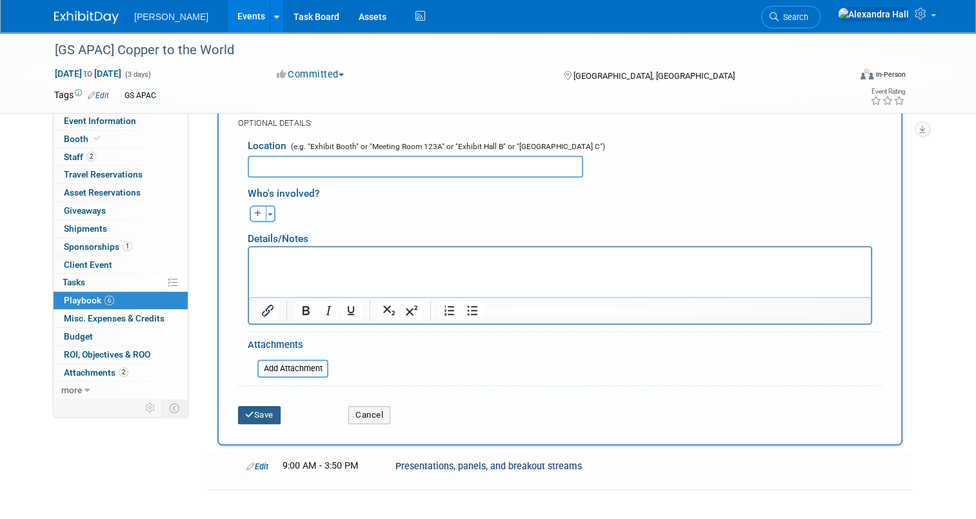
type input "Networking Reception"
click at [245, 415] on icon "submit" at bounding box center [249, 414] width 9 height 8
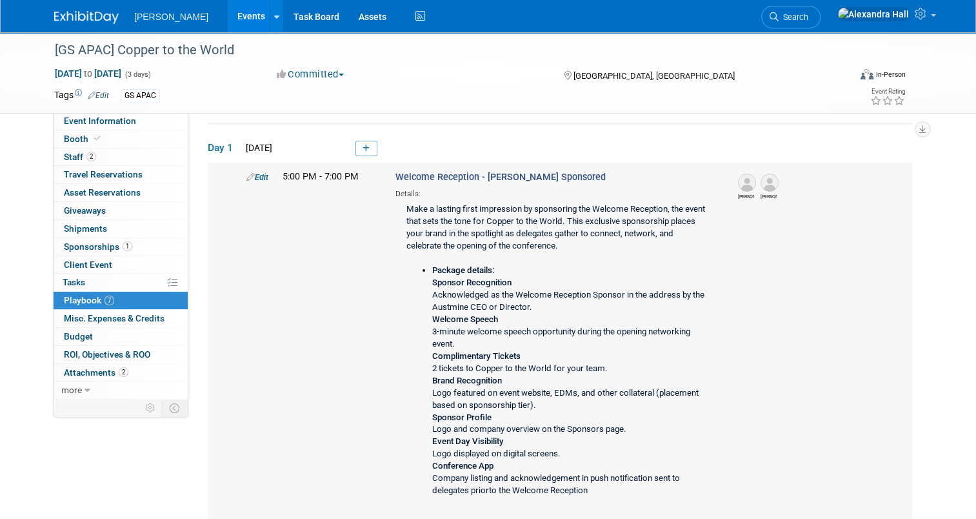
scroll to position [0, 0]
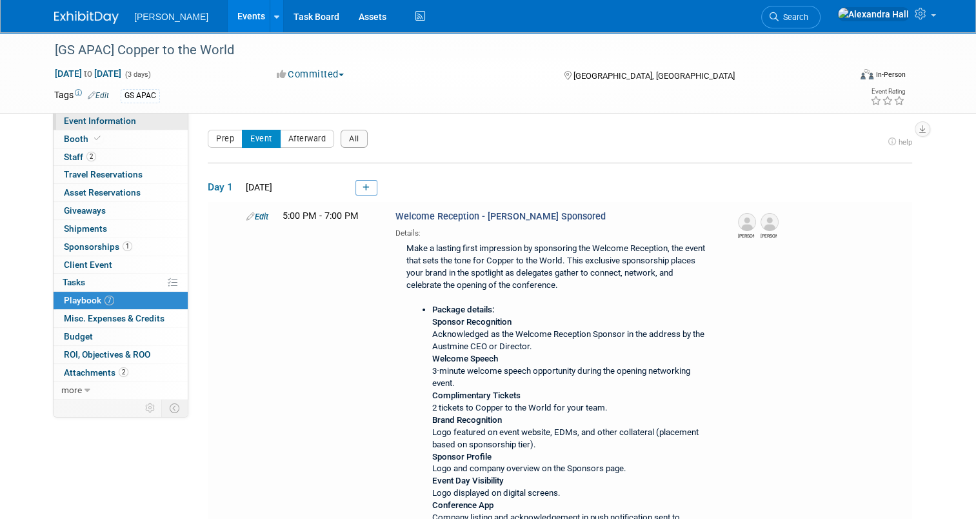
click at [105, 116] on span "Event Information" at bounding box center [100, 120] width 72 height 10
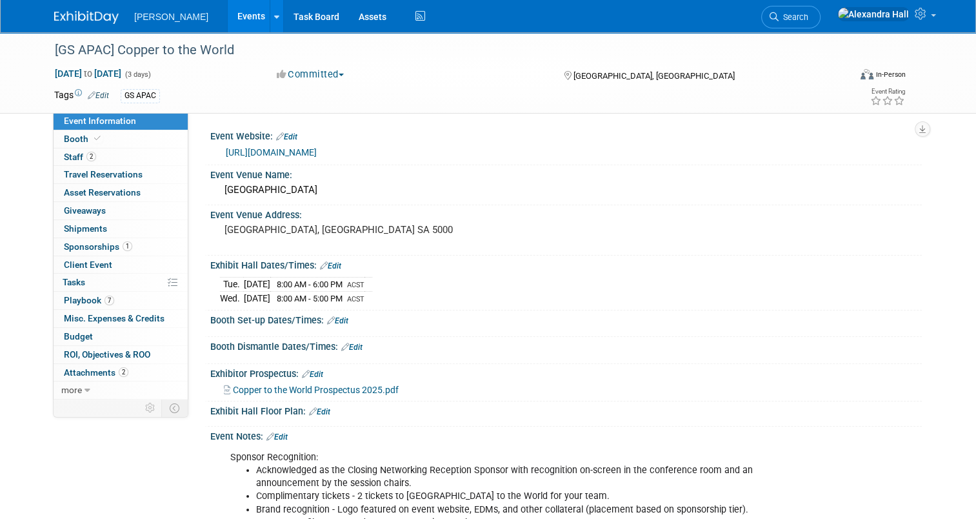
scroll to position [129, 0]
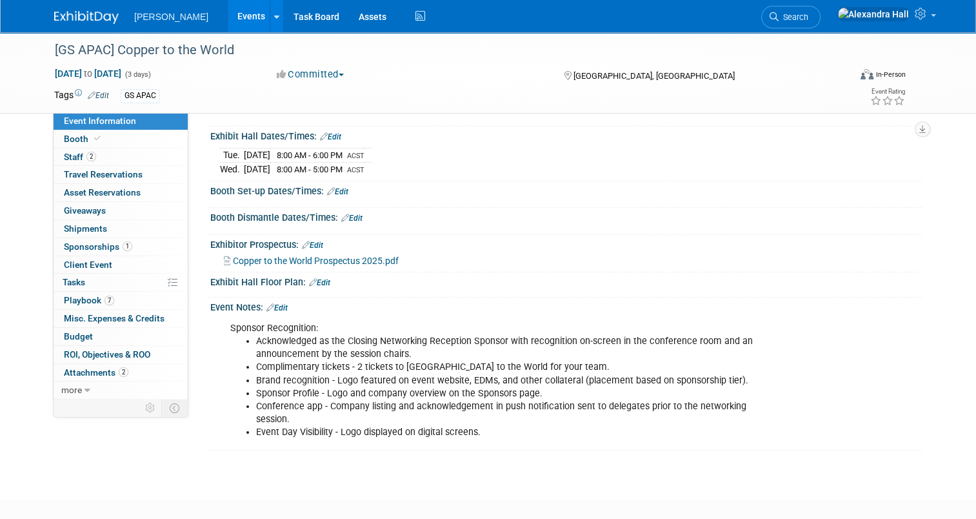
click at [339, 341] on li "Acknowledged as the Closing Networking Reception Sponsor with recognition on-sc…" at bounding box center [516, 348] width 520 height 26
drag, startPoint x: 339, startPoint y: 341, endPoint x: 277, endPoint y: 304, distance: 71.5
click at [277, 304] on link "Edit" at bounding box center [276, 307] width 21 height 9
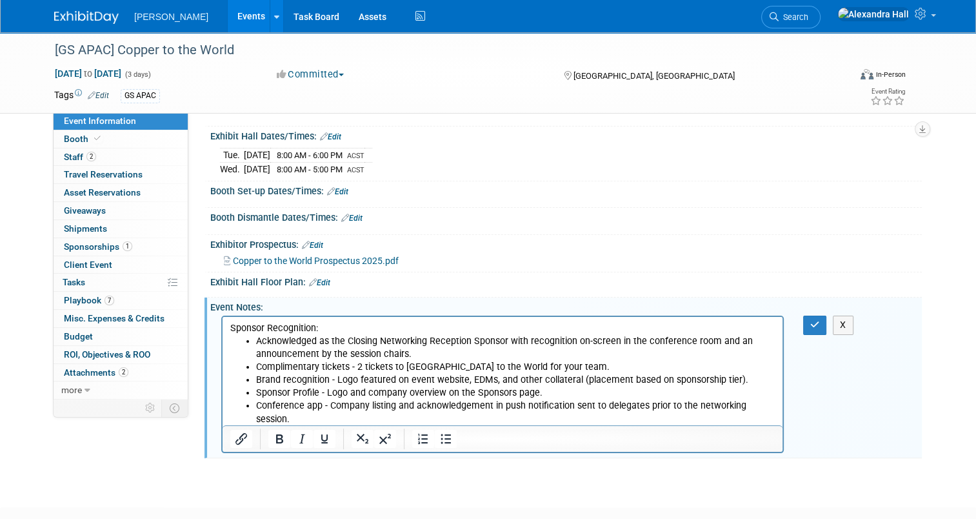
scroll to position [0, 0]
click at [369, 339] on li "Acknowledged as the Closing Networking Reception Sponsor with recognition on-sc…" at bounding box center [515, 348] width 519 height 26
click at [818, 320] on icon "button" at bounding box center [815, 324] width 10 height 9
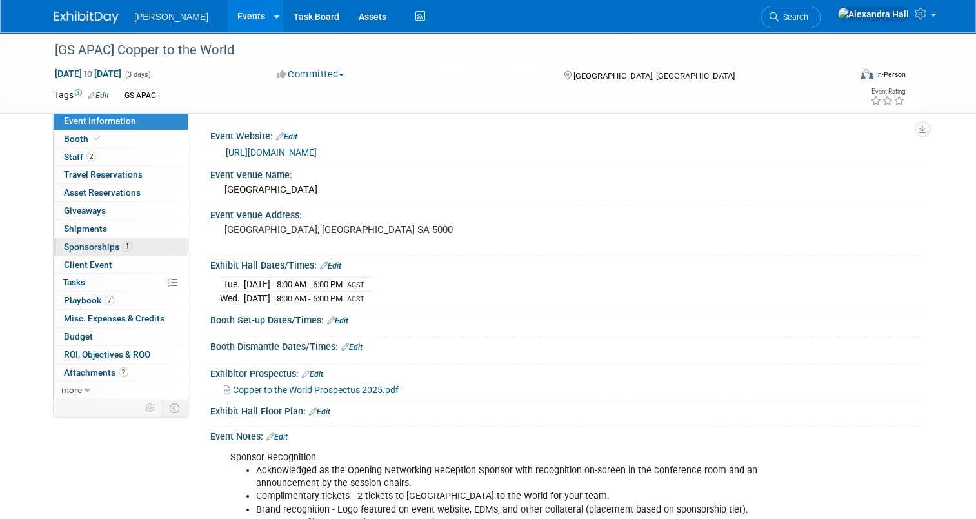
click at [73, 247] on span "Sponsorships 1" at bounding box center [98, 246] width 68 height 10
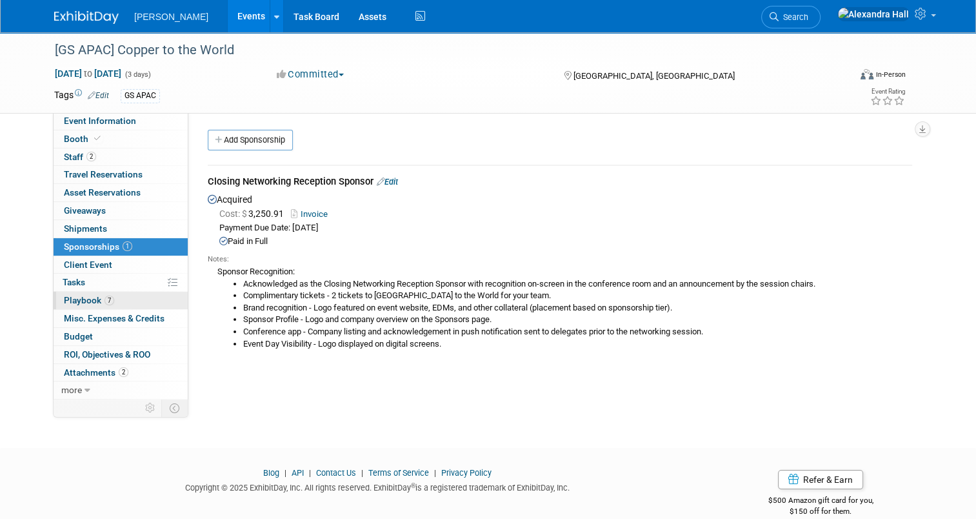
click at [76, 298] on span "Playbook 7" at bounding box center [89, 300] width 50 height 10
